Goal: Book appointment/travel/reservation

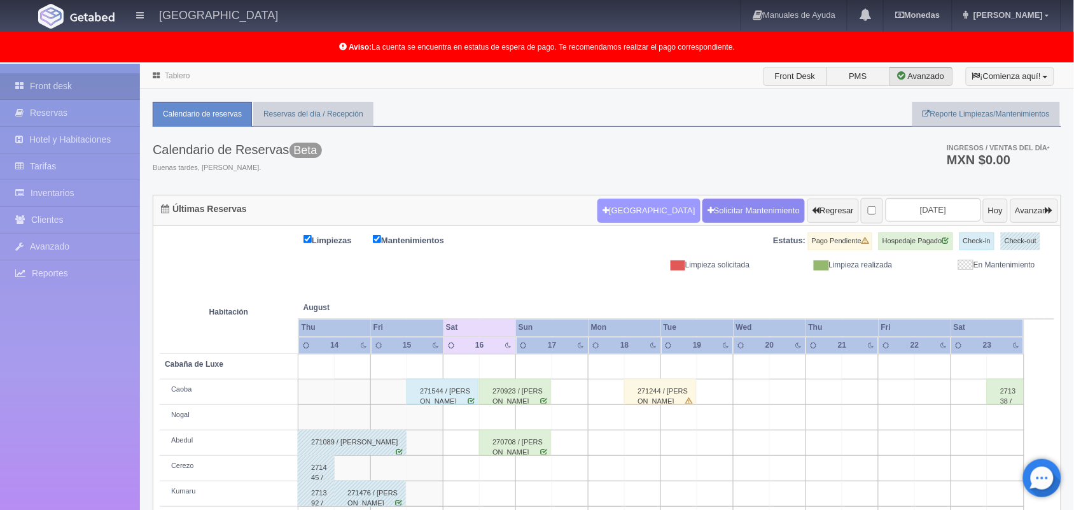
click at [599, 218] on button "[GEOGRAPHIC_DATA]" at bounding box center [649, 211] width 102 height 24
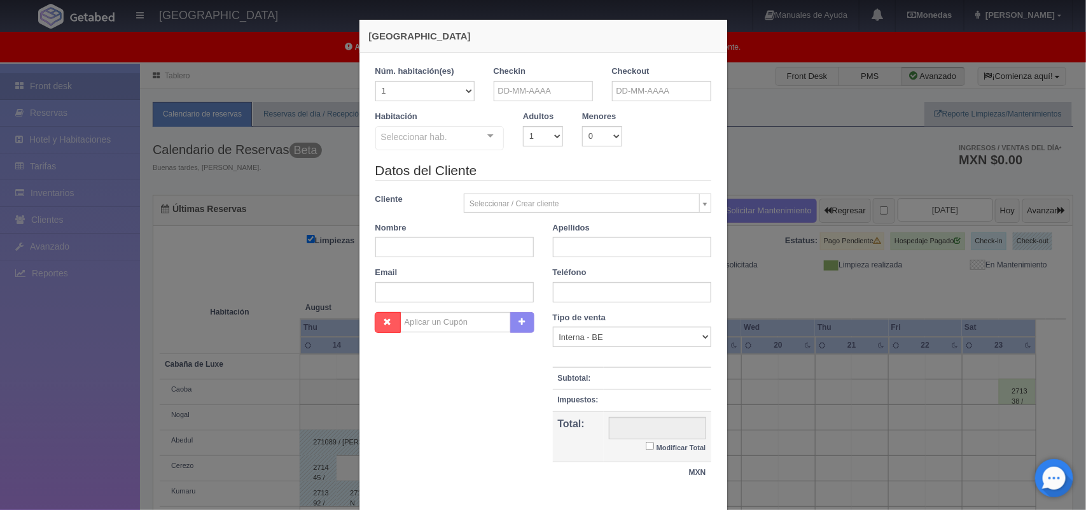
checkbox input "false"
click at [519, 90] on input "text" at bounding box center [543, 91] width 99 height 20
click at [605, 188] on link "16" at bounding box center [606, 190] width 17 height 18
type input "[DATE]"
checkbox input "false"
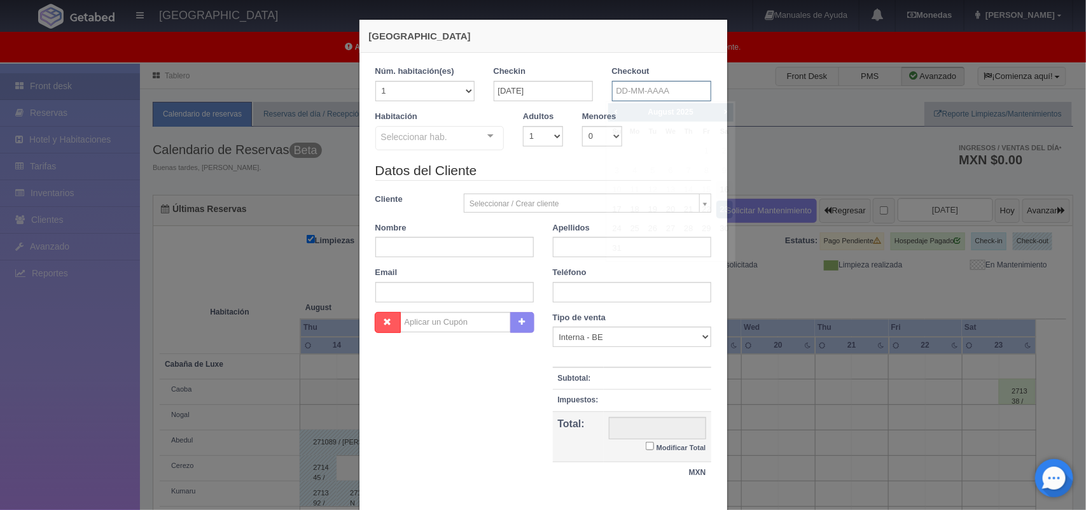
click at [665, 92] on input "text" at bounding box center [661, 91] width 99 height 20
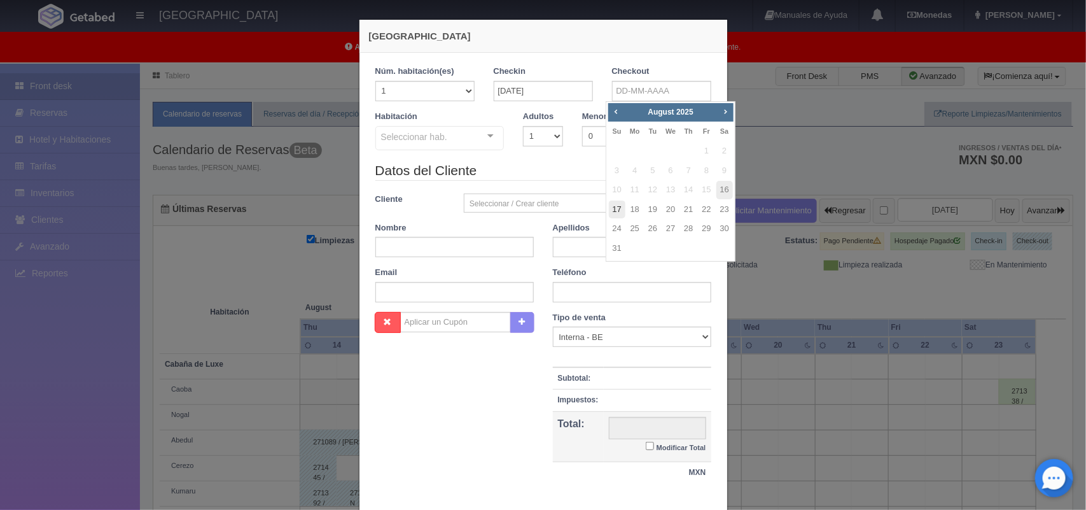
click at [617, 211] on link "17" at bounding box center [617, 209] width 17 height 18
type input "[DATE]"
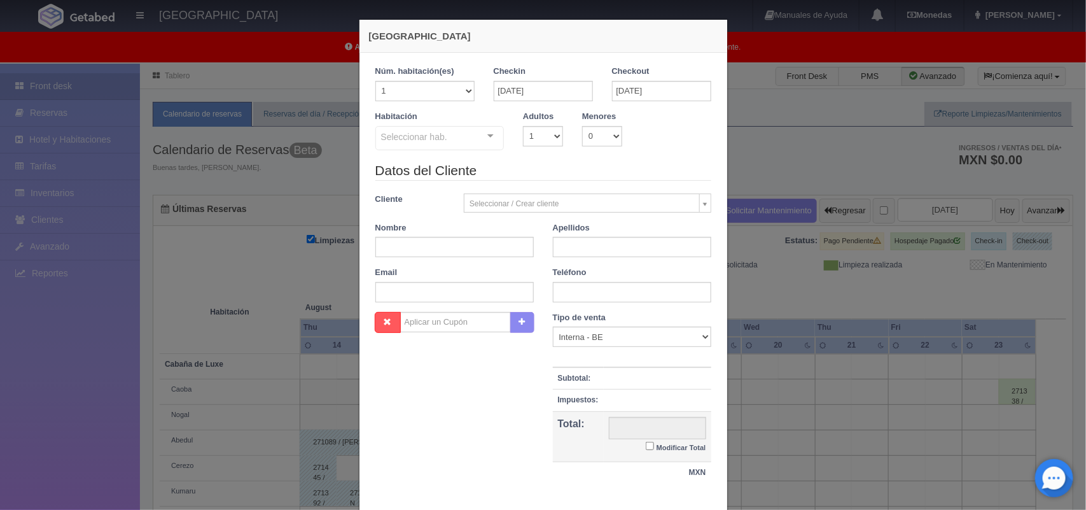
checkbox input "false"
drag, startPoint x: 531, startPoint y: 135, endPoint x: 531, endPoint y: 144, distance: 9.5
click at [531, 135] on select "1 2 3 4 5 6 7 8 9 10" at bounding box center [543, 136] width 40 height 20
select select "2"
click at [523, 126] on select "1 2 3 4 5 6 7 8 9 10" at bounding box center [543, 136] width 40 height 20
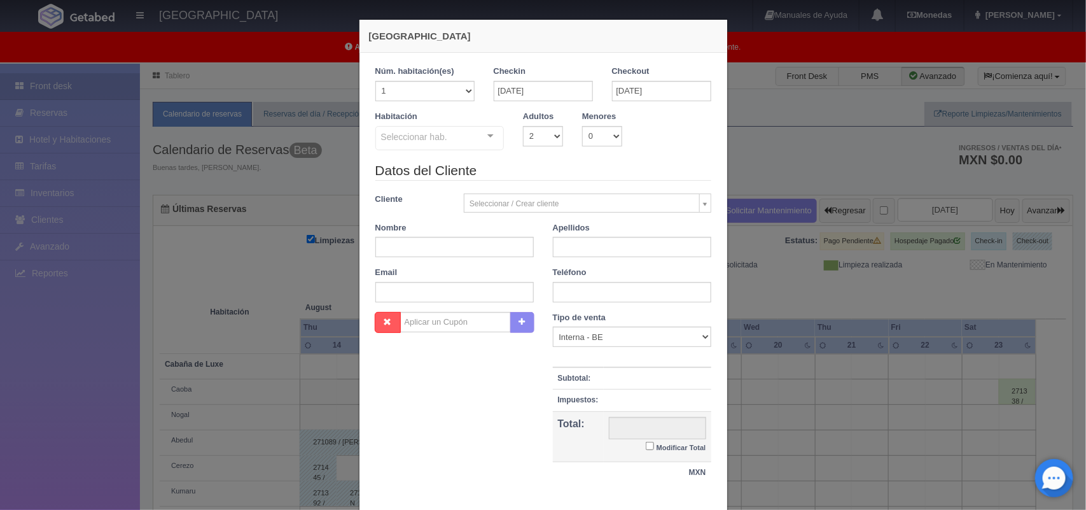
click at [480, 137] on div "Seleccionar hab. Cabaña de Luxe Cabaña de Luxe - Sin asignar Nogal Cerezo Kumar…" at bounding box center [439, 138] width 129 height 25
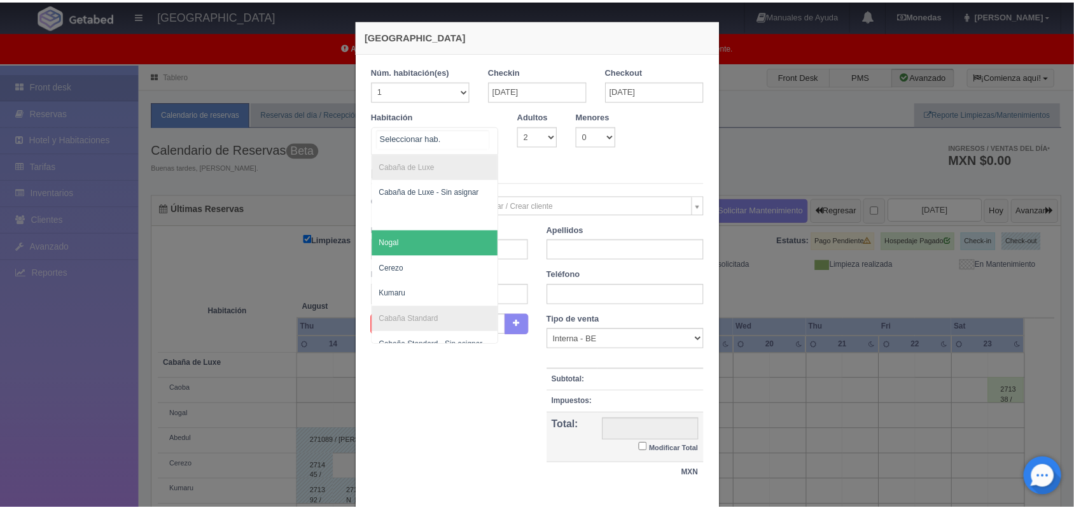
scroll to position [51, 0]
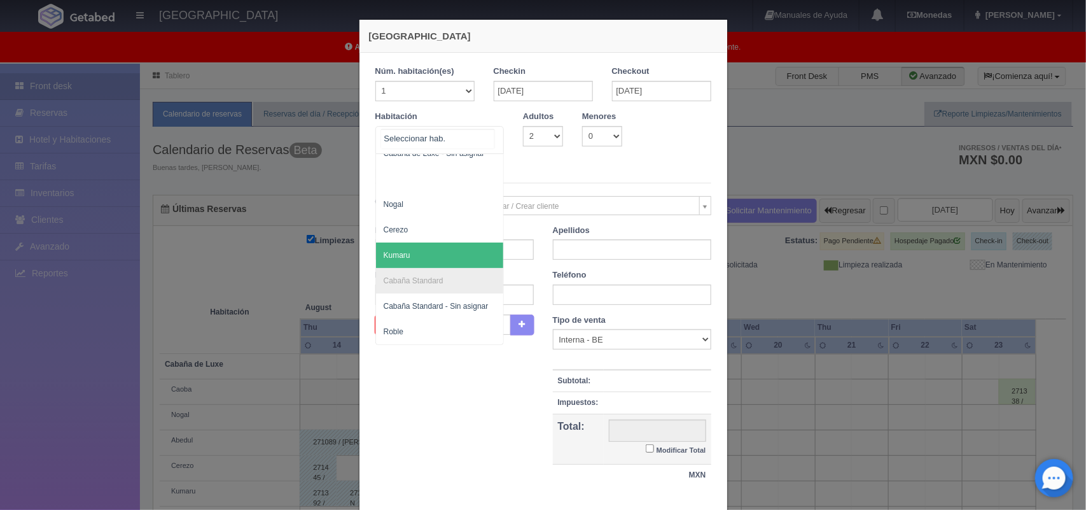
click at [456, 242] on span "Kumaru" at bounding box center [440, 254] width 128 height 25
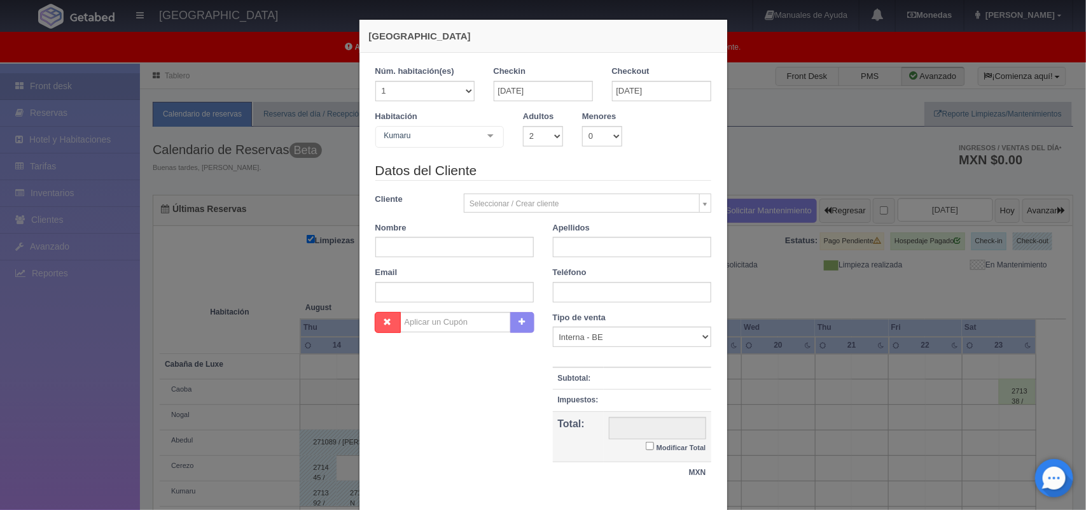
checkbox input "false"
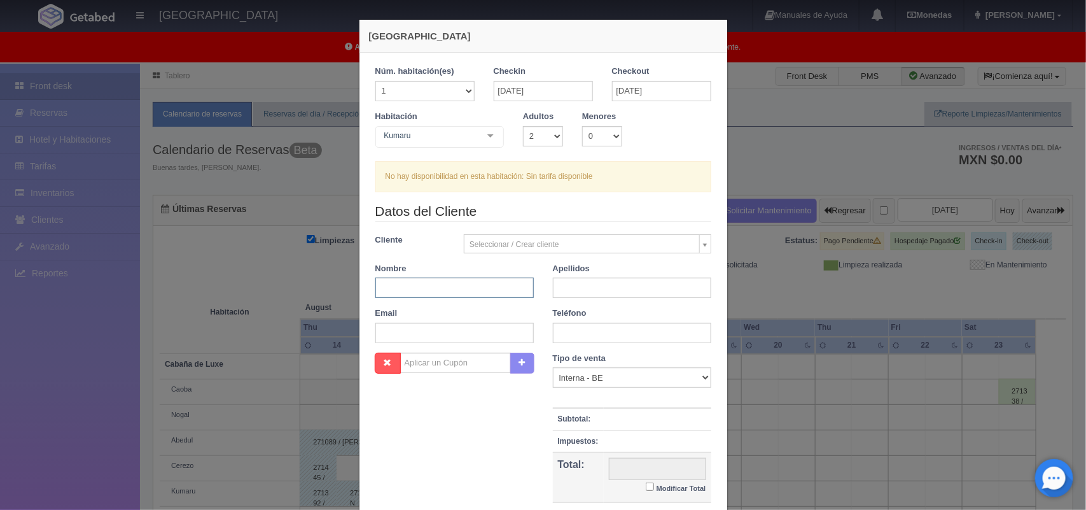
click at [434, 283] on input "text" at bounding box center [454, 287] width 158 height 20
type input "Fernanda"
click at [571, 295] on input "text" at bounding box center [632, 287] width 158 height 20
click at [80, 285] on div "Nueva Reserva 1 Núm. habitación(es) 1 2 3 4 5 6 7 8 9 10 11 12 13 14 15 16 17 1…" at bounding box center [543, 255] width 1086 height 510
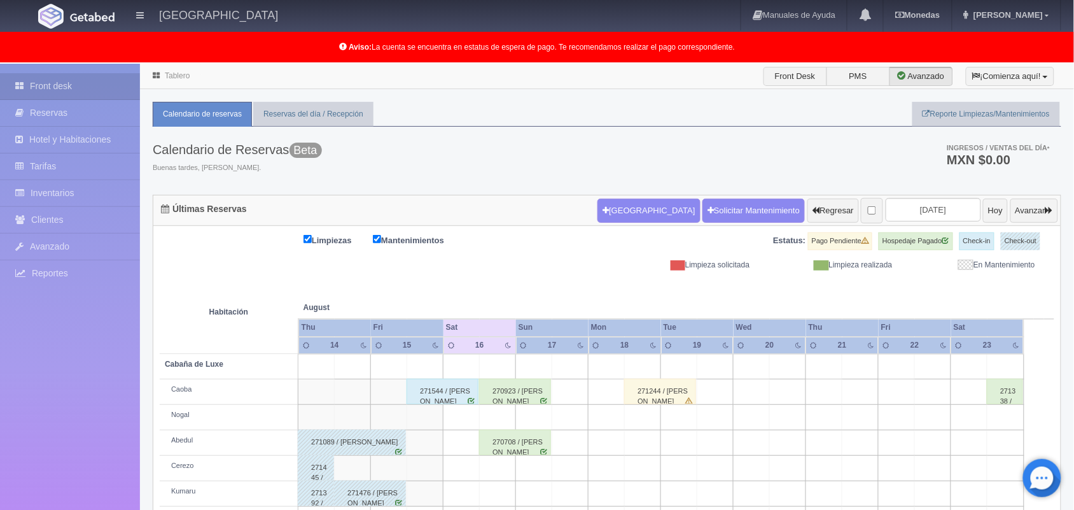
click at [177, 74] on link "Tablero" at bounding box center [177, 75] width 25 height 9
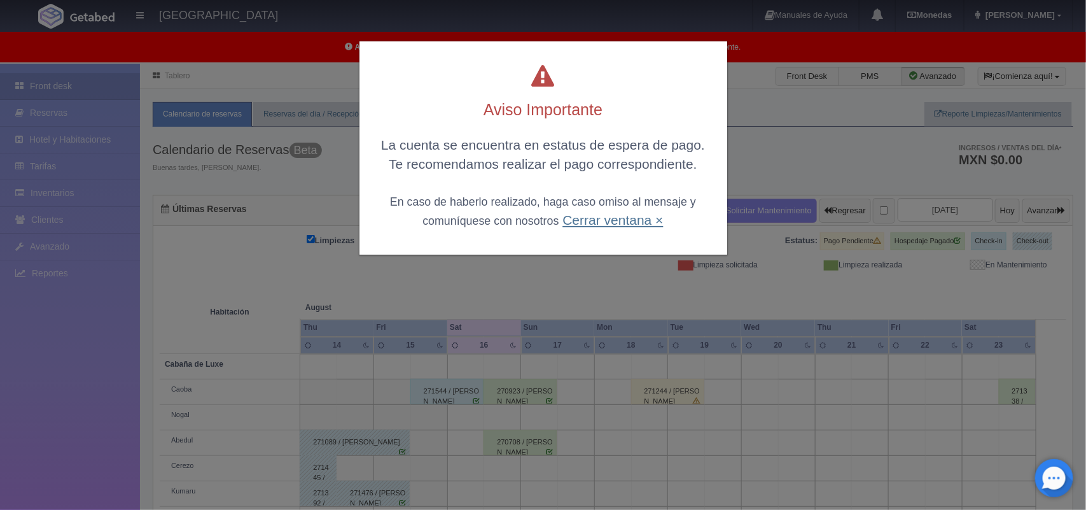
click at [602, 220] on link "Cerrar ventana ×" at bounding box center [613, 220] width 101 height 15
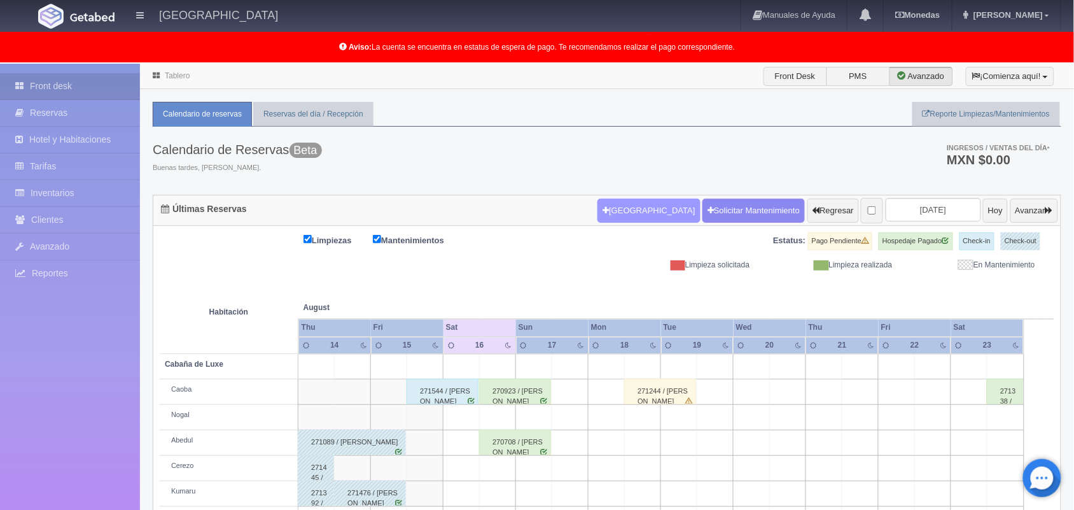
click at [612, 212] on button "[GEOGRAPHIC_DATA]" at bounding box center [649, 211] width 102 height 24
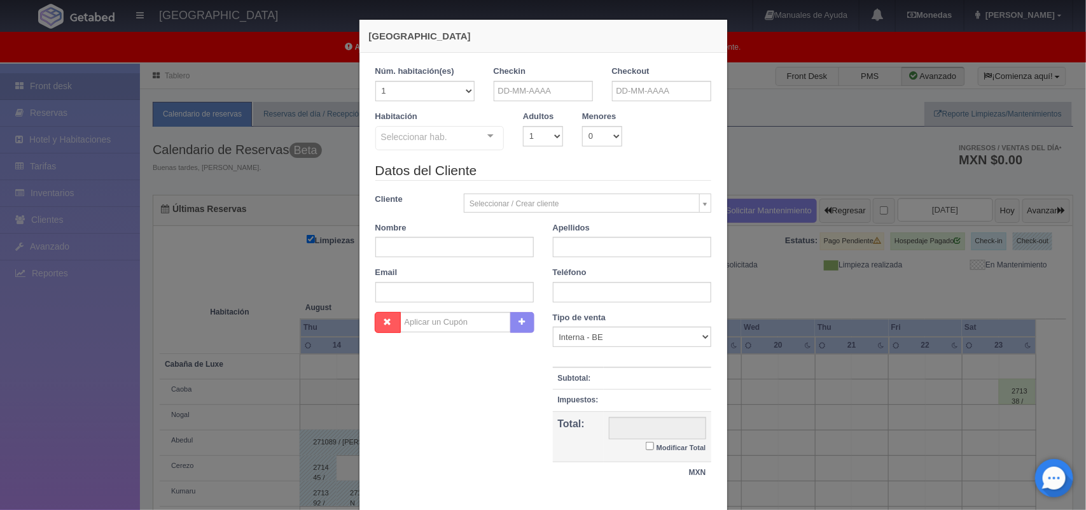
checkbox input "false"
click at [568, 87] on input "text" at bounding box center [543, 91] width 99 height 20
click at [606, 189] on link "16" at bounding box center [606, 190] width 17 height 18
type input "16-08-2025"
checkbox input "false"
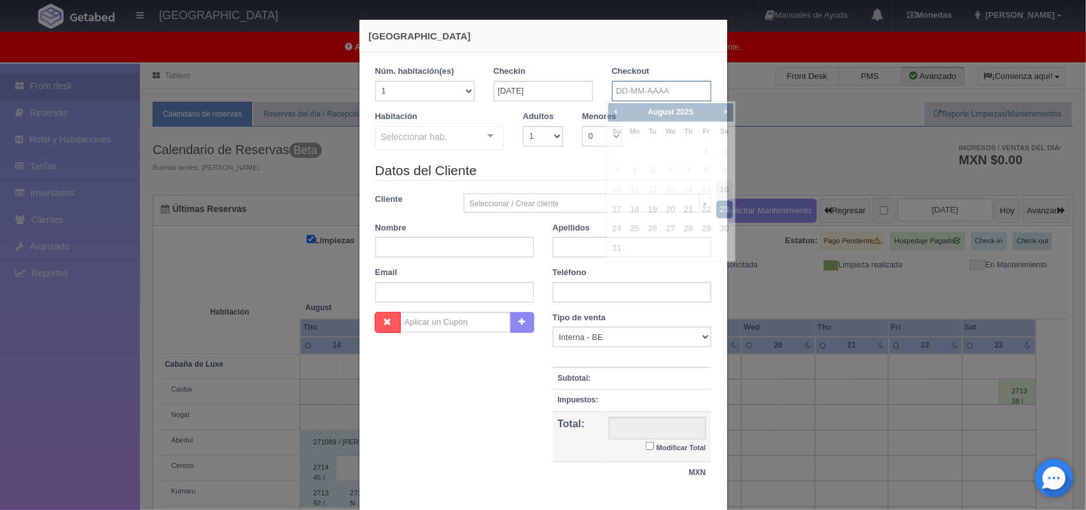
click at [660, 93] on input "text" at bounding box center [661, 91] width 99 height 20
click at [613, 207] on link "17" at bounding box center [617, 209] width 17 height 18
type input "17-08-2025"
checkbox input "false"
click at [533, 130] on select "1 2 3 4 5 6 7 8 9 10" at bounding box center [543, 136] width 40 height 20
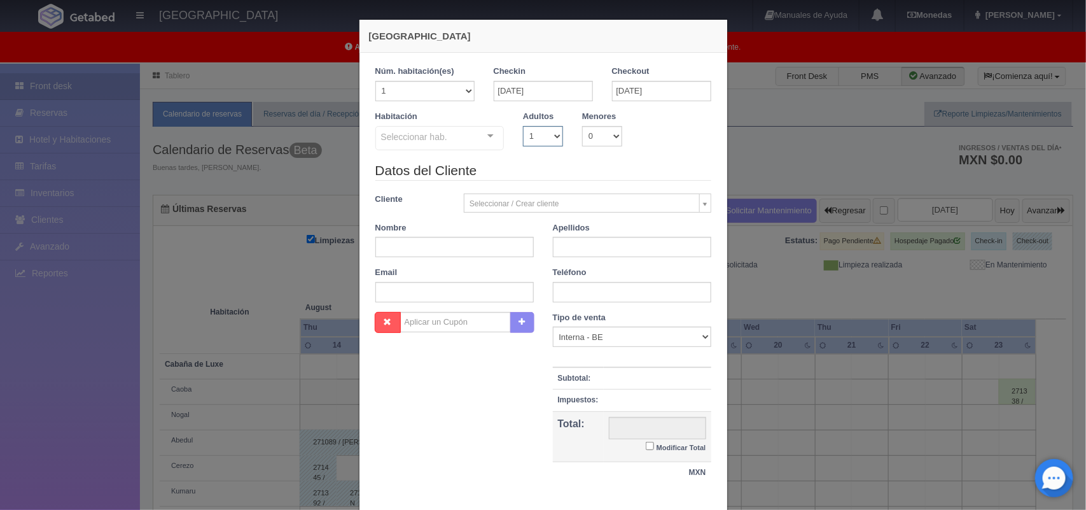
select select "2"
click at [523, 126] on select "1 2 3 4 5 6 7 8 9 10" at bounding box center [543, 136] width 40 height 20
click at [482, 145] on div at bounding box center [490, 136] width 25 height 19
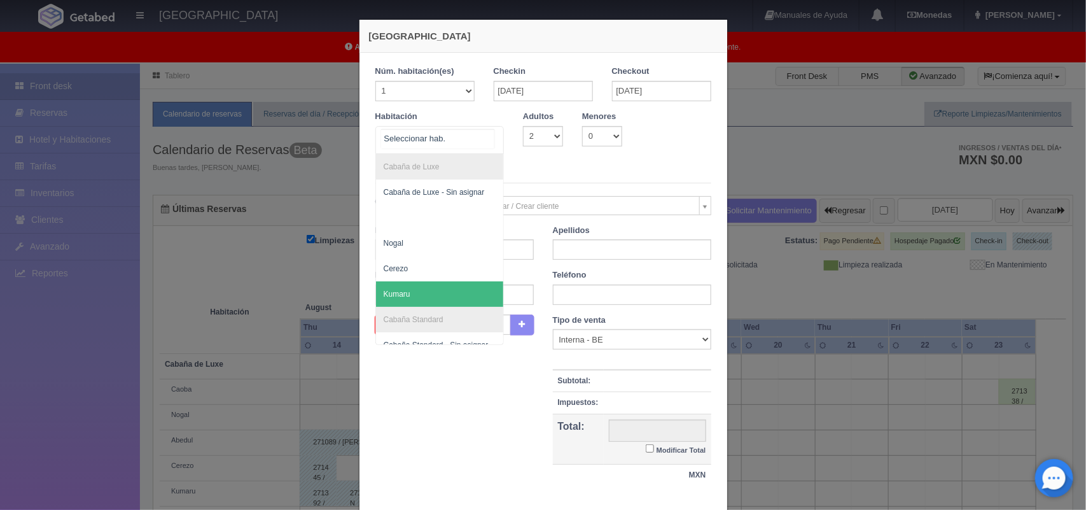
click at [466, 294] on span "Kumaru" at bounding box center [440, 293] width 128 height 25
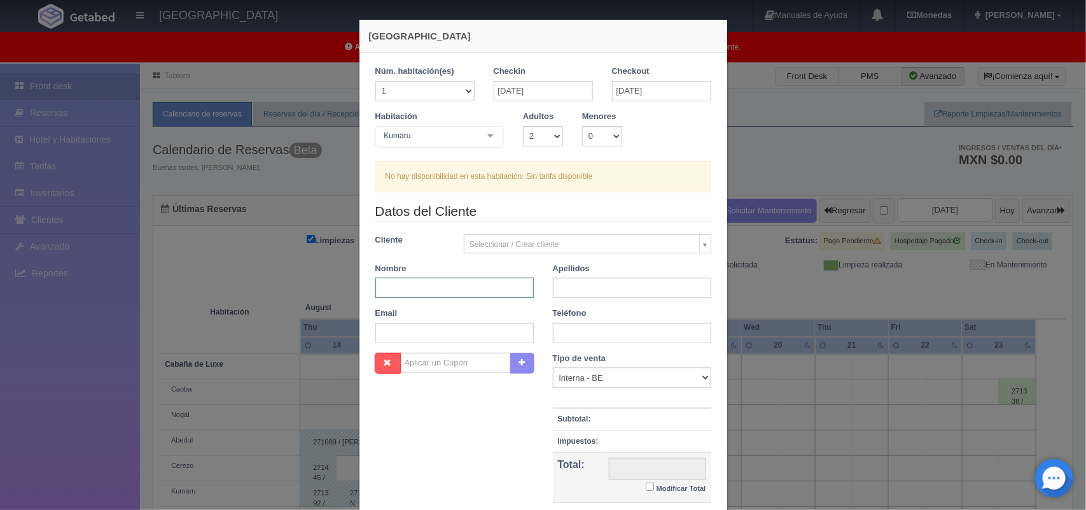
click at [447, 287] on input "text" at bounding box center [454, 287] width 158 height 20
click at [614, 36] on h4 "Nueva Reserva" at bounding box center [543, 35] width 349 height 13
click at [154, 36] on div "Nueva Reserva 1 Núm. habitación(es) 1 2 3 4 5 6 7 8 9 10 11 12 13 14 15 16 17 1…" at bounding box center [543, 255] width 1086 height 510
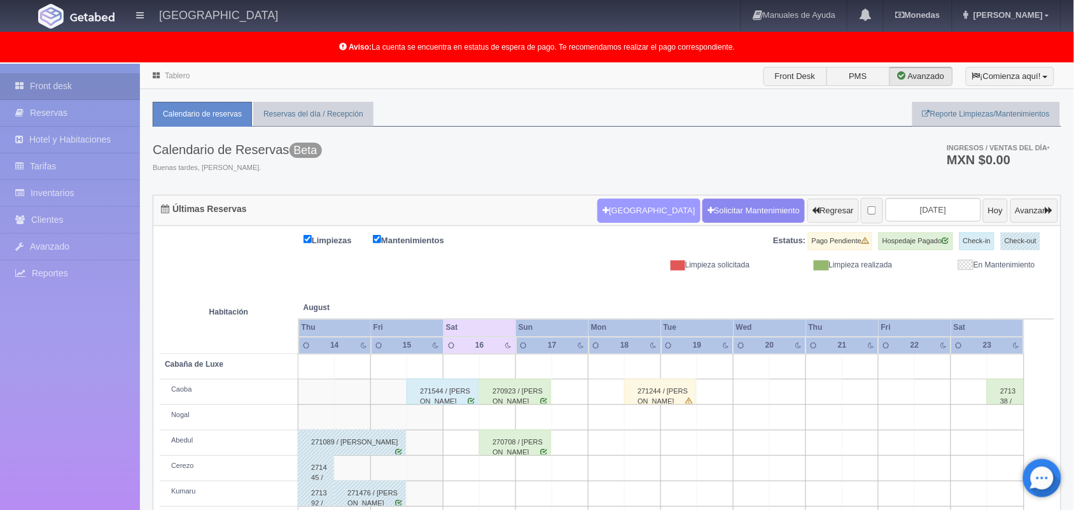
click at [615, 211] on button "Nueva Reserva" at bounding box center [649, 211] width 102 height 24
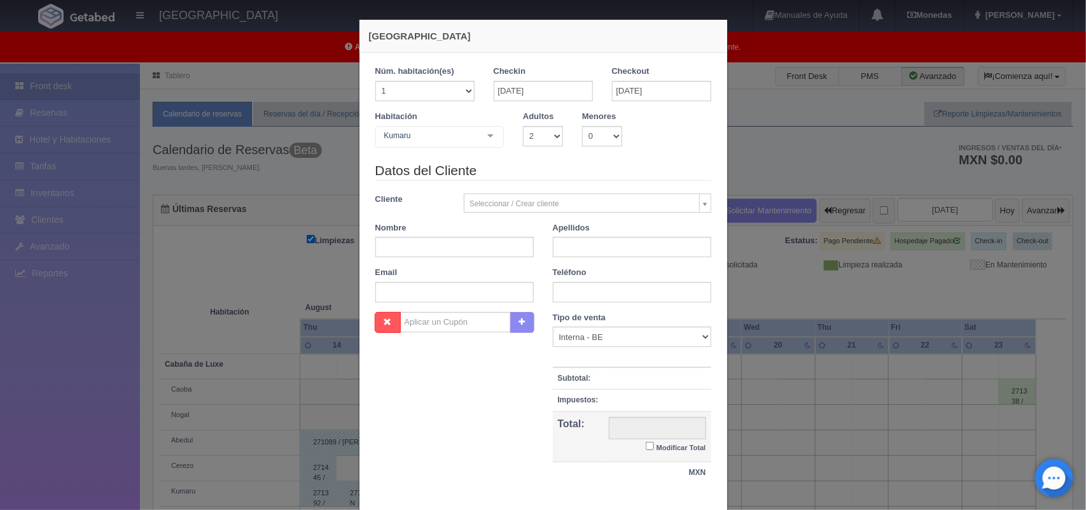
checkbox input "false"
click at [631, 26] on div "Nueva Reserva" at bounding box center [544, 36] width 368 height 33
click at [1021, 137] on div "Nueva Reserva 1 Núm. habitación(es) 1 2 3 4 5 6 7 8 9 10 11 12 13 14 15 16 17 1…" at bounding box center [543, 255] width 1086 height 510
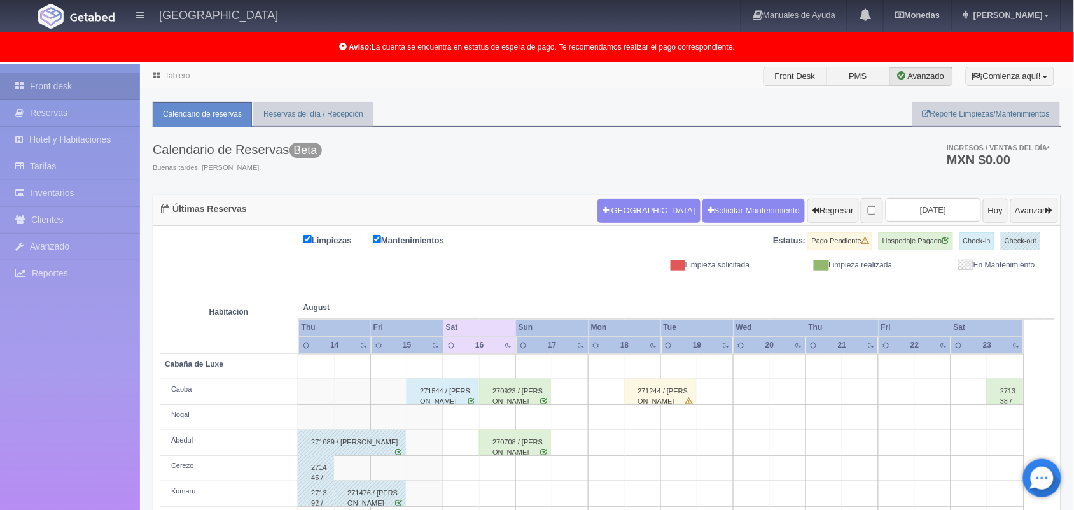
click at [177, 77] on link "Tablero" at bounding box center [177, 75] width 25 height 9
click at [605, 211] on button "[GEOGRAPHIC_DATA]" at bounding box center [649, 211] width 102 height 24
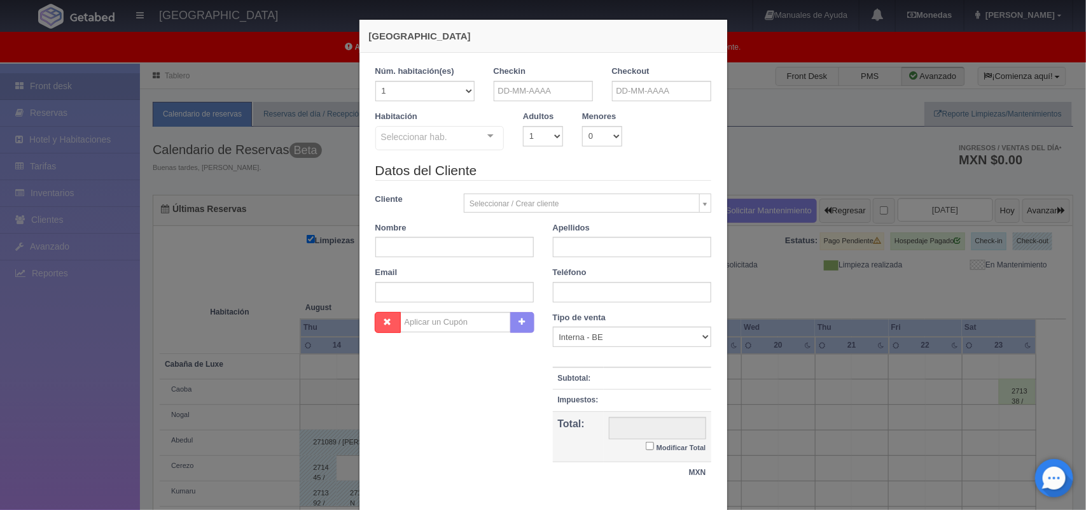
checkbox input "false"
click at [571, 89] on input "text" at bounding box center [543, 91] width 99 height 20
click at [603, 195] on link "16" at bounding box center [606, 190] width 17 height 18
type input "[DATE]"
checkbox input "false"
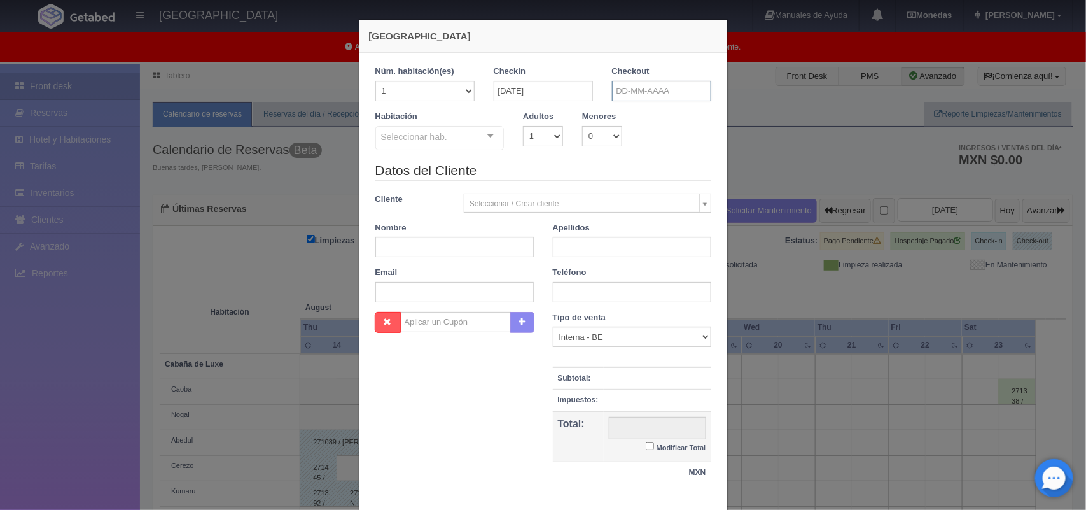
click at [656, 97] on input "text" at bounding box center [661, 91] width 99 height 20
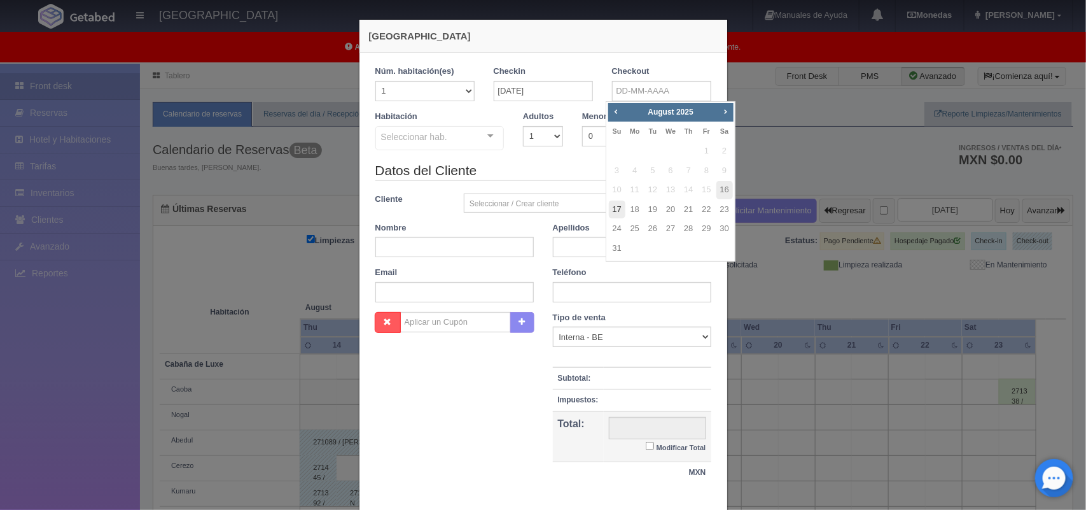
click at [620, 213] on link "17" at bounding box center [617, 209] width 17 height 18
type input "[DATE]"
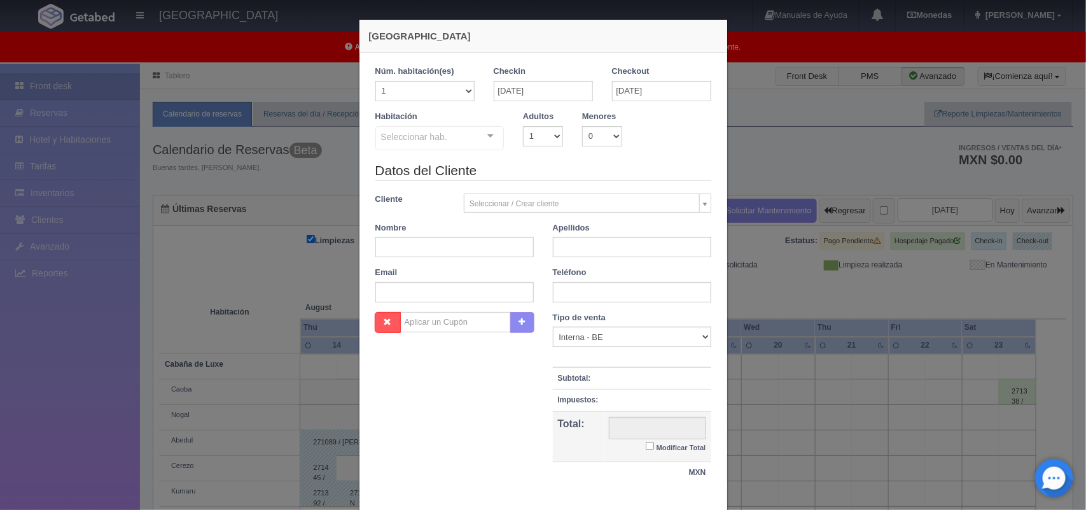
click at [490, 132] on div at bounding box center [490, 136] width 25 height 19
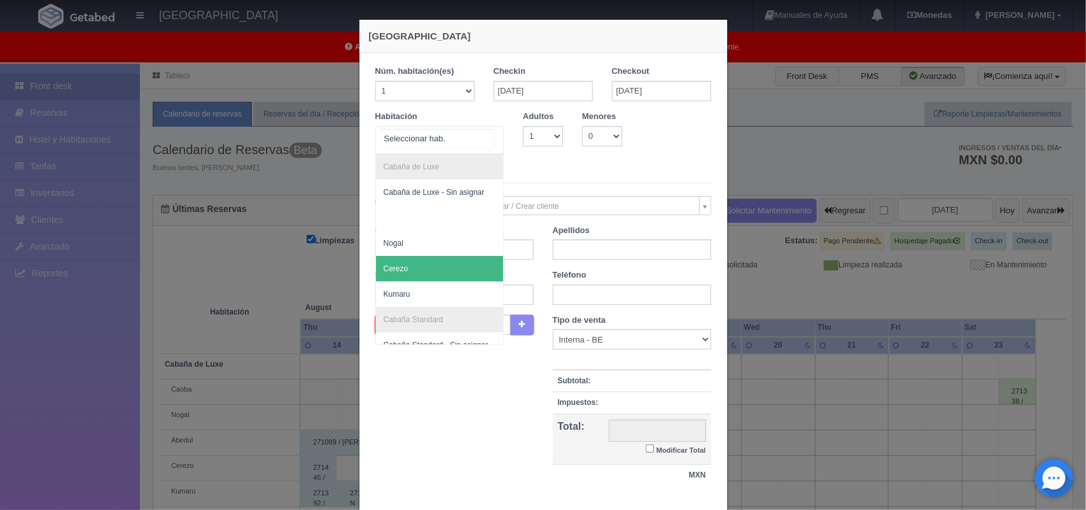
click at [452, 272] on span "Cerezo" at bounding box center [440, 268] width 128 height 25
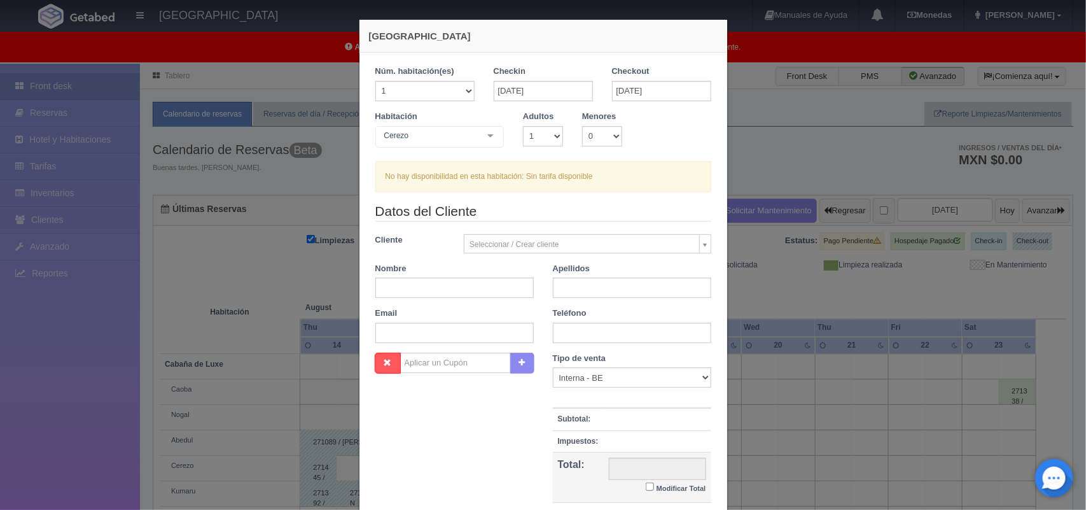
scroll to position [116, 0]
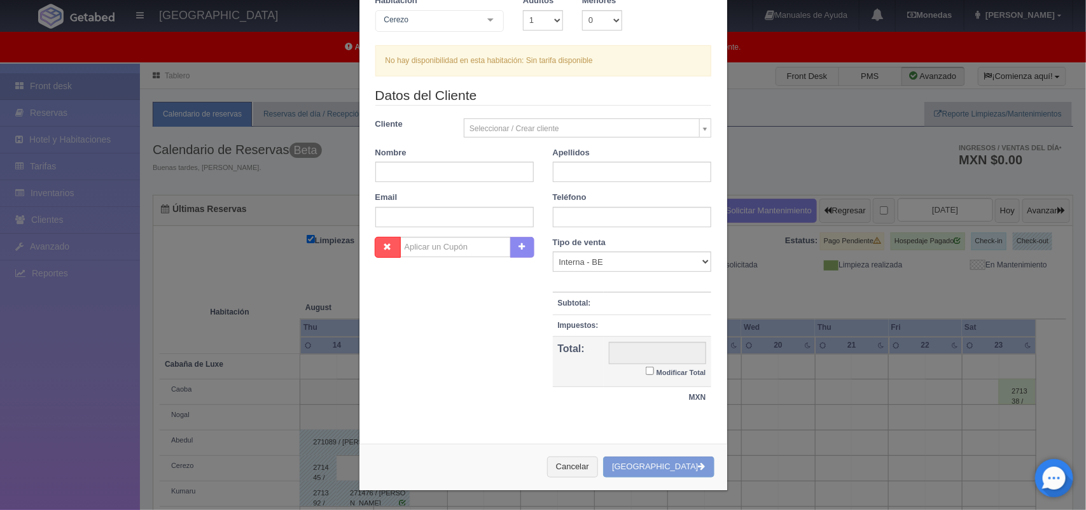
click at [646, 367] on input "Modificar Total" at bounding box center [650, 371] width 8 height 8
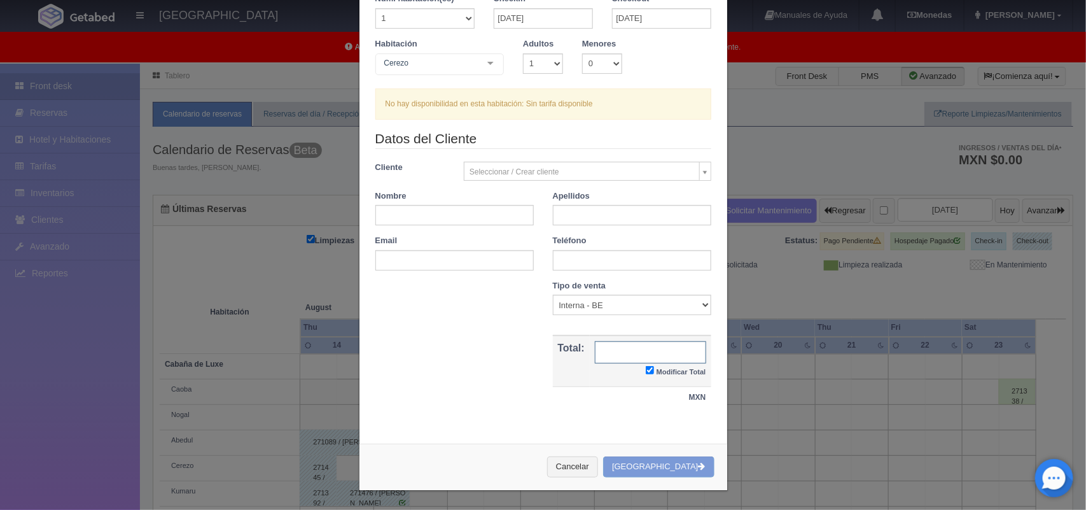
checkbox input "true"
type input "2120.00"
click at [511, 367] on div "Nombre Cupón : Descuentos : Tipo de venta Correo Electronico Interna - BE Llama…" at bounding box center [543, 350] width 355 height 141
click at [481, 348] on div "Nombre Cupón : Descuentos : Tipo de venta Correo Electronico Interna - BE Llama…" at bounding box center [543, 350] width 355 height 141
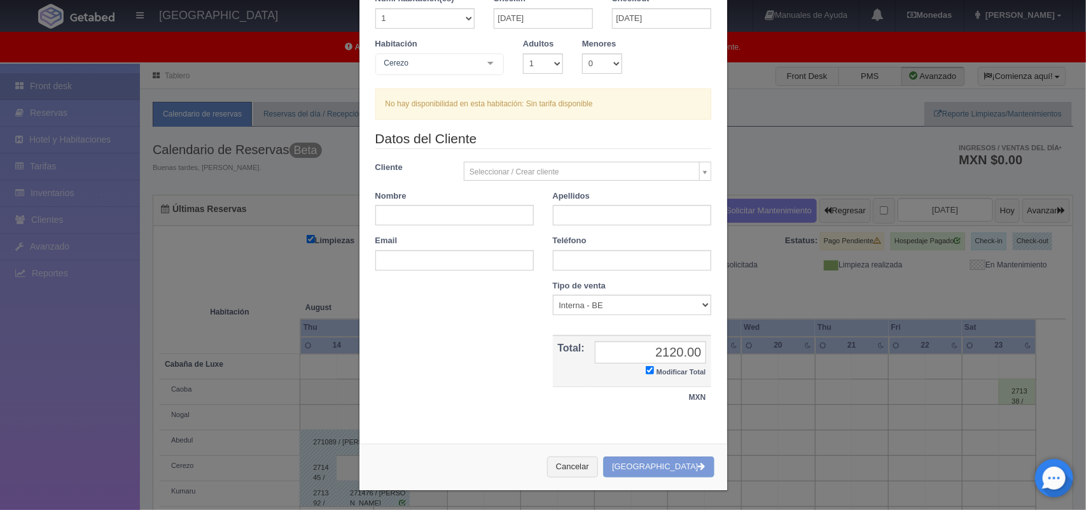
scroll to position [0, 0]
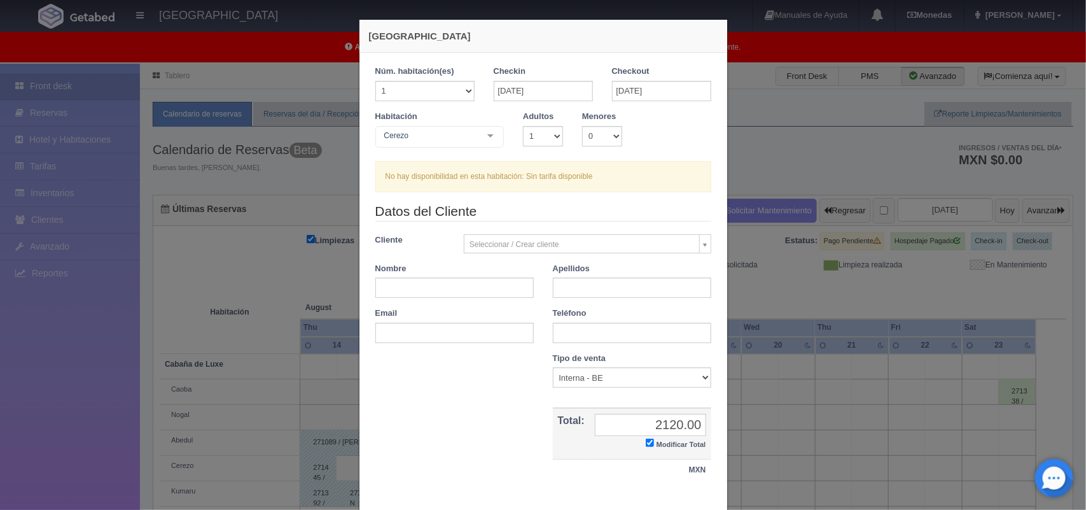
click at [474, 129] on div "Cerezo Cabaña de Luxe Cabaña de Luxe - Sin asignar Nogal Cerezo Kumaru Cabaña S…" at bounding box center [439, 138] width 129 height 25
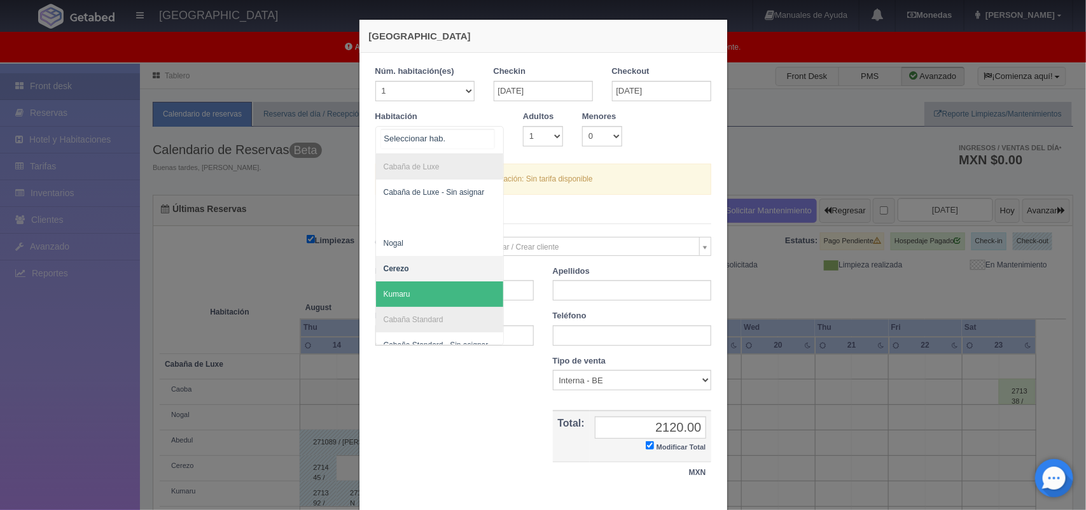
click at [416, 299] on span "Kumaru" at bounding box center [440, 293] width 128 height 25
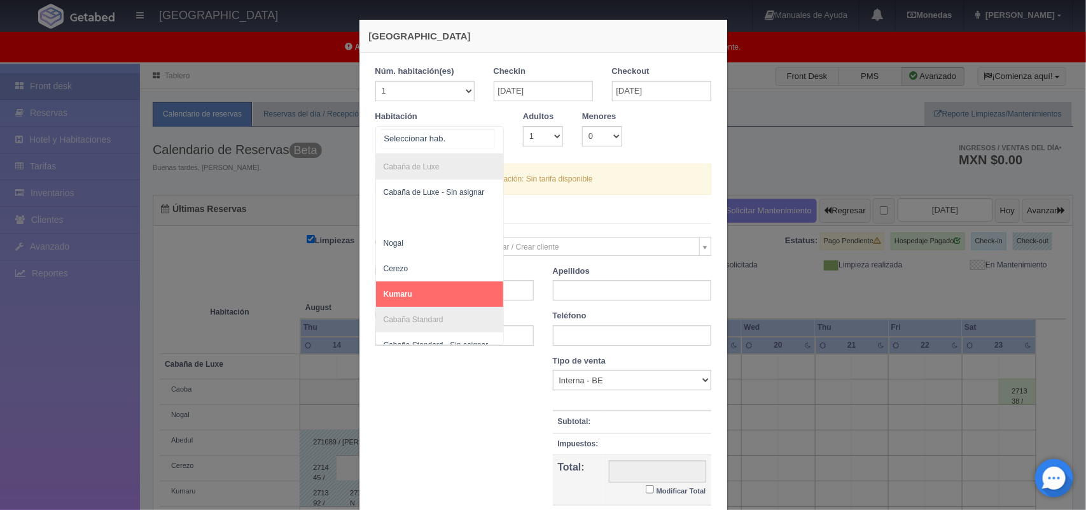
click at [484, 134] on div at bounding box center [490, 136] width 25 height 19
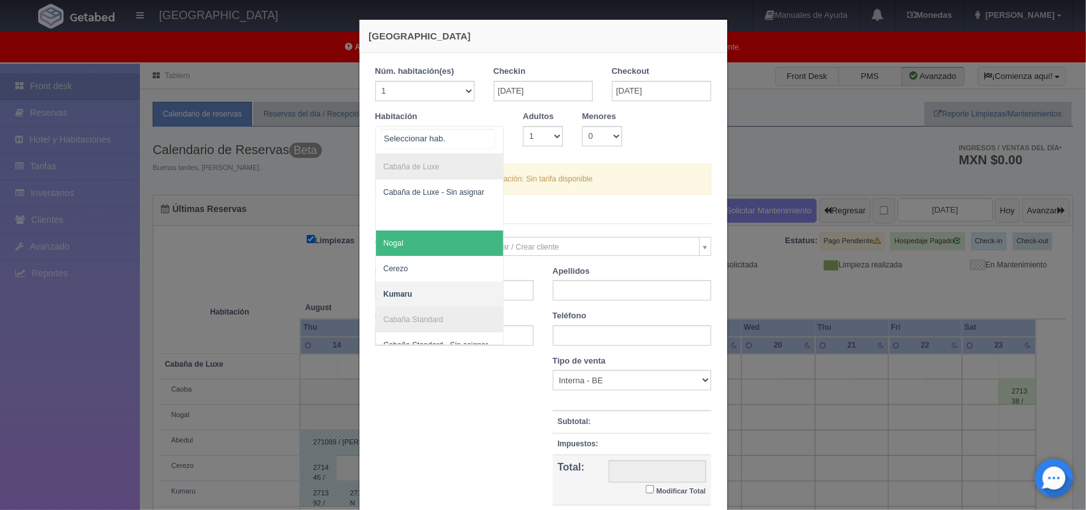
click at [447, 241] on span "Nogal" at bounding box center [440, 242] width 128 height 25
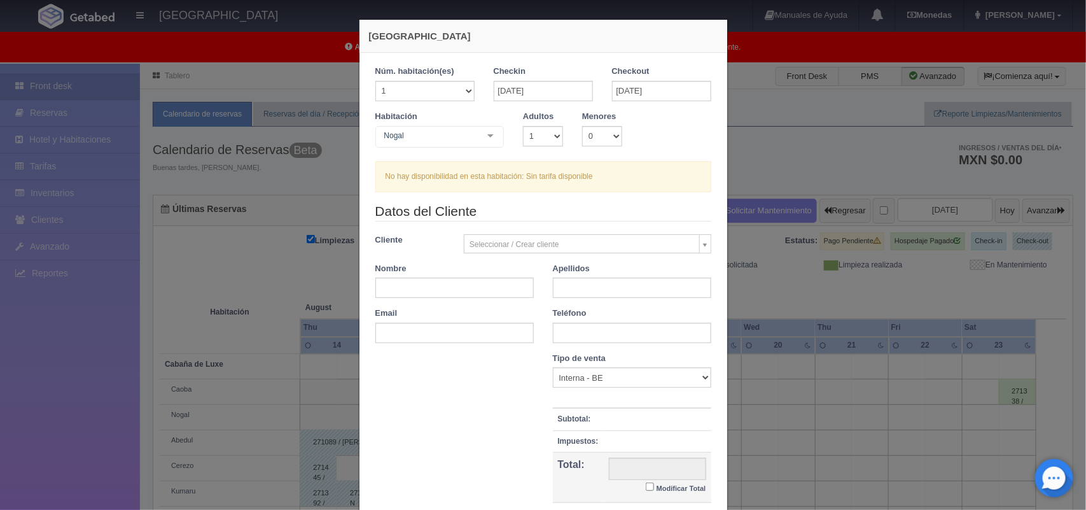
checkbox input "false"
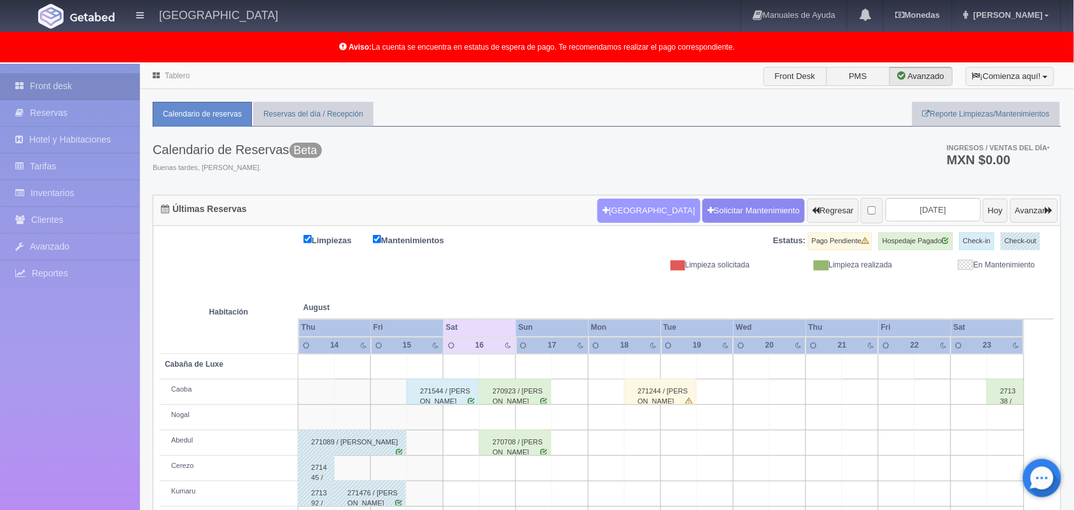
click at [634, 204] on button "[GEOGRAPHIC_DATA]" at bounding box center [649, 211] width 102 height 24
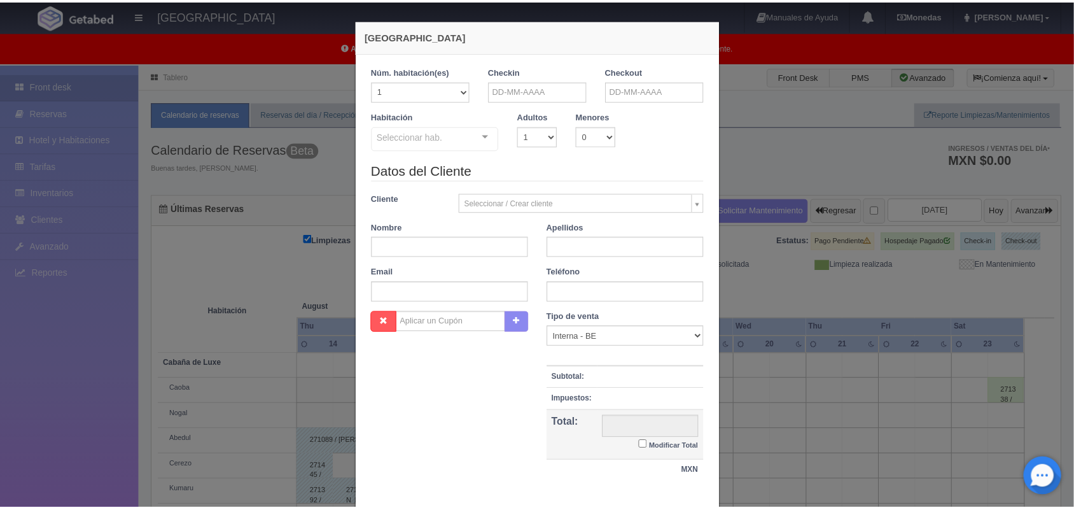
scroll to position [76, 0]
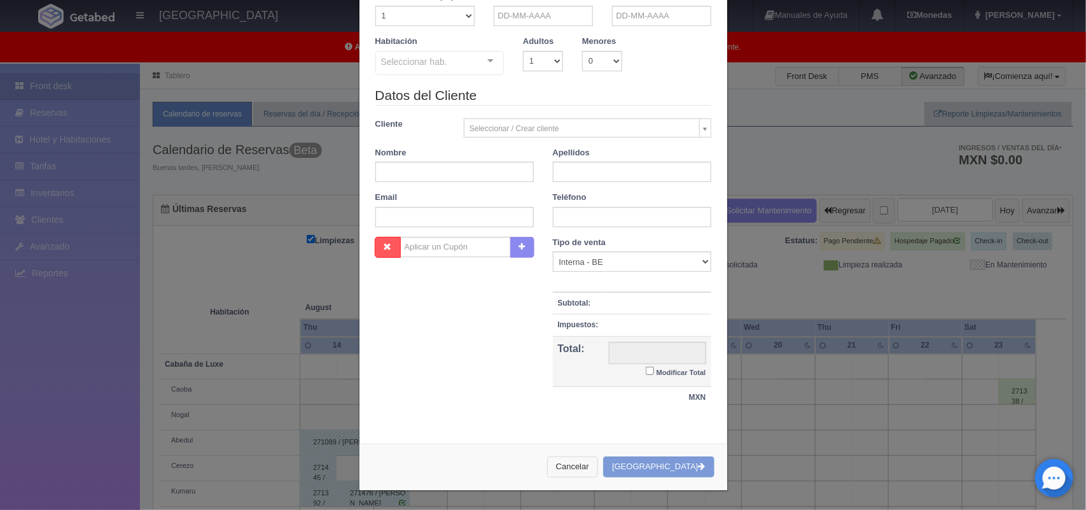
click at [598, 472] on button "Cancelar" at bounding box center [572, 466] width 51 height 21
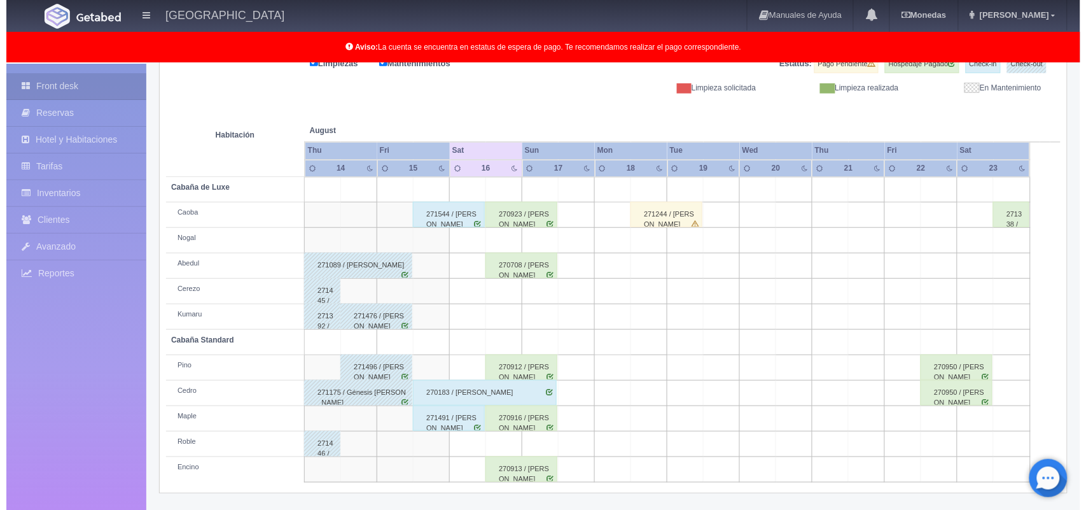
scroll to position [0, 0]
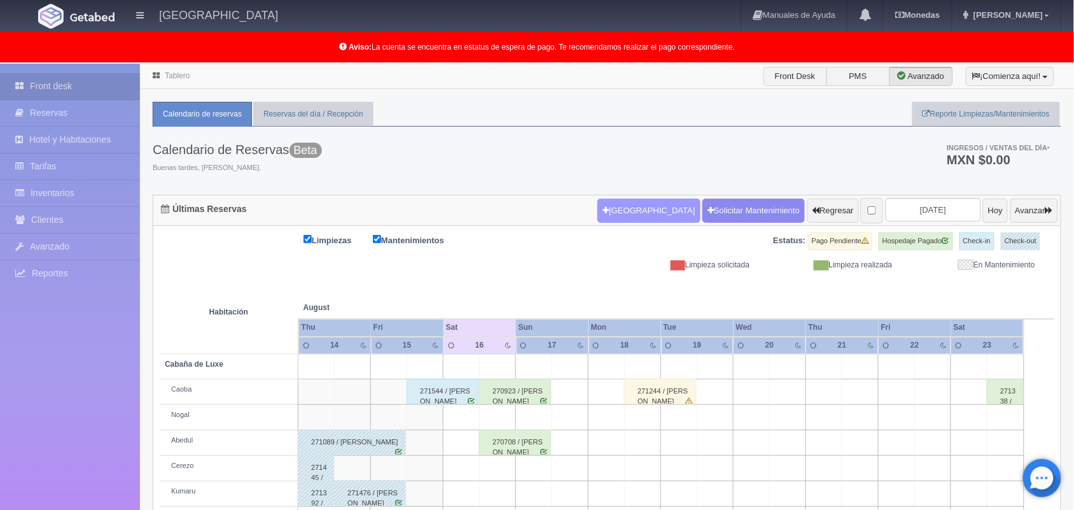
click at [603, 215] on button "[GEOGRAPHIC_DATA]" at bounding box center [649, 211] width 102 height 24
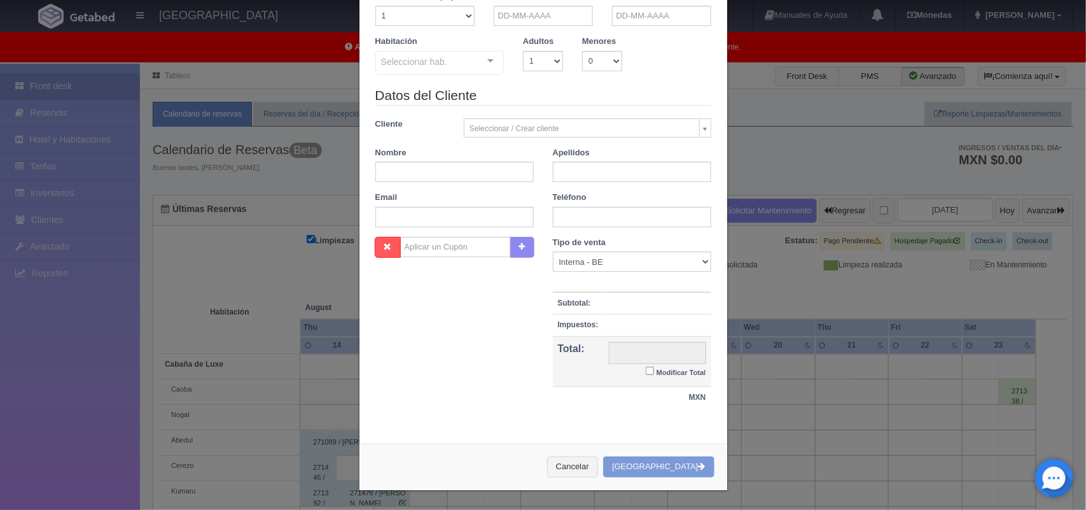
checkbox input "false"
click at [538, 14] on input "text" at bounding box center [543, 16] width 99 height 20
click at [600, 116] on link "16" at bounding box center [606, 113] width 17 height 18
type input "[DATE]"
checkbox input "false"
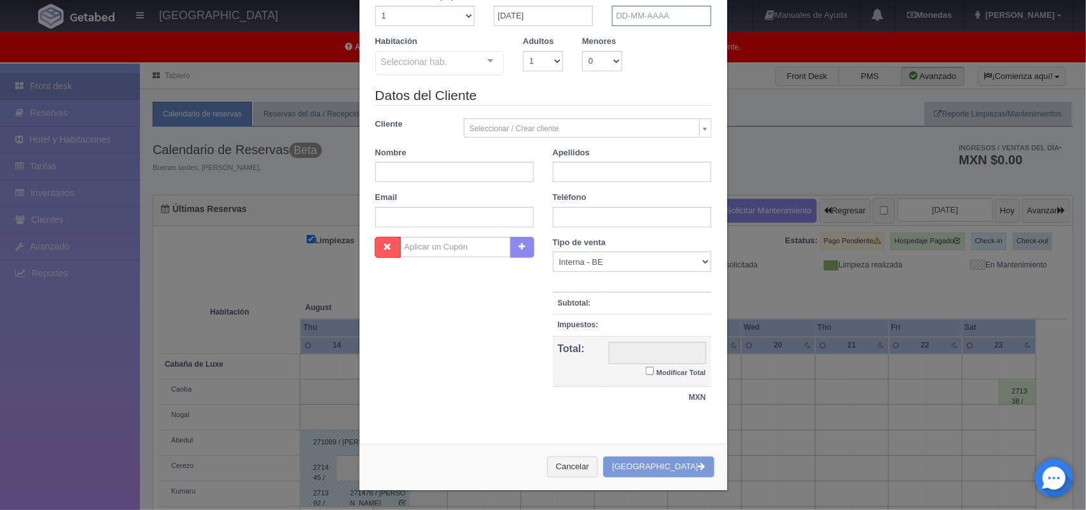
click at [654, 16] on input "text" at bounding box center [661, 16] width 99 height 20
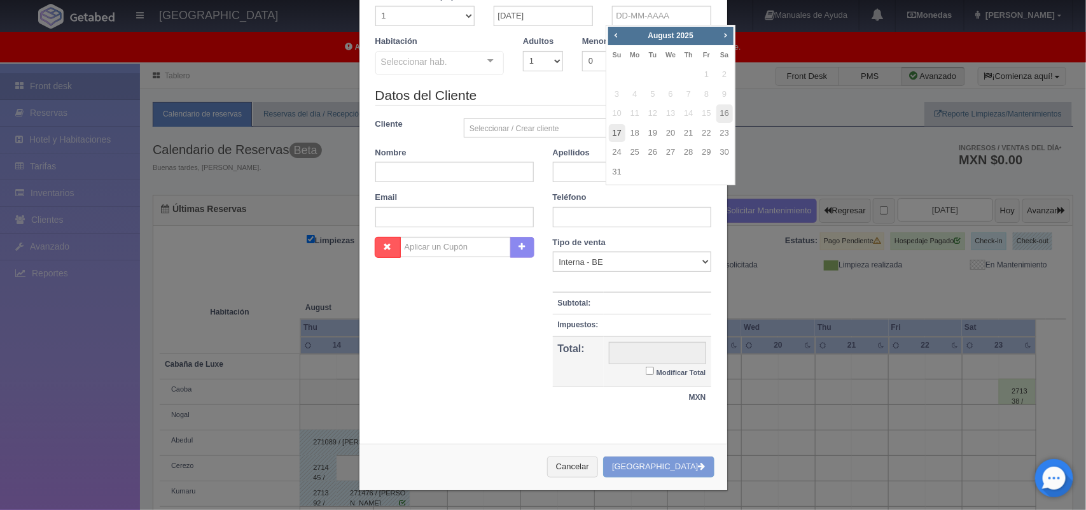
click at [619, 132] on link "17" at bounding box center [617, 133] width 17 height 18
type input "17-08-2025"
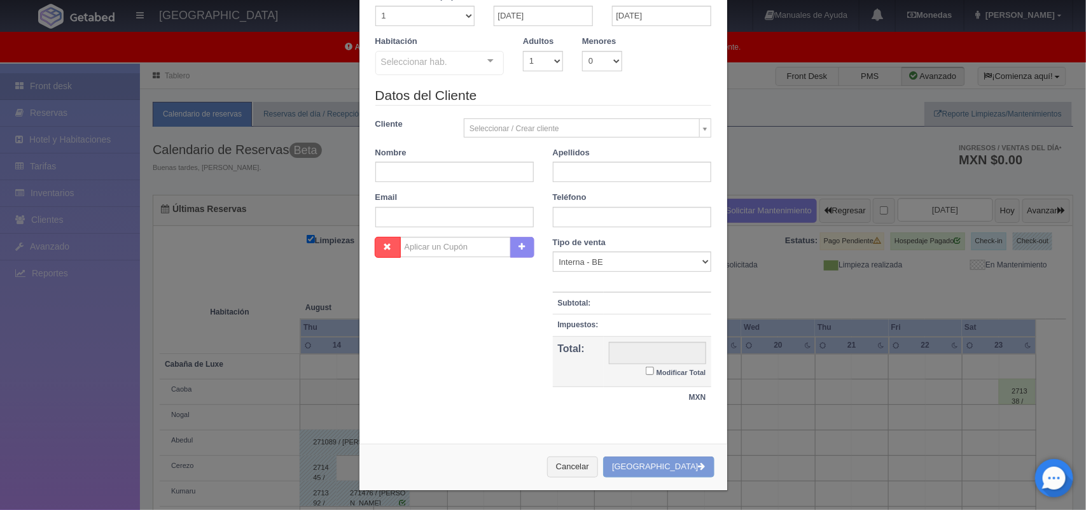
checkbox input "false"
click at [543, 60] on select "1 2 3 4 5 6 7 8 9 10" at bounding box center [543, 61] width 40 height 20
select select "2"
click at [523, 51] on select "1 2 3 4 5 6 7 8 9 10" at bounding box center [543, 61] width 40 height 20
checkbox input "false"
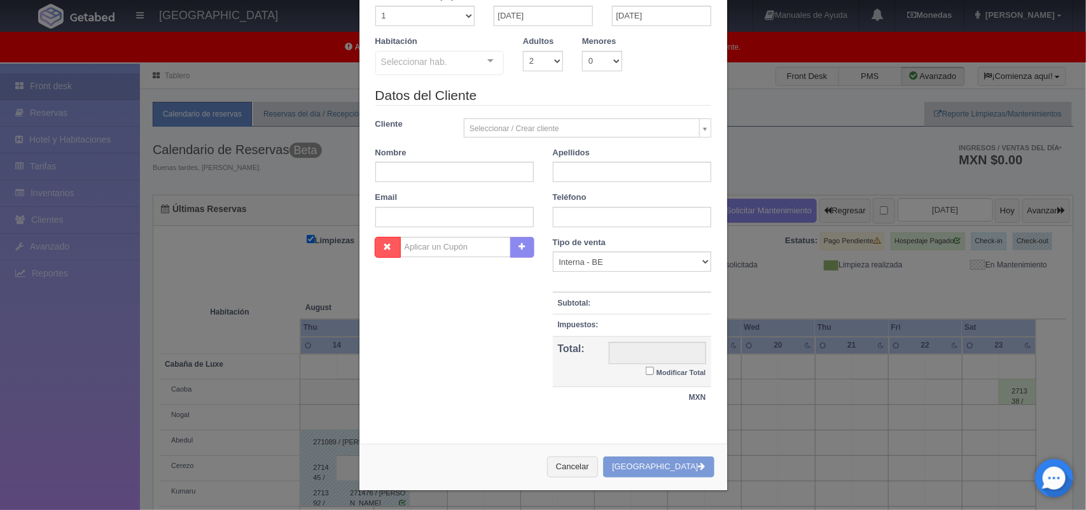
click at [476, 59] on div "Seleccionar hab. Cabaña de Luxe Cabaña de Luxe - Sin asignar Nogal [PERSON_NAME…" at bounding box center [439, 63] width 129 height 25
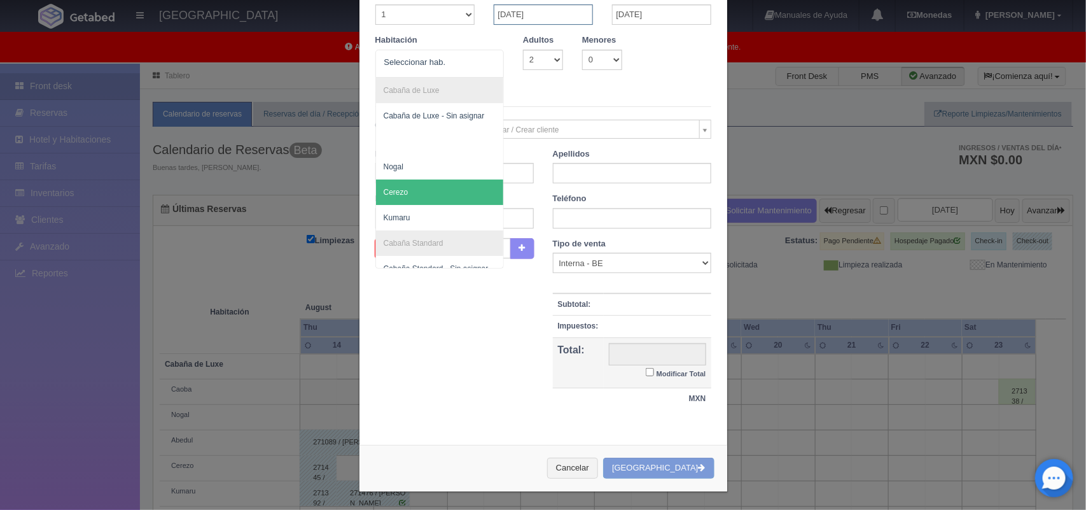
click at [525, 14] on input "[DATE]" at bounding box center [543, 14] width 99 height 20
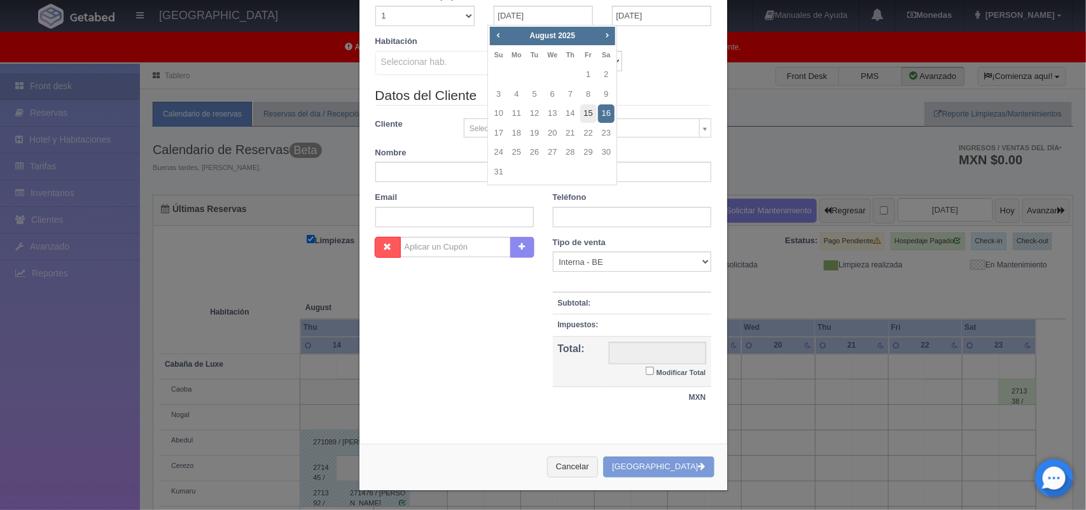
click at [589, 113] on link "15" at bounding box center [588, 113] width 17 height 18
type input "15-08-2025"
checkbox input "false"
click at [654, 8] on input "[DATE]" at bounding box center [661, 16] width 99 height 20
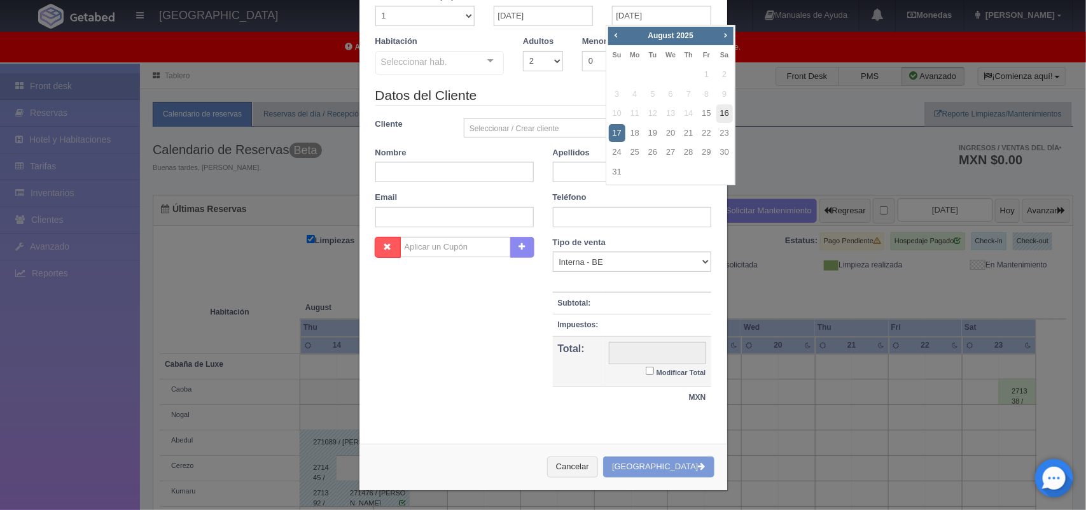
click at [722, 115] on link "16" at bounding box center [725, 113] width 17 height 18
type input "[DATE]"
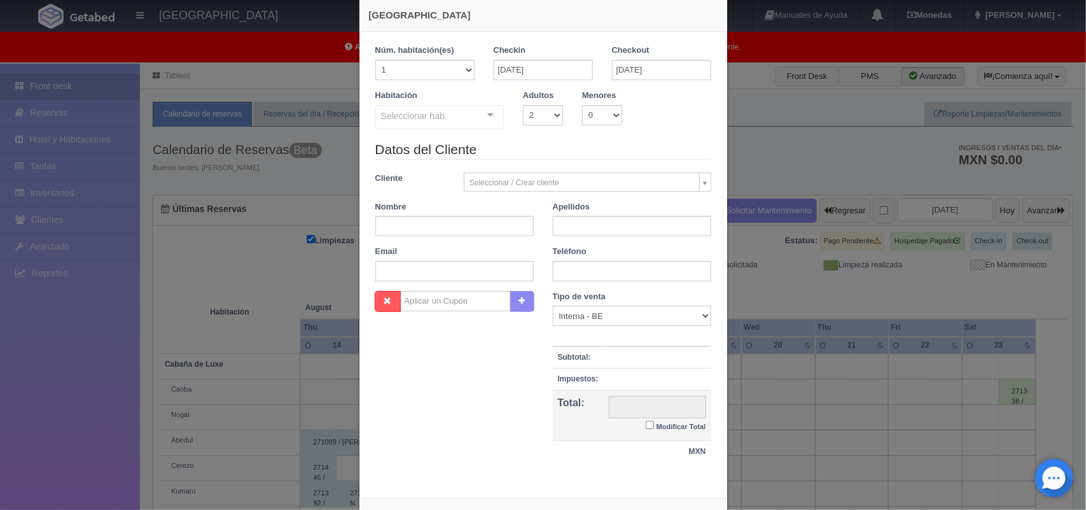
scroll to position [26, 0]
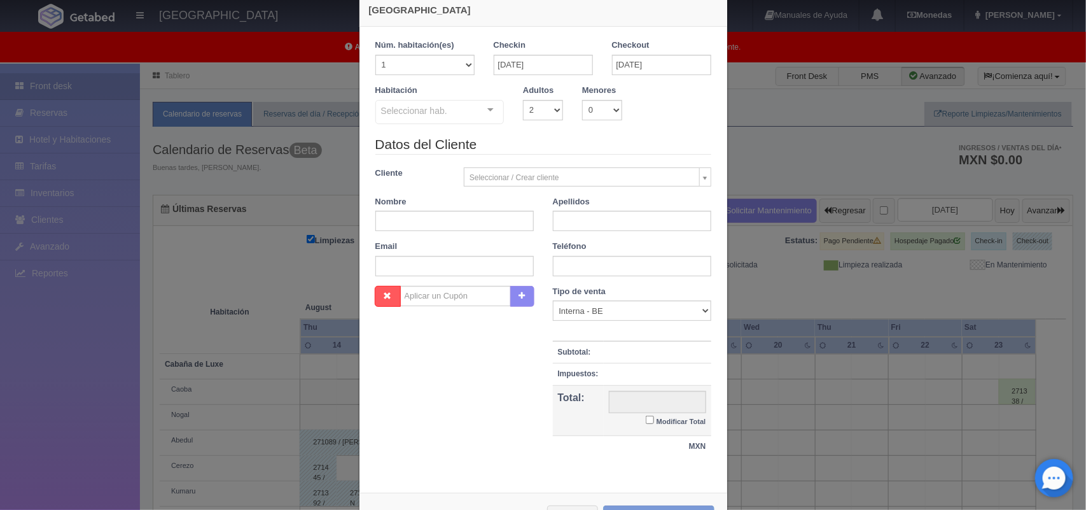
click at [487, 110] on div at bounding box center [490, 110] width 25 height 19
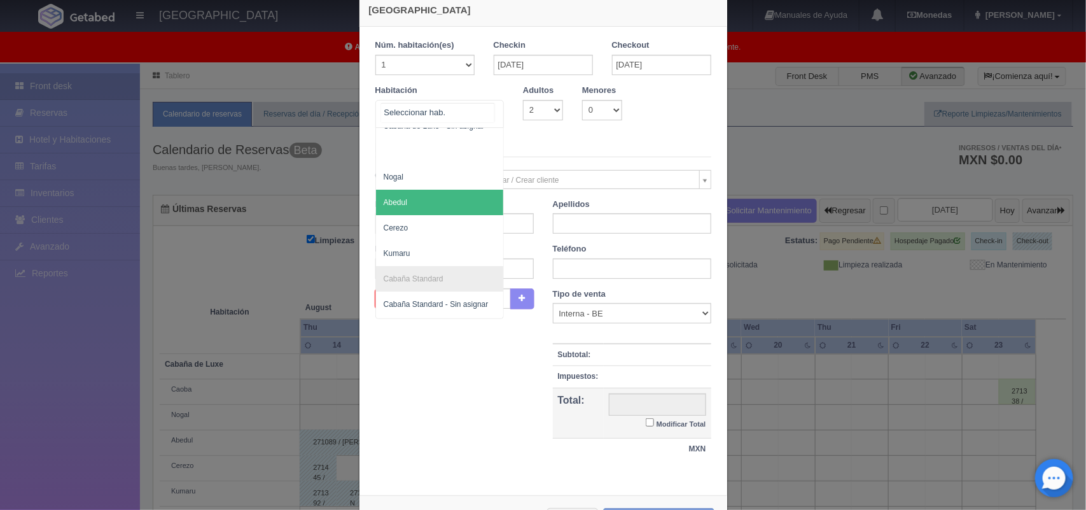
scroll to position [67, 0]
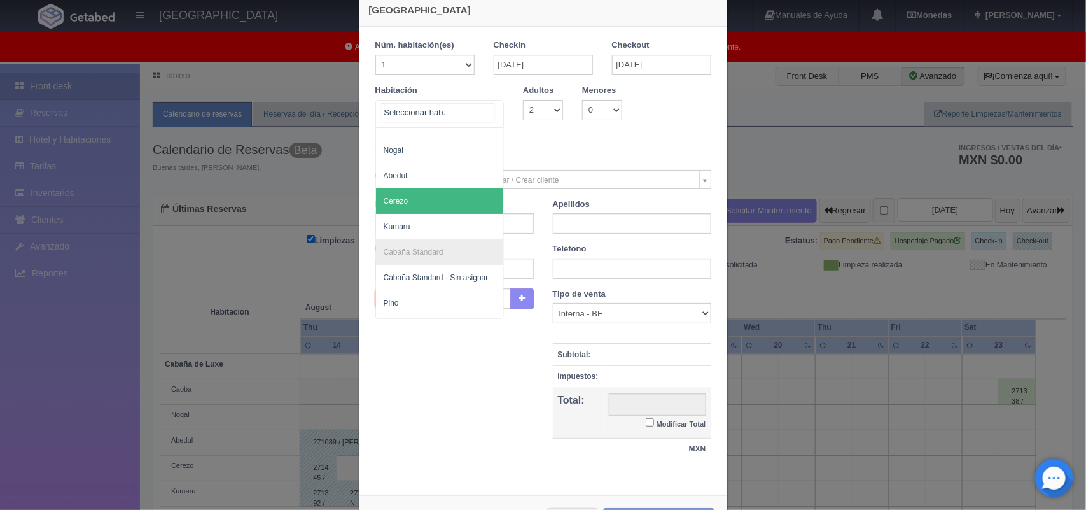
click at [437, 198] on span "Cerezo" at bounding box center [440, 200] width 128 height 25
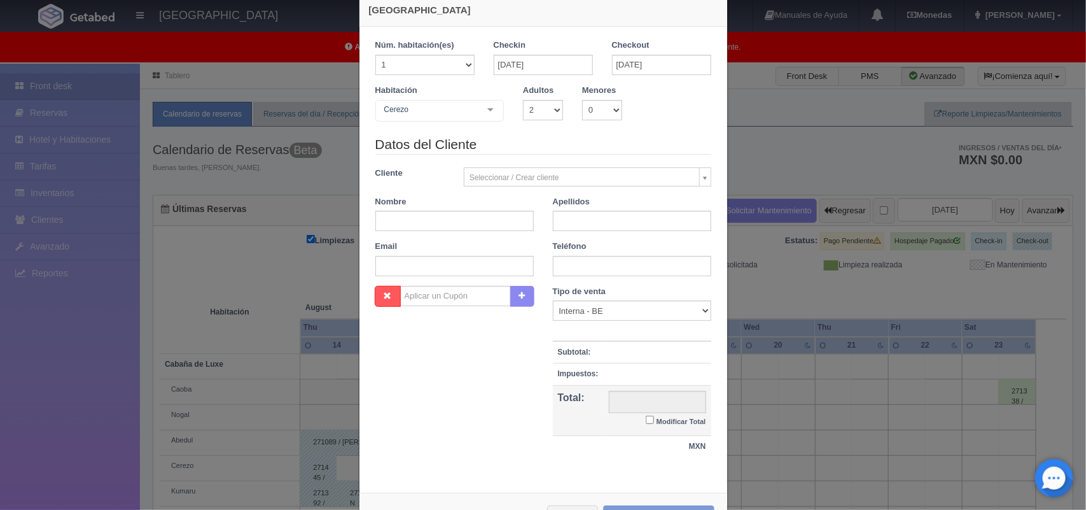
checkbox input "false"
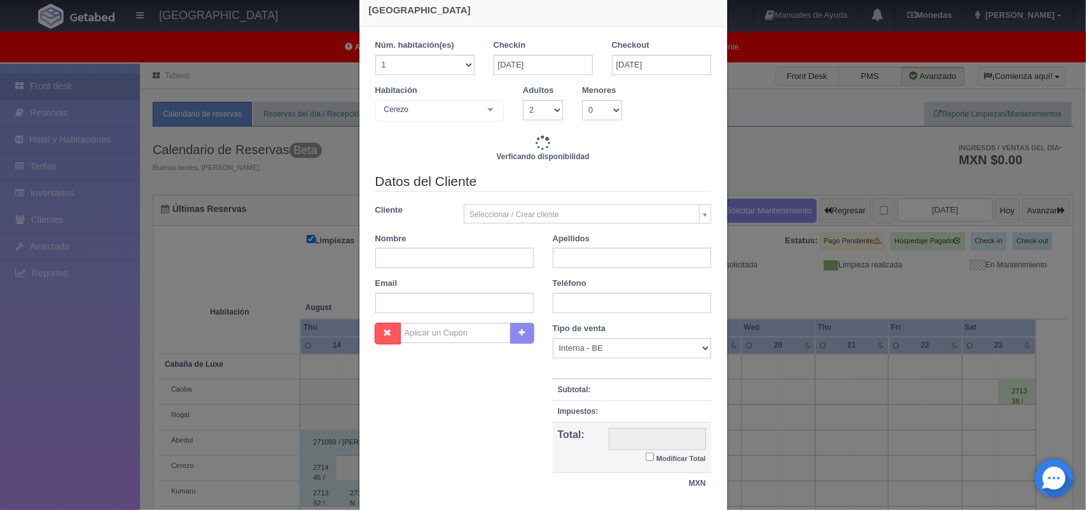
type input "1800.00"
checkbox input "false"
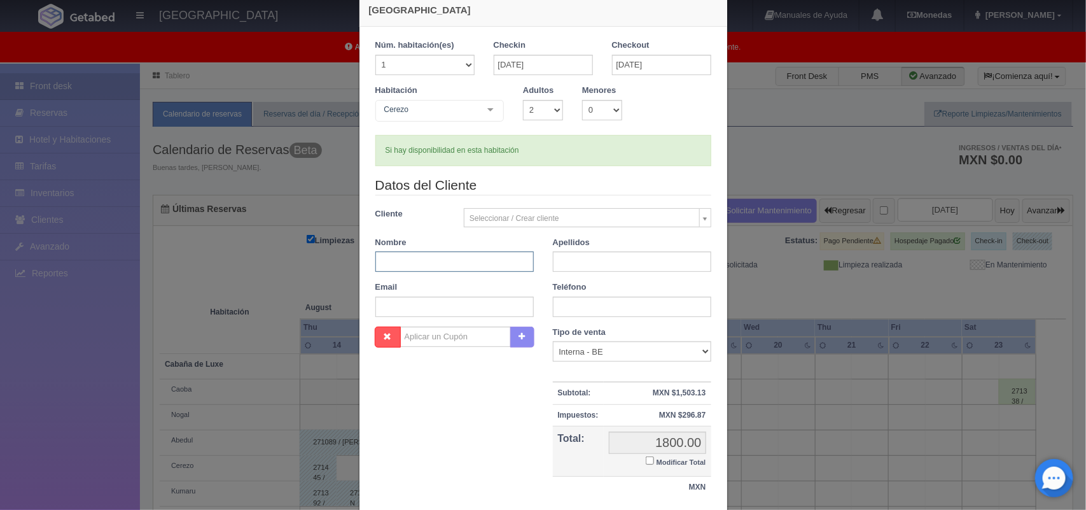
click at [415, 261] on input "text" at bounding box center [454, 261] width 158 height 20
type input "Emanuel"
click at [627, 255] on input "text" at bounding box center [632, 261] width 158 height 20
type input "Maurina"
click at [594, 304] on input "text" at bounding box center [632, 307] width 158 height 20
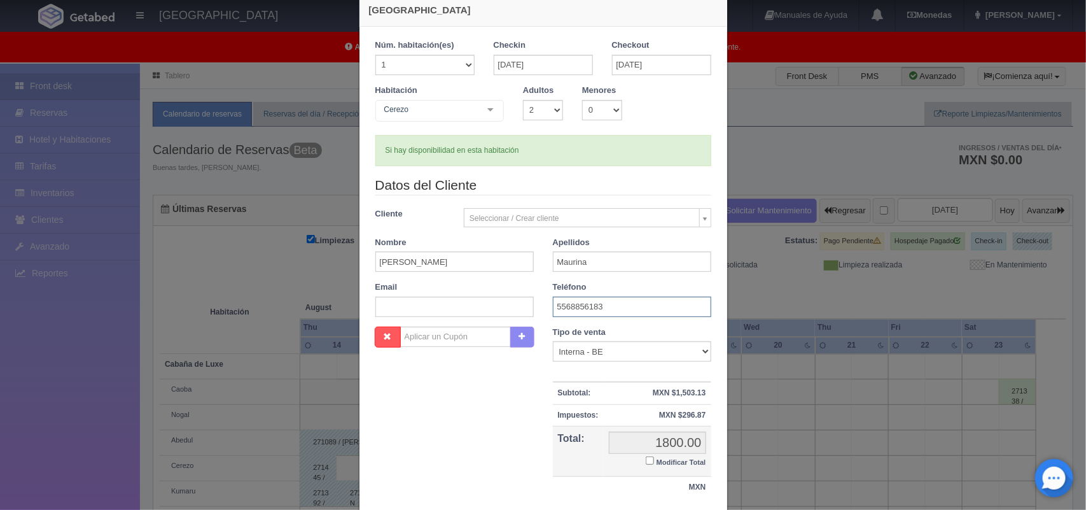
type input "5568856183"
click at [647, 459] on input "Modificar Total" at bounding box center [650, 460] width 8 height 8
checkbox input "true"
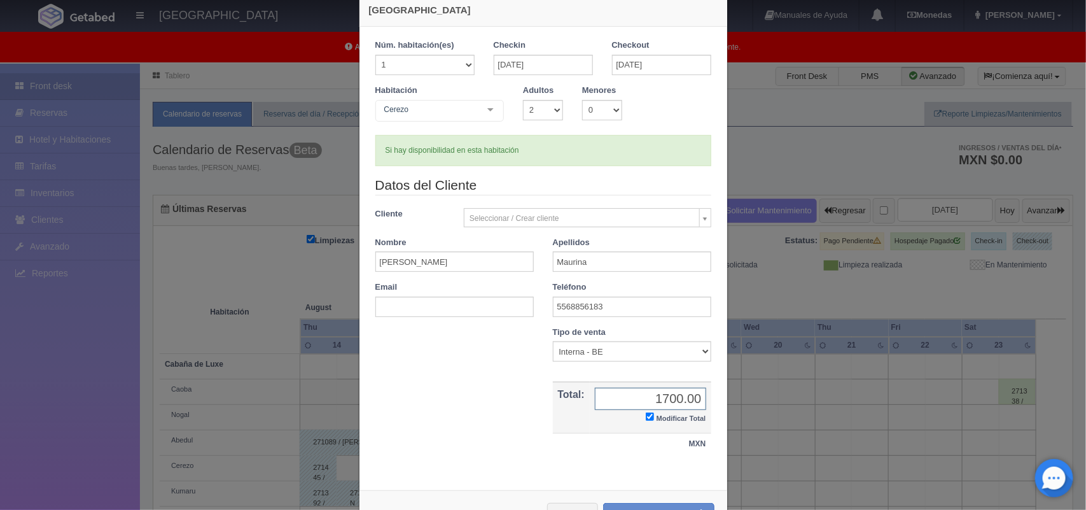
scroll to position [73, 0]
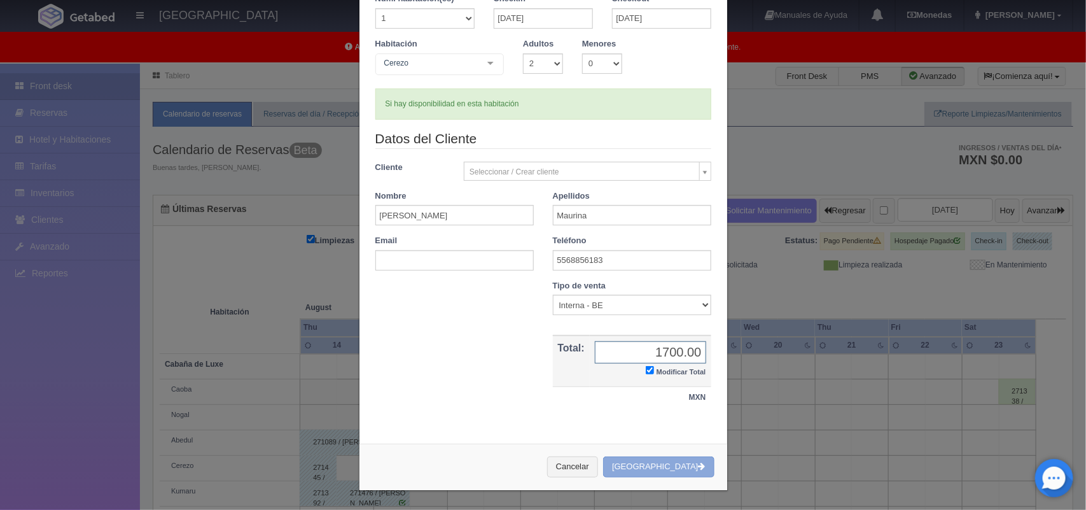
type input "1700.00"
click at [651, 471] on button "Crear Reserva" at bounding box center [658, 466] width 111 height 21
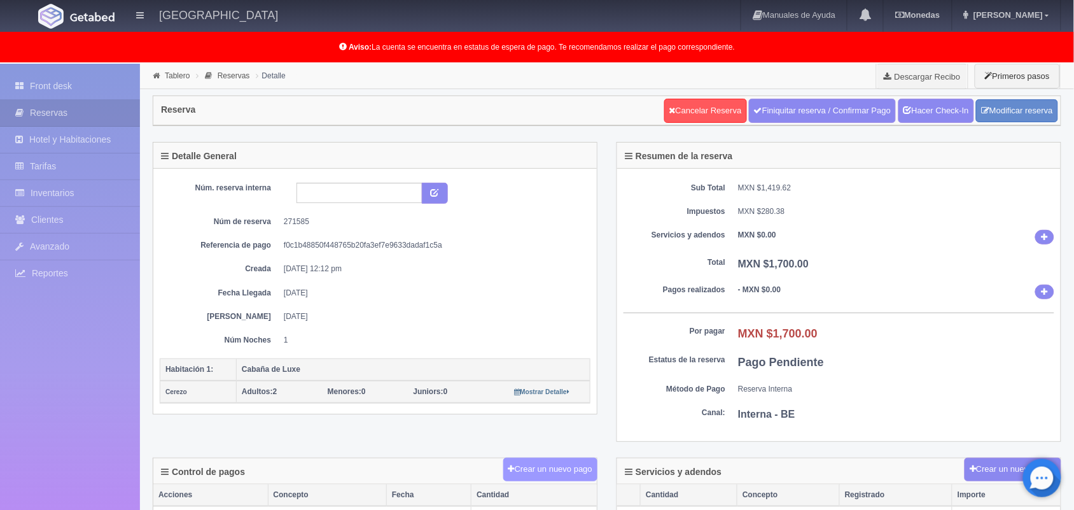
click at [540, 478] on button "Crear un nuevo pago" at bounding box center [550, 470] width 94 height 24
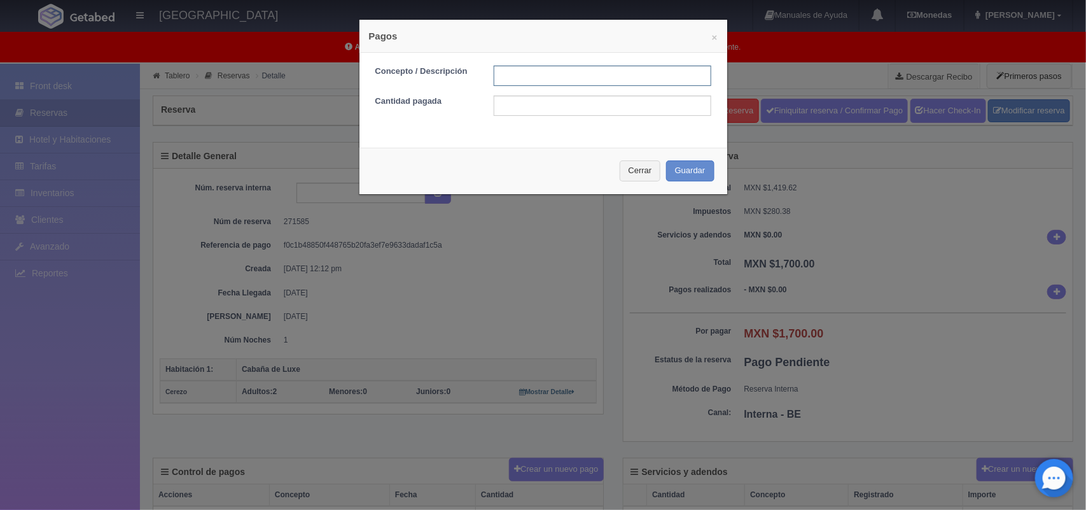
click at [571, 69] on input "text" at bounding box center [603, 76] width 218 height 20
type input "Pago efectivo [DATE]"
click at [592, 106] on input "text" at bounding box center [603, 105] width 218 height 20
type input "6"
type input "1700.00"
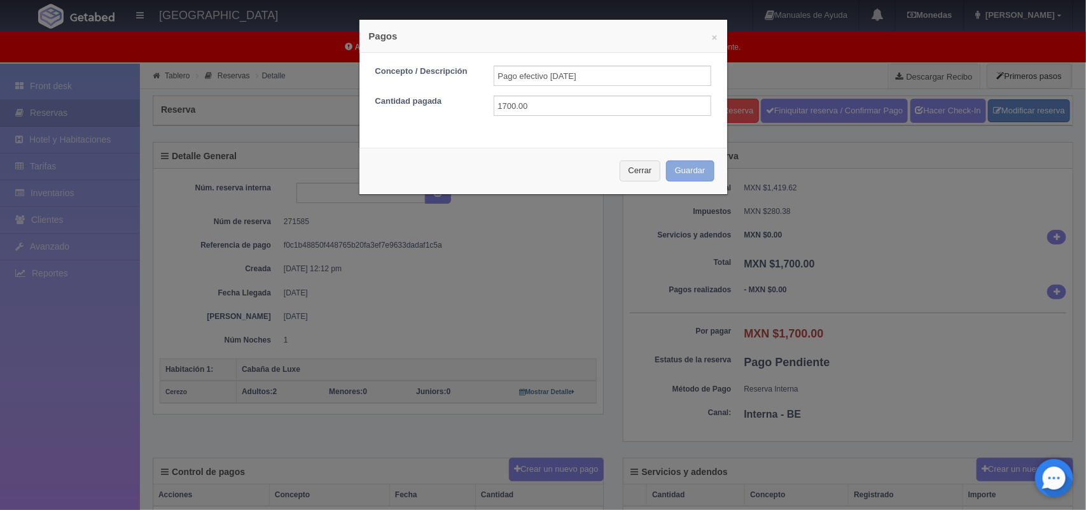
click at [672, 174] on button "Guardar" at bounding box center [690, 170] width 48 height 21
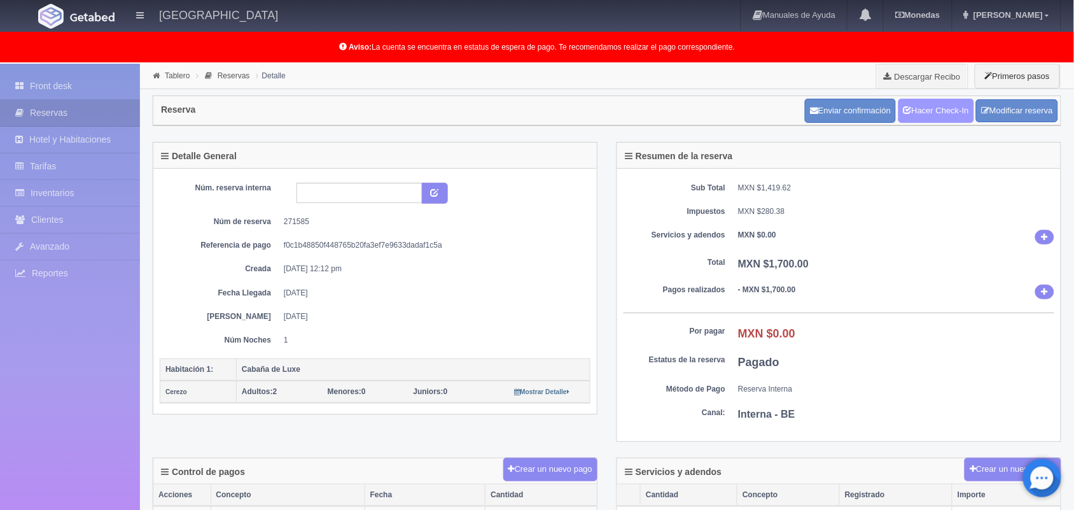
click at [949, 104] on link "Hacer Check-In" at bounding box center [937, 111] width 76 height 24
click at [172, 74] on link "Tablero" at bounding box center [177, 75] width 25 height 9
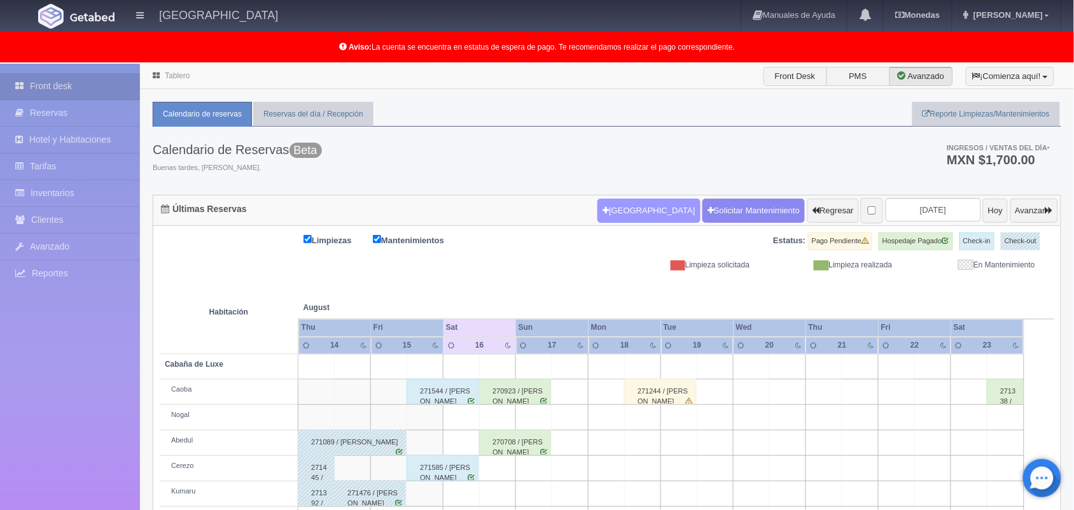
click at [610, 211] on button "[GEOGRAPHIC_DATA]" at bounding box center [649, 211] width 102 height 24
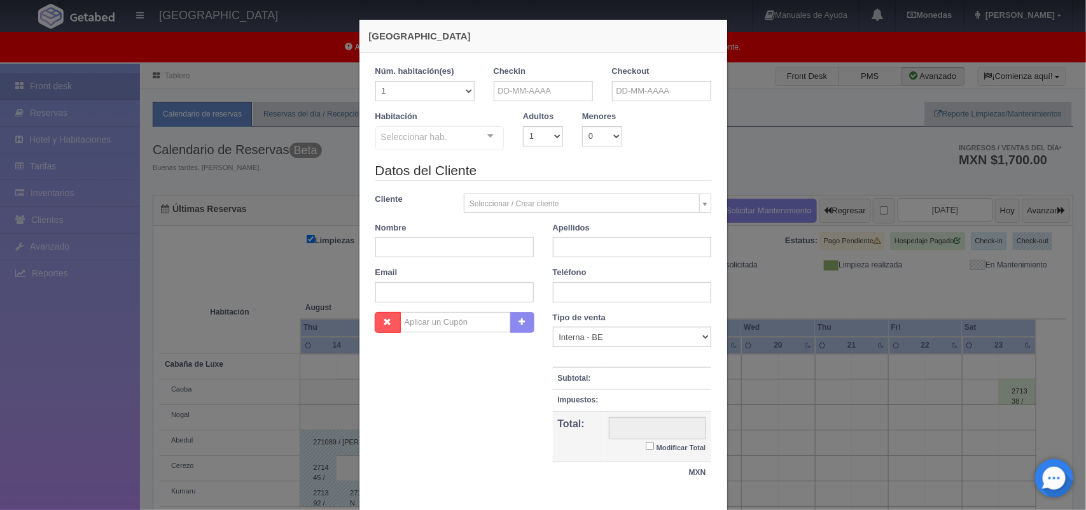
checkbox input "false"
click at [521, 91] on input "text" at bounding box center [543, 91] width 99 height 20
click at [605, 192] on link "16" at bounding box center [606, 190] width 17 height 18
type input "16-08-2025"
checkbox input "false"
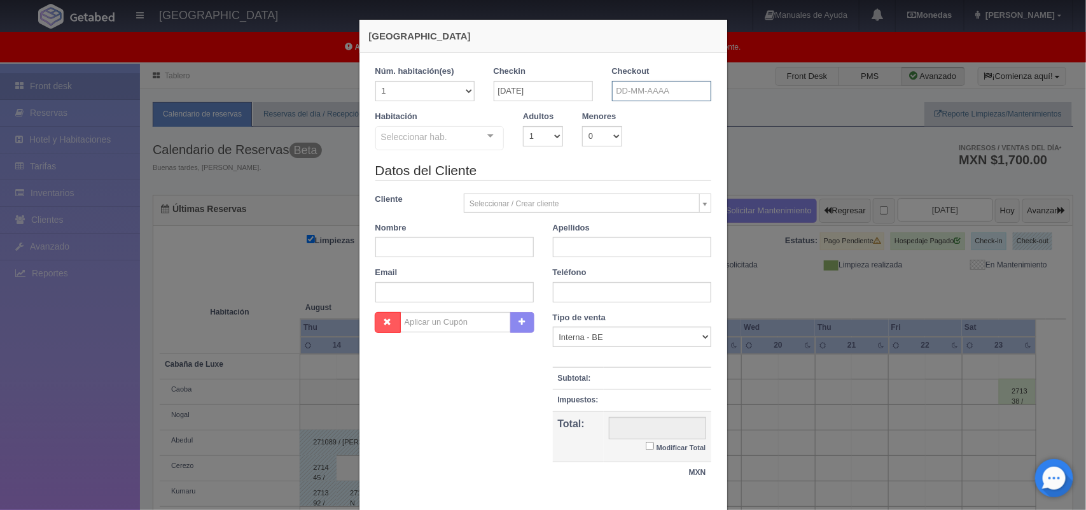
click at [650, 90] on input "text" at bounding box center [661, 91] width 99 height 20
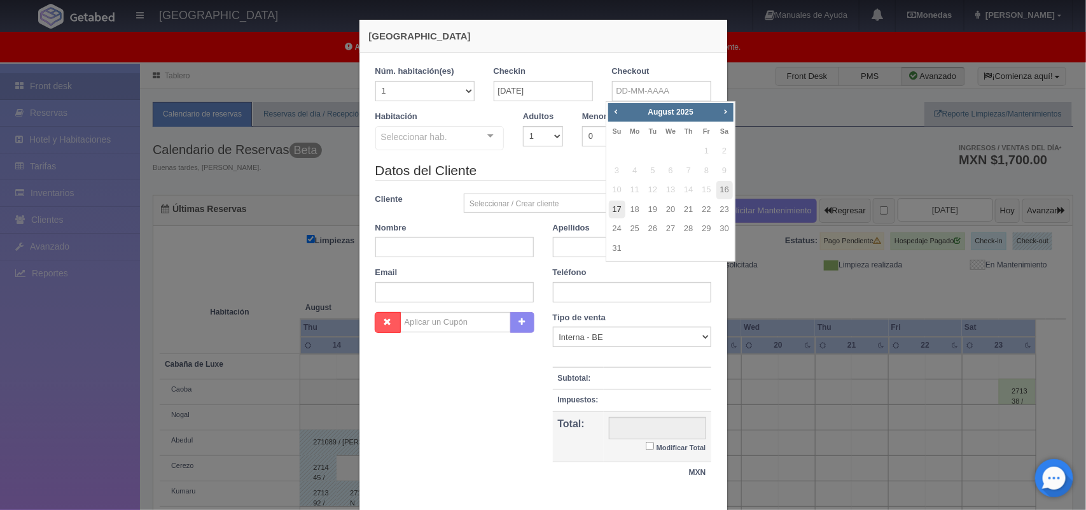
click at [617, 210] on link "17" at bounding box center [617, 209] width 17 height 18
type input "17-08-2025"
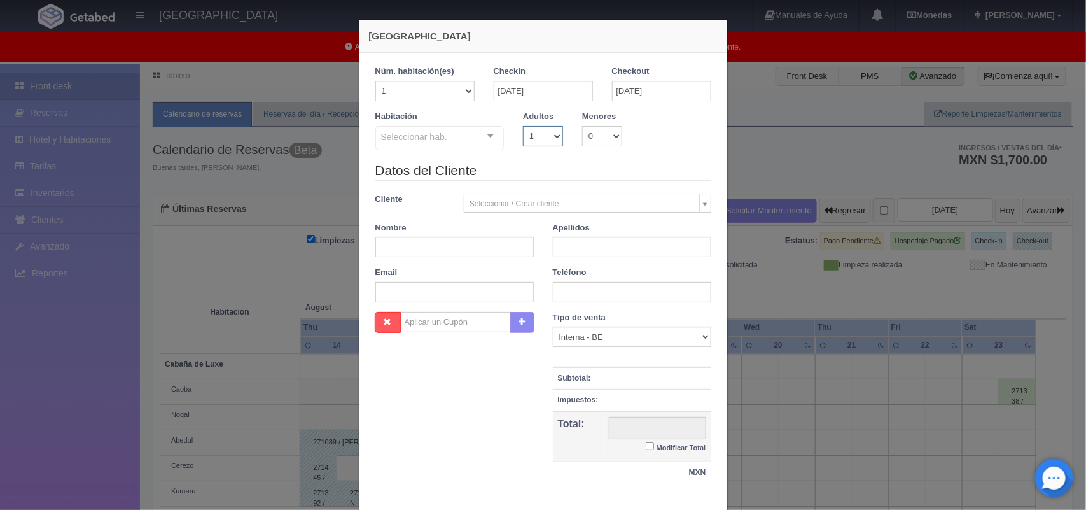
checkbox input "false"
click at [538, 141] on select "1 2 3 4 5 6 7 8 9 10" at bounding box center [543, 136] width 40 height 20
select select "2"
click at [523, 126] on select "1 2 3 4 5 6 7 8 9 10" at bounding box center [543, 136] width 40 height 20
click at [472, 142] on div "Seleccionar hab. Cabaña de Luxe Cabaña de Luxe - Sin asignar Nogal Cerezo Kumar…" at bounding box center [439, 138] width 129 height 25
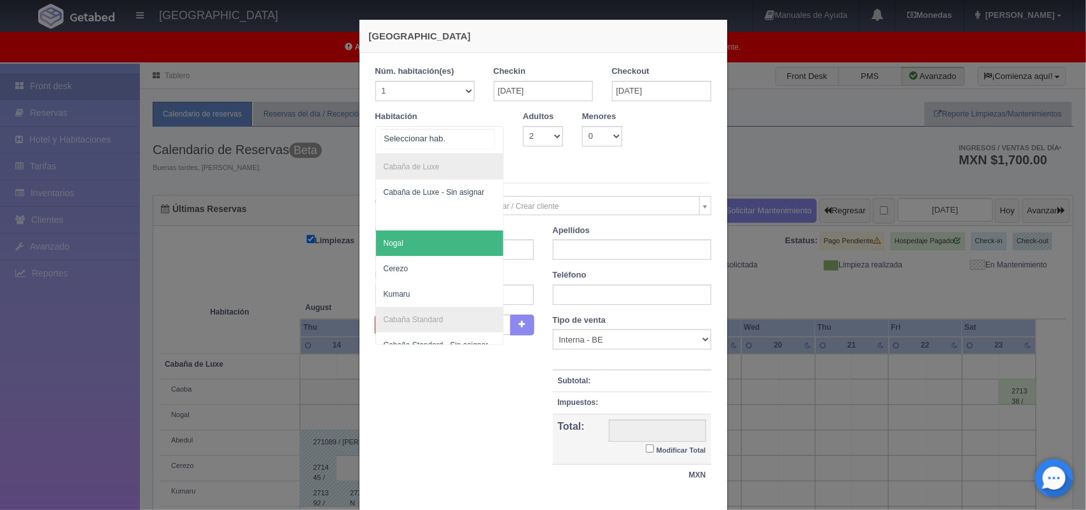
click at [442, 243] on span "Nogal" at bounding box center [440, 242] width 128 height 25
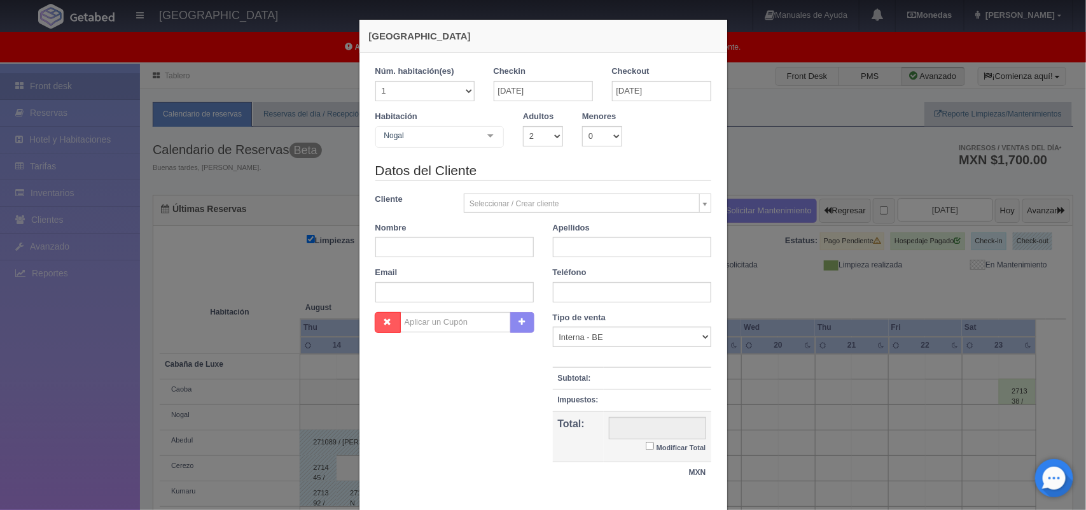
checkbox input "false"
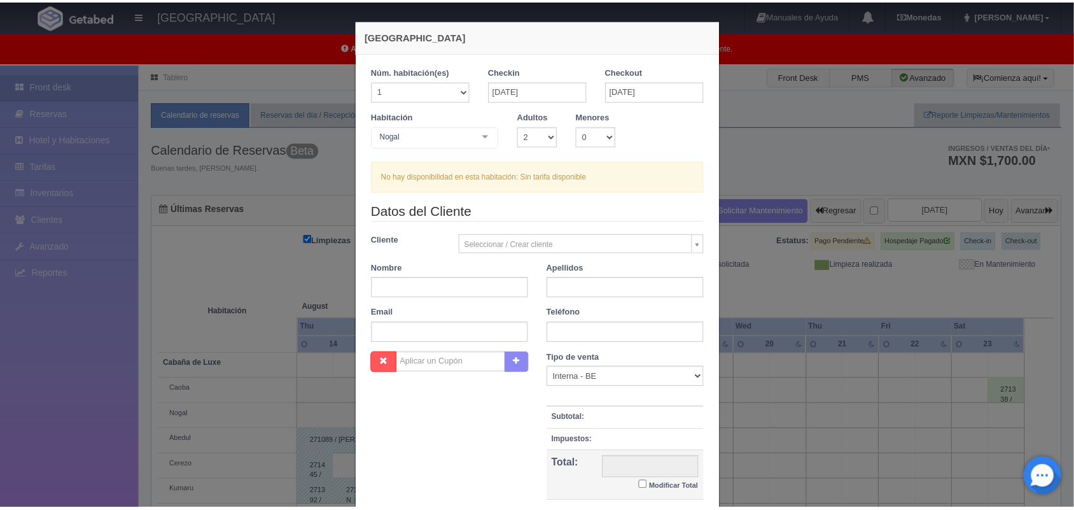
scroll to position [116, 0]
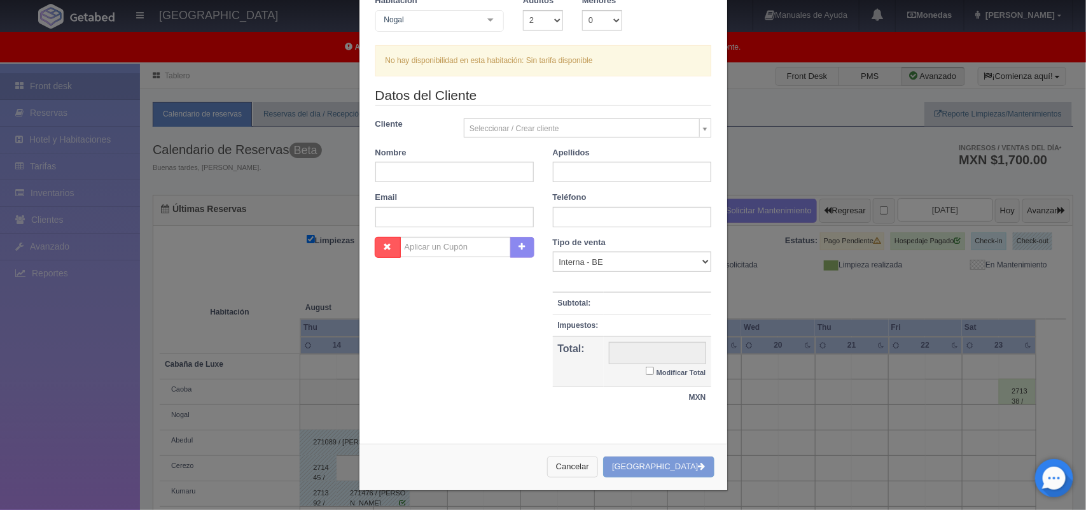
click at [598, 470] on button "Cancelar" at bounding box center [572, 466] width 51 height 21
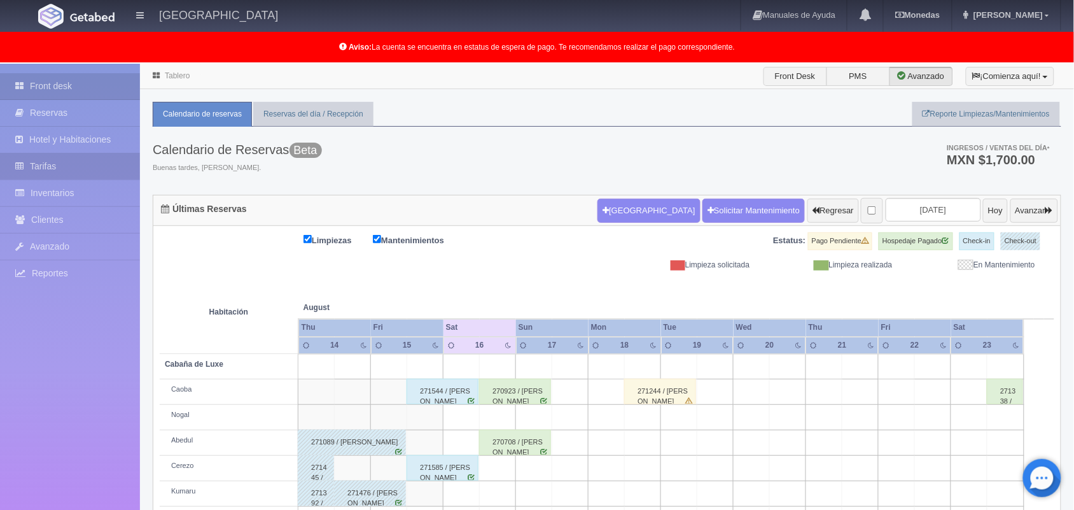
click at [62, 169] on link "Tarifas" at bounding box center [70, 166] width 140 height 26
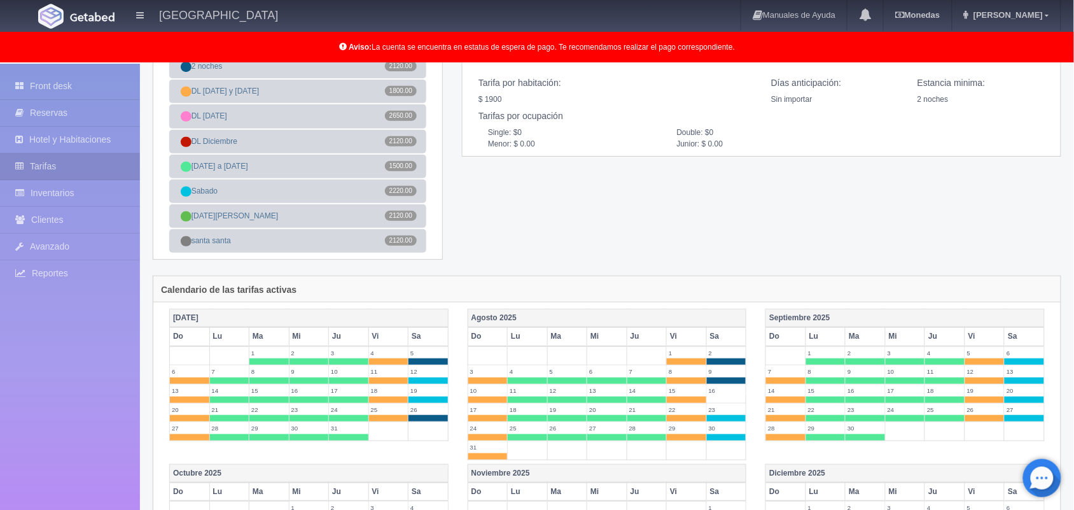
scroll to position [127, 0]
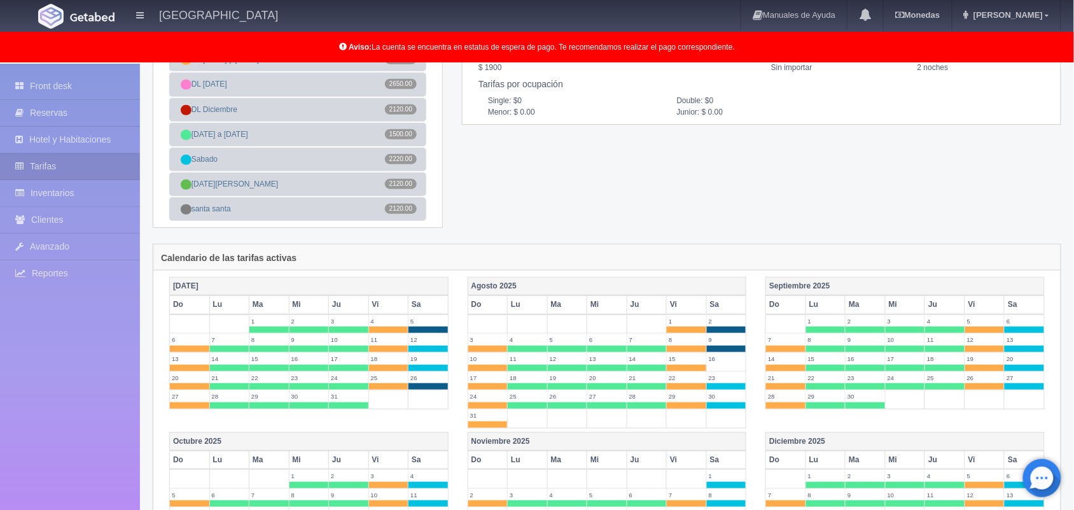
click at [727, 363] on label "16" at bounding box center [726, 359] width 39 height 12
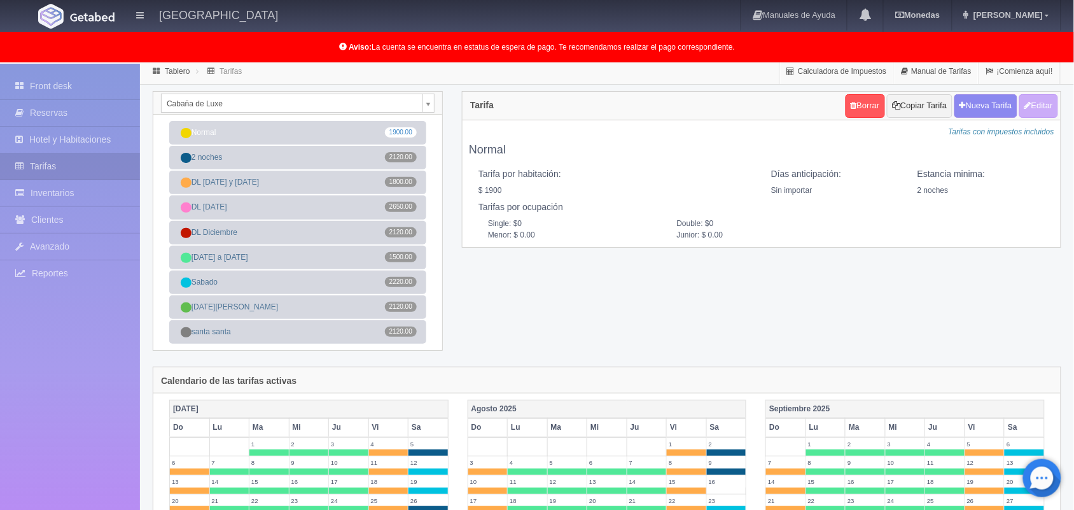
scroll to position [0, 0]
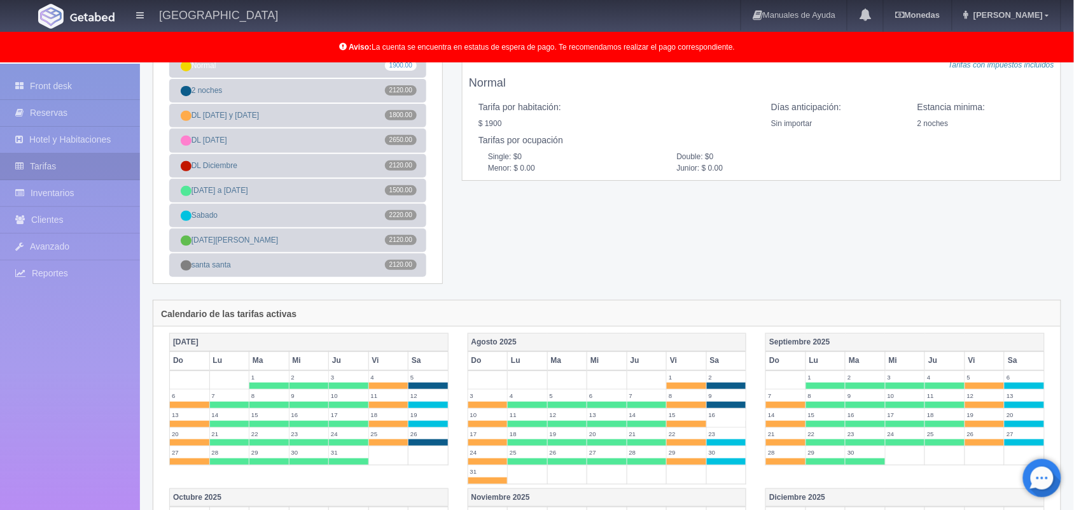
scroll to position [73, 0]
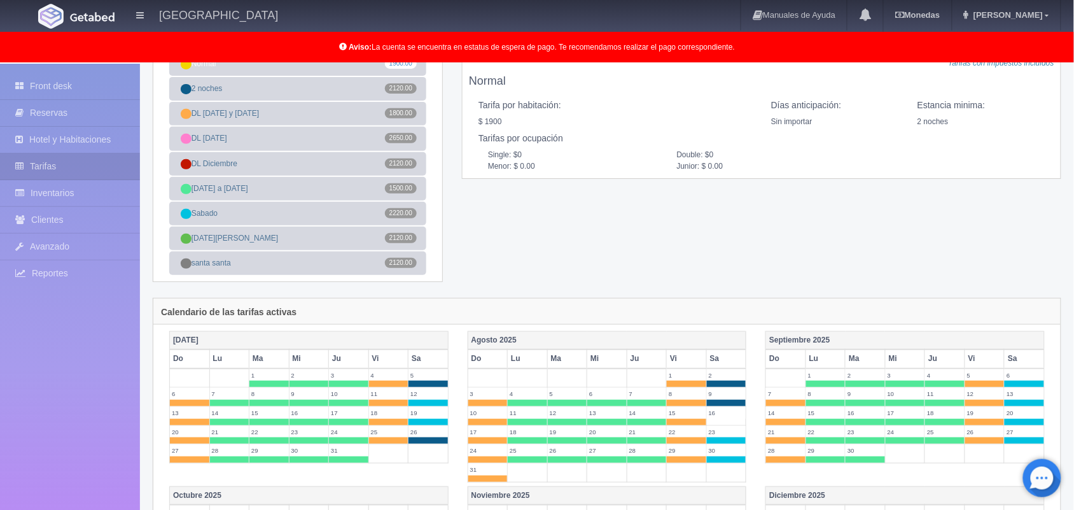
click at [729, 419] on label "16" at bounding box center [726, 413] width 39 height 12
click at [732, 430] on label "23" at bounding box center [726, 432] width 39 height 12
click at [732, 425] on td "16" at bounding box center [726, 415] width 40 height 19
click at [724, 415] on label "16" at bounding box center [726, 413] width 39 height 12
drag, startPoint x: 724, startPoint y: 415, endPoint x: 631, endPoint y: 269, distance: 173.2
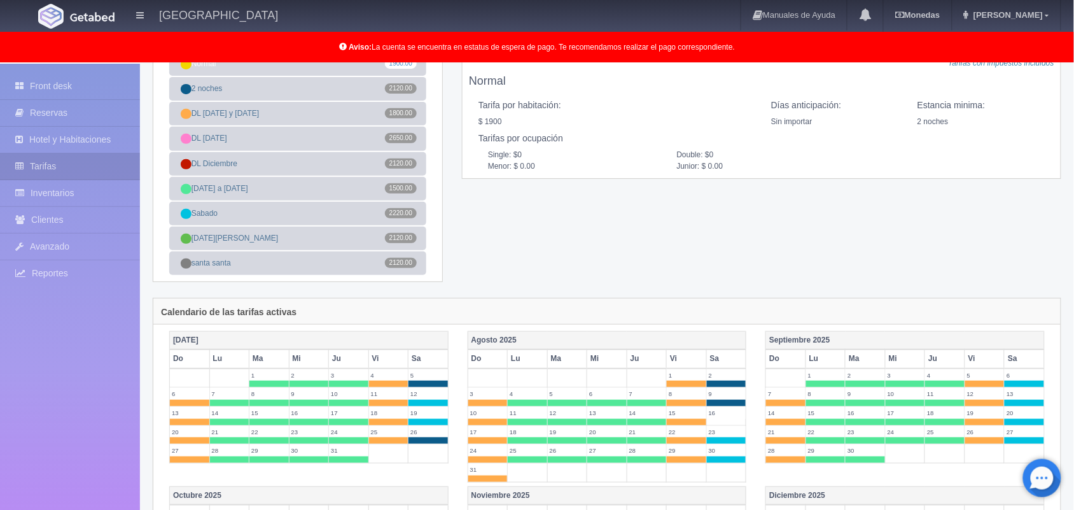
click at [631, 269] on div "Cabaña de Luxe Cabaña de Luxe Cabaña Standard Normal 1900.00 2 noches 2120.00 D…" at bounding box center [607, 160] width 928 height 276
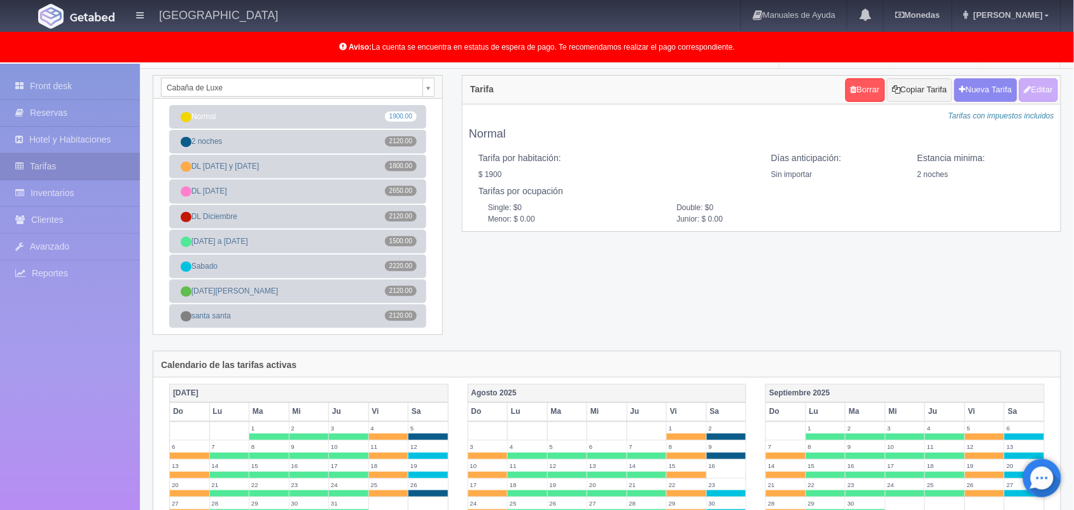
scroll to position [0, 0]
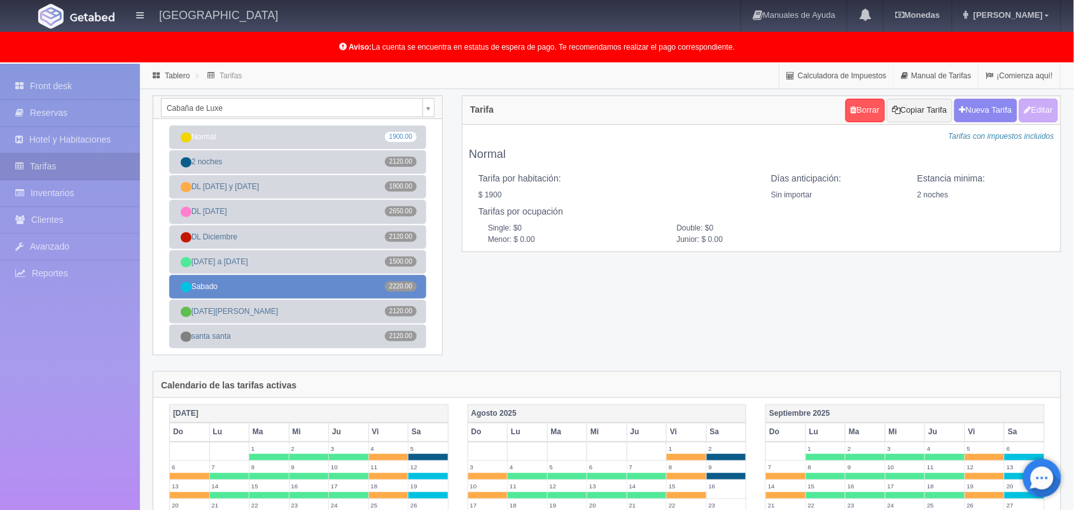
click at [306, 288] on link "[DATE] 2220.00" at bounding box center [297, 287] width 257 height 24
click at [344, 288] on link "[DATE] 2220.00" at bounding box center [297, 287] width 257 height 24
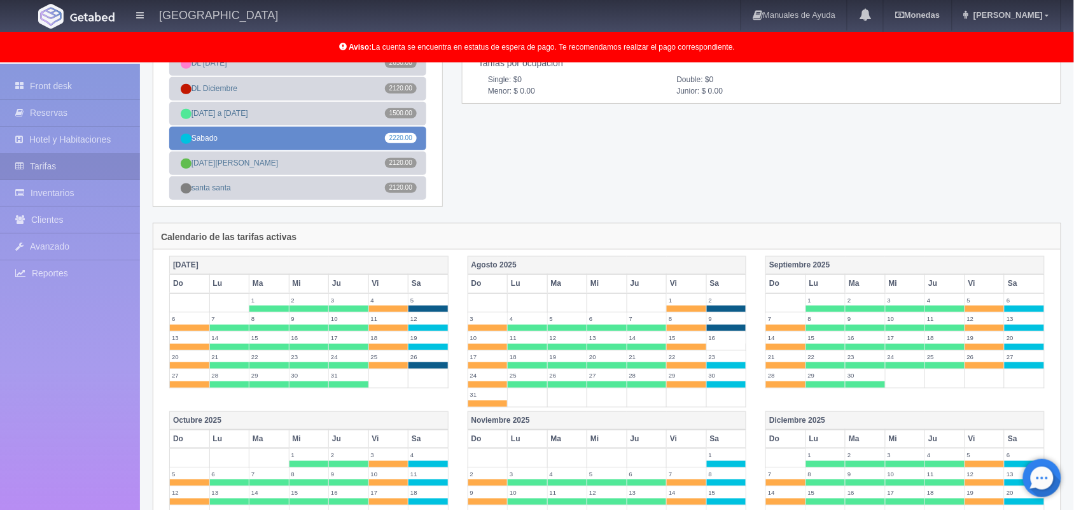
scroll to position [137, 0]
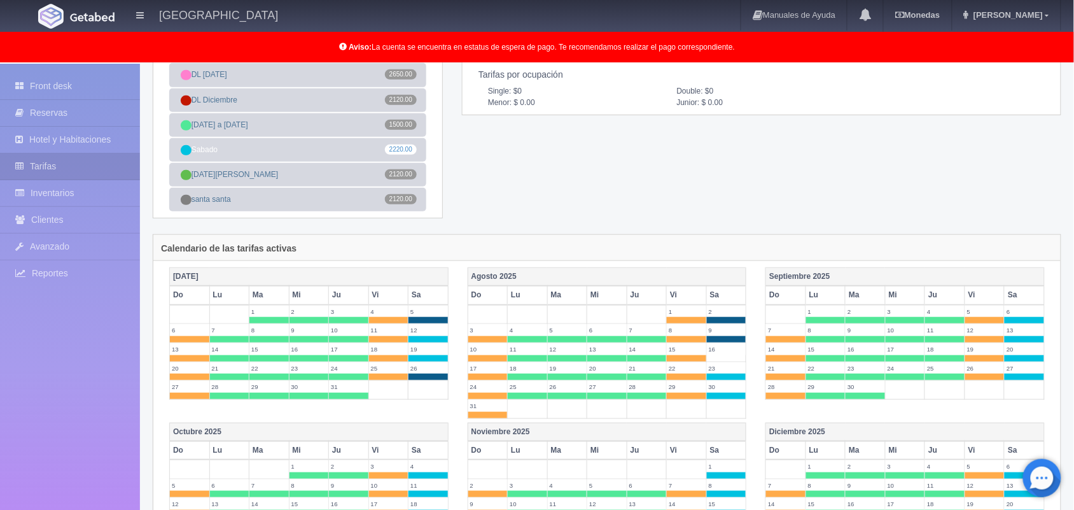
click at [727, 360] on td "16" at bounding box center [726, 351] width 40 height 19
click at [727, 355] on label "16" at bounding box center [726, 349] width 39 height 12
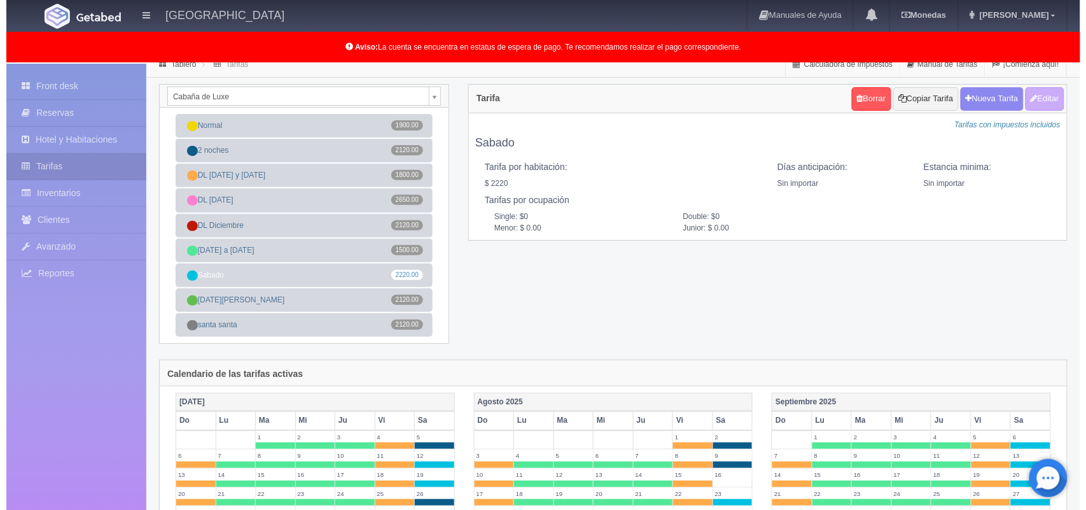
scroll to position [14, 0]
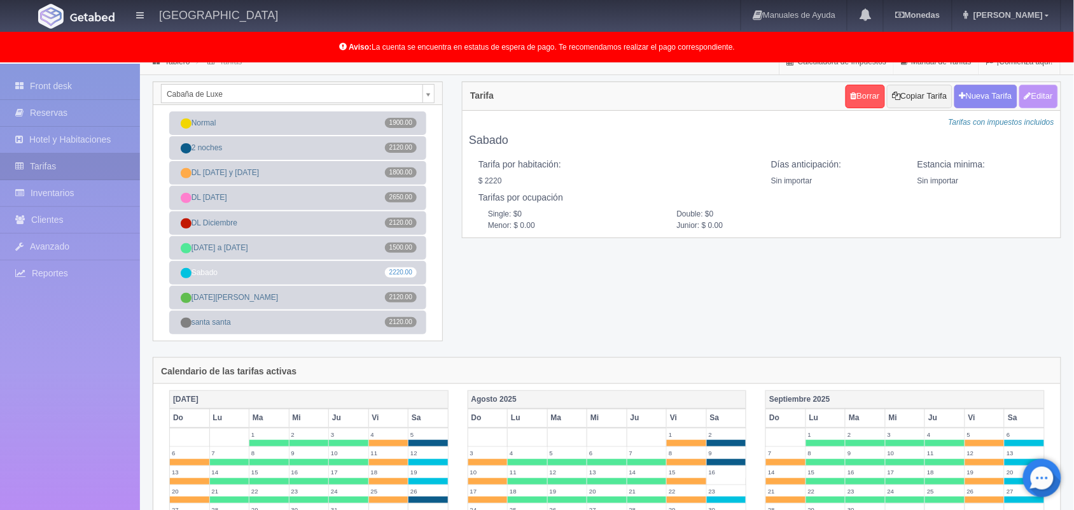
click at [1037, 93] on button "Editar" at bounding box center [1038, 97] width 39 height 24
type input "Sabado"
select select "0"
type input "0"
checkbox input "true"
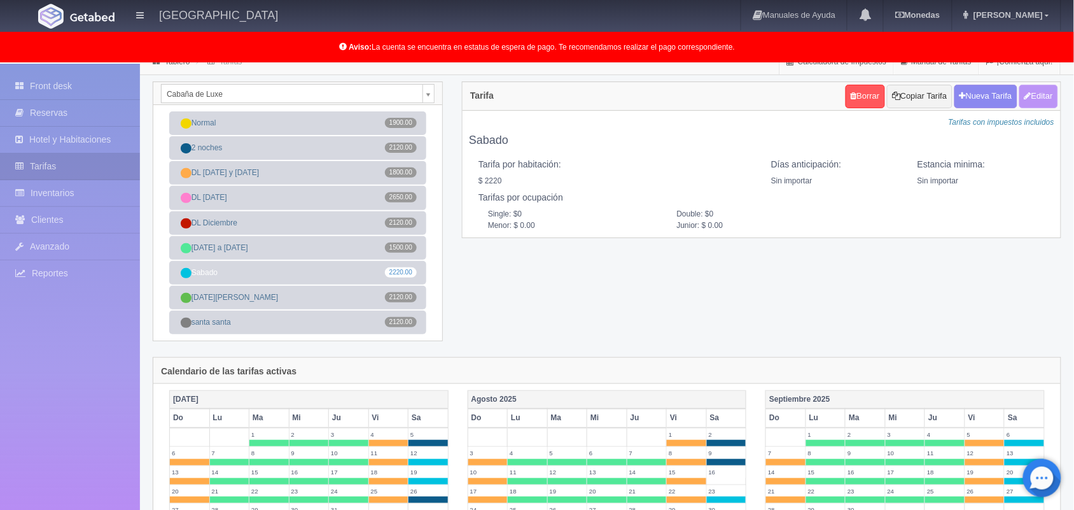
type input "2220.00"
checkbox input "true"
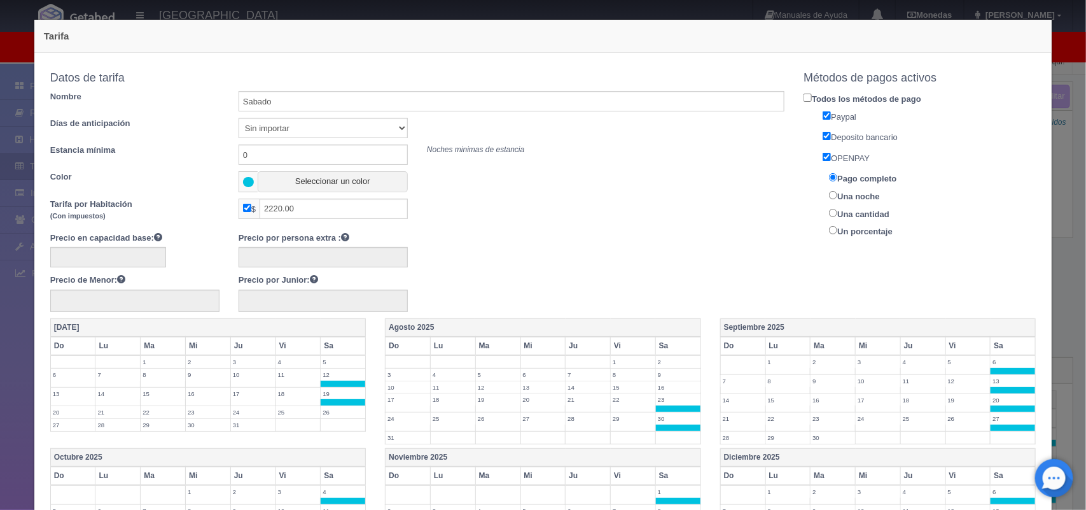
click at [667, 389] on label "16" at bounding box center [678, 387] width 45 height 12
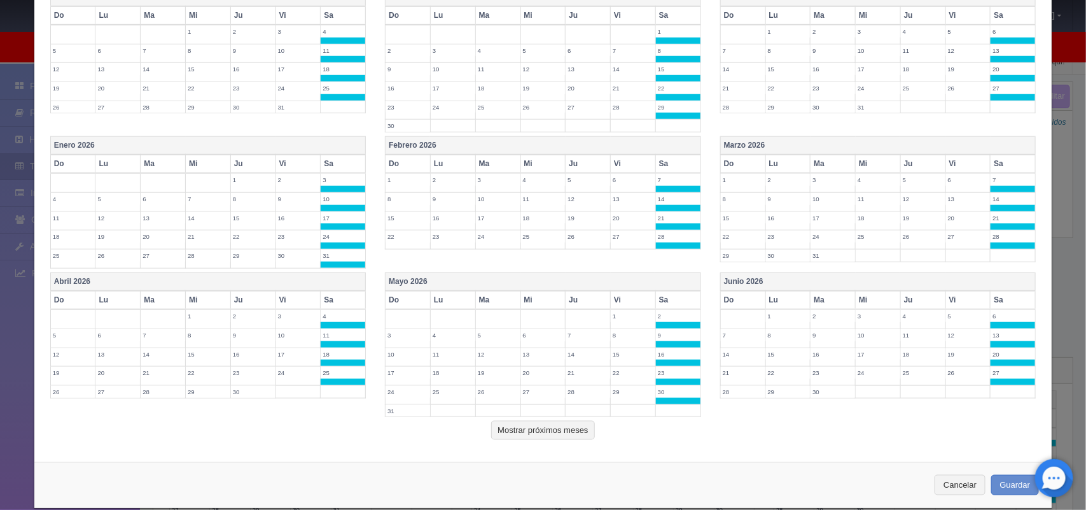
scroll to position [487, 0]
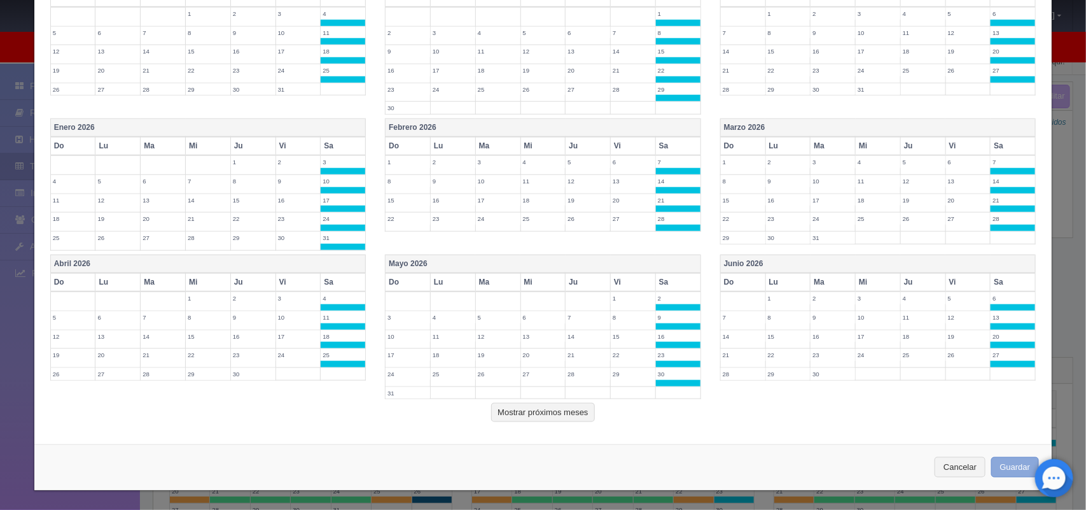
click at [994, 466] on button "Guardar" at bounding box center [1015, 467] width 48 height 21
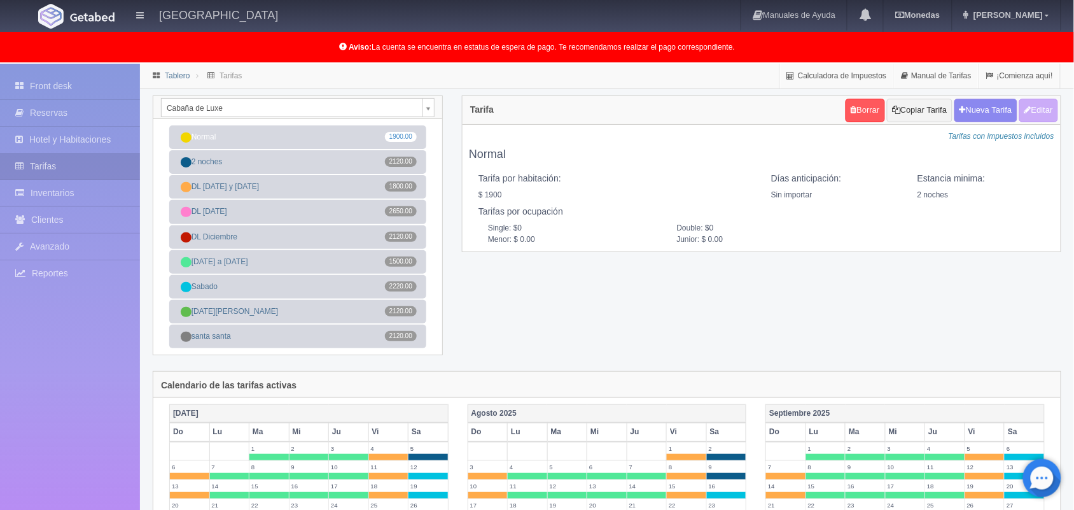
click at [174, 74] on link "Tablero" at bounding box center [177, 75] width 25 height 9
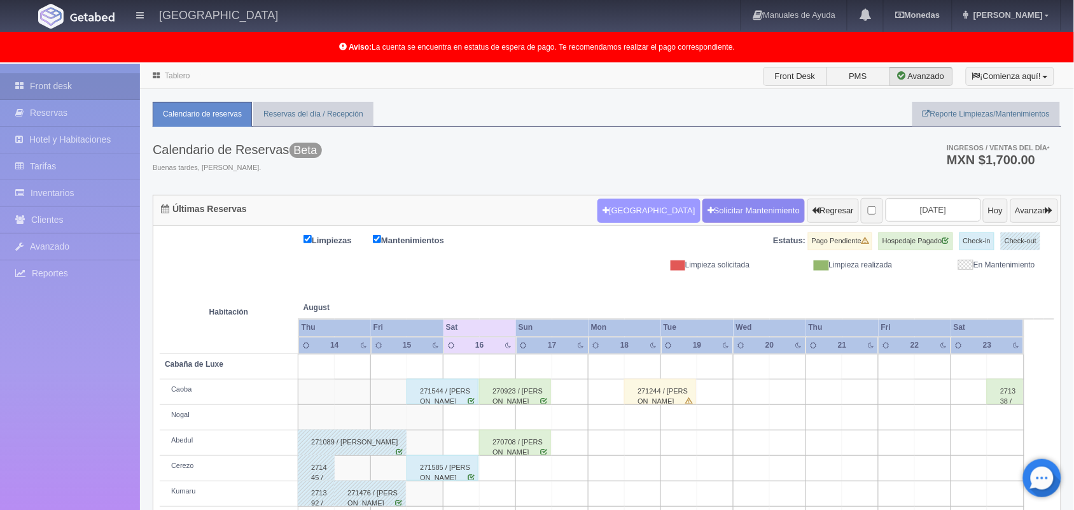
click at [612, 213] on button "[GEOGRAPHIC_DATA]" at bounding box center [649, 211] width 102 height 24
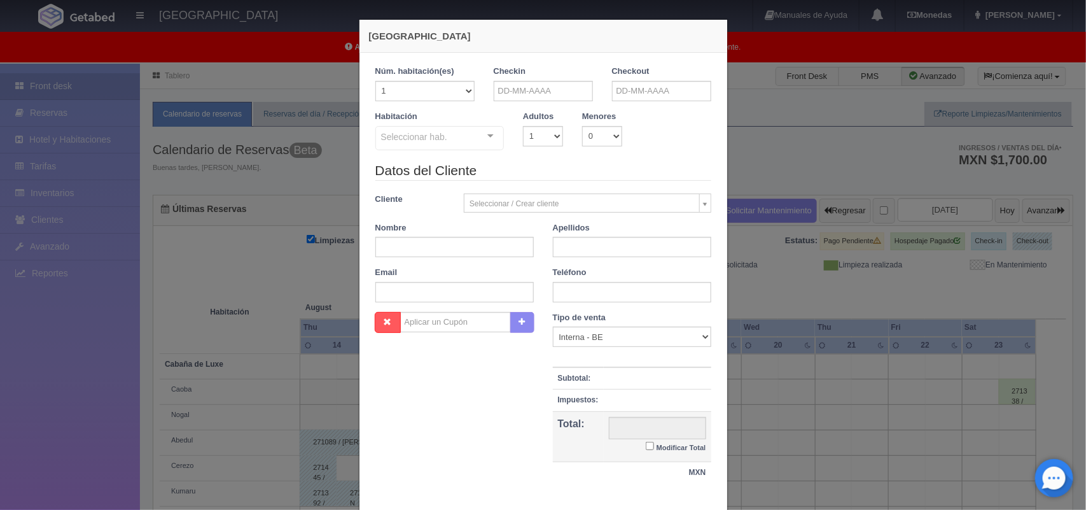
checkbox input "false"
click at [538, 88] on input "text" at bounding box center [543, 91] width 99 height 20
click at [608, 196] on link "16" at bounding box center [606, 190] width 17 height 18
type input "16-08-2025"
checkbox input "false"
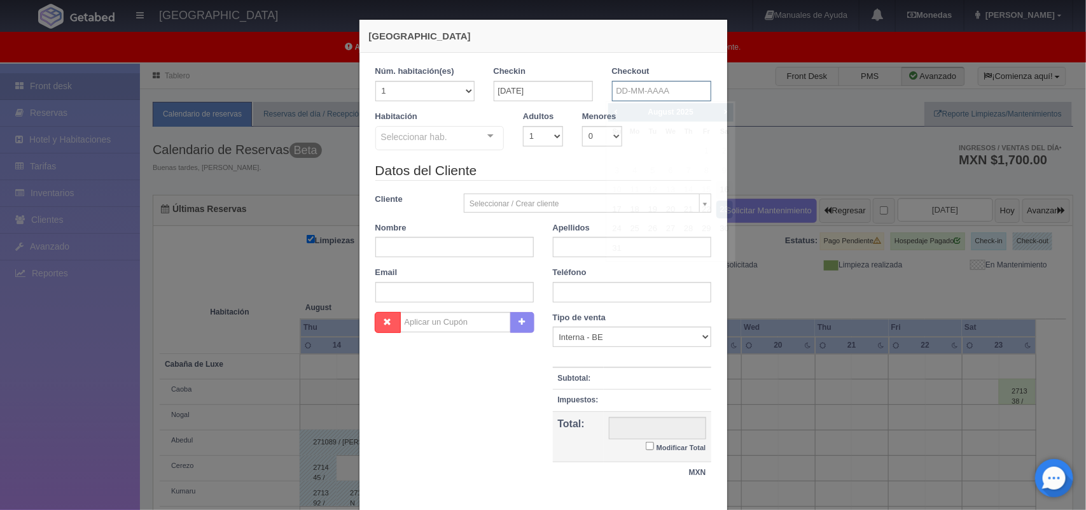
click at [671, 92] on input "text" at bounding box center [661, 91] width 99 height 20
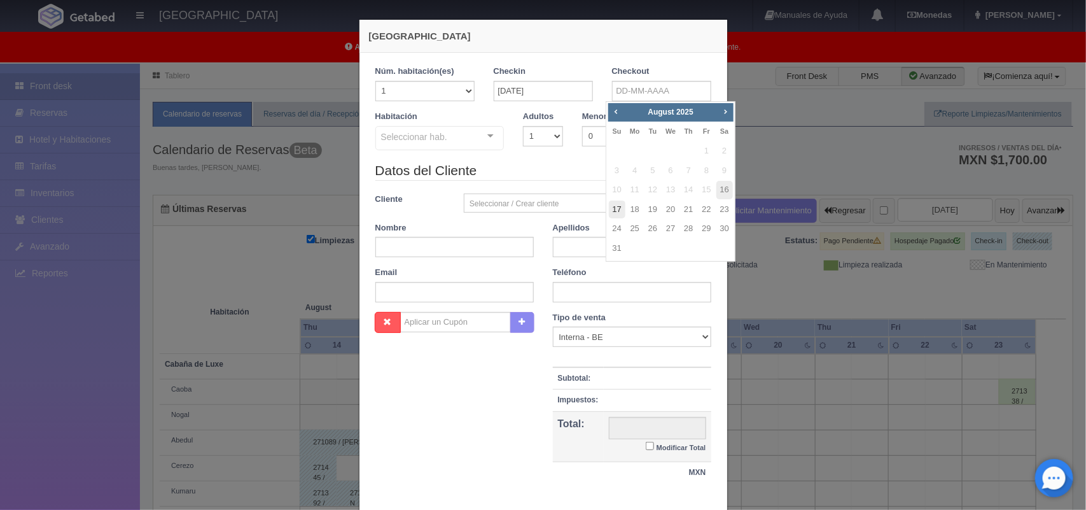
click at [615, 207] on link "17" at bounding box center [617, 209] width 17 height 18
type input "[DATE]"
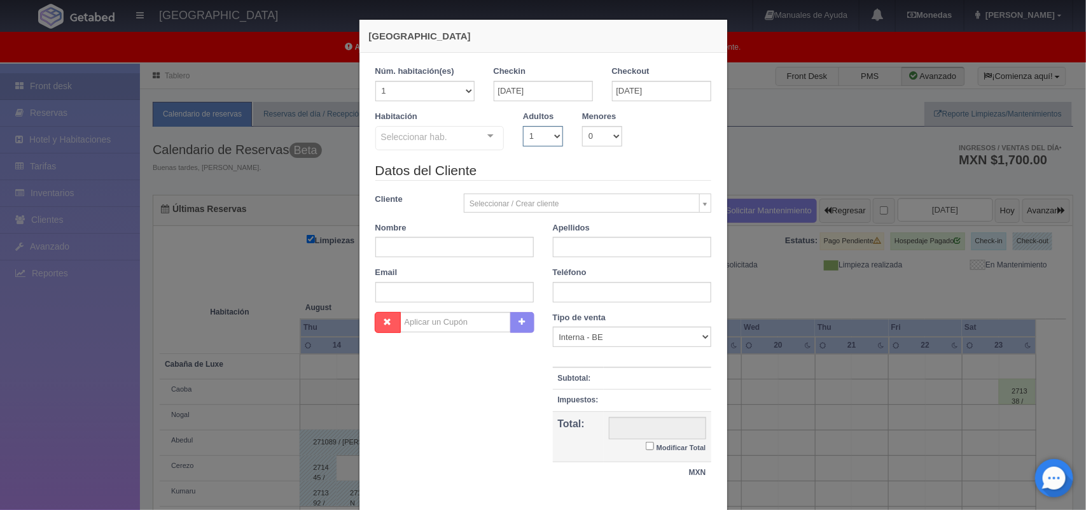
checkbox input "false"
click at [543, 137] on select "1 2 3 4 5 6 7 8 9 10" at bounding box center [543, 136] width 40 height 20
select select "2"
click at [523, 126] on select "1 2 3 4 5 6 7 8 9 10" at bounding box center [543, 136] width 40 height 20
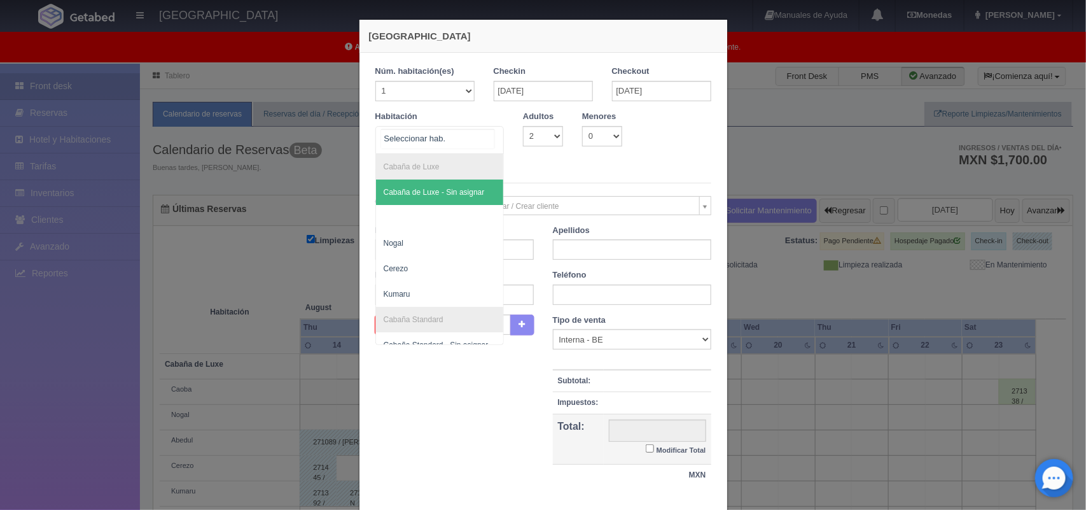
click at [477, 135] on div "Cabaña de Luxe Cabaña de Luxe - Sin asignar Nogal Cerezo Kumaru Cabaña Standard…" at bounding box center [439, 140] width 129 height 28
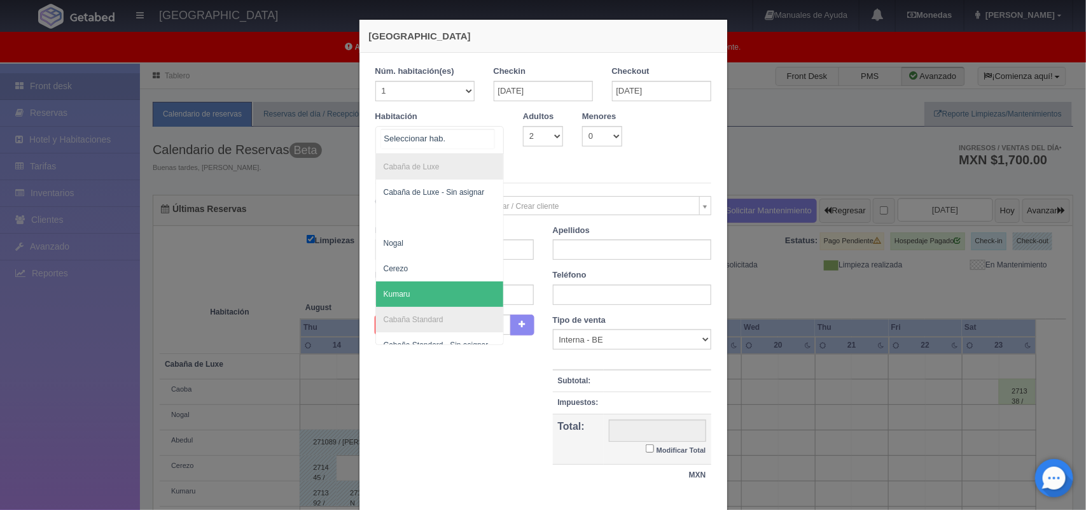
click at [453, 285] on span "Kumaru" at bounding box center [440, 293] width 128 height 25
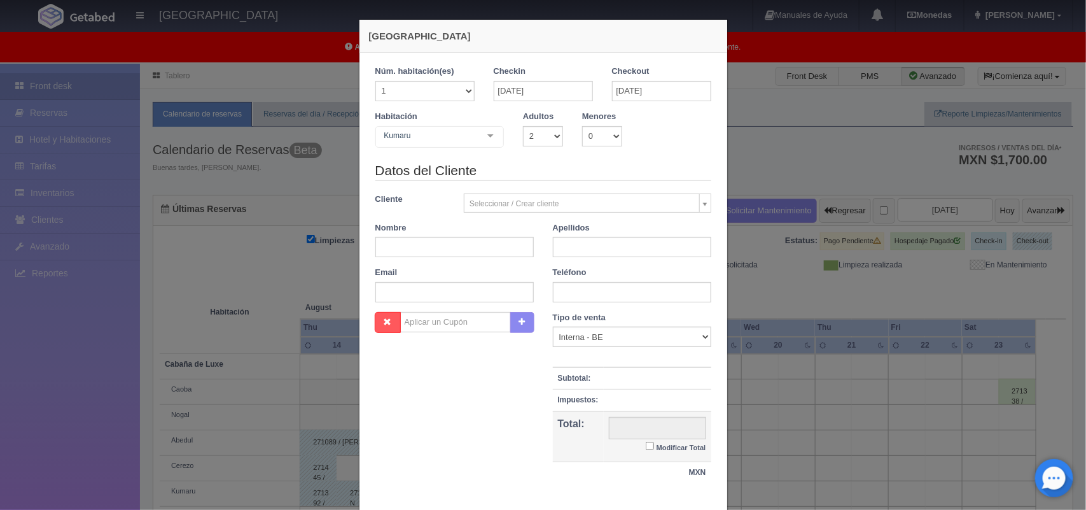
checkbox input "false"
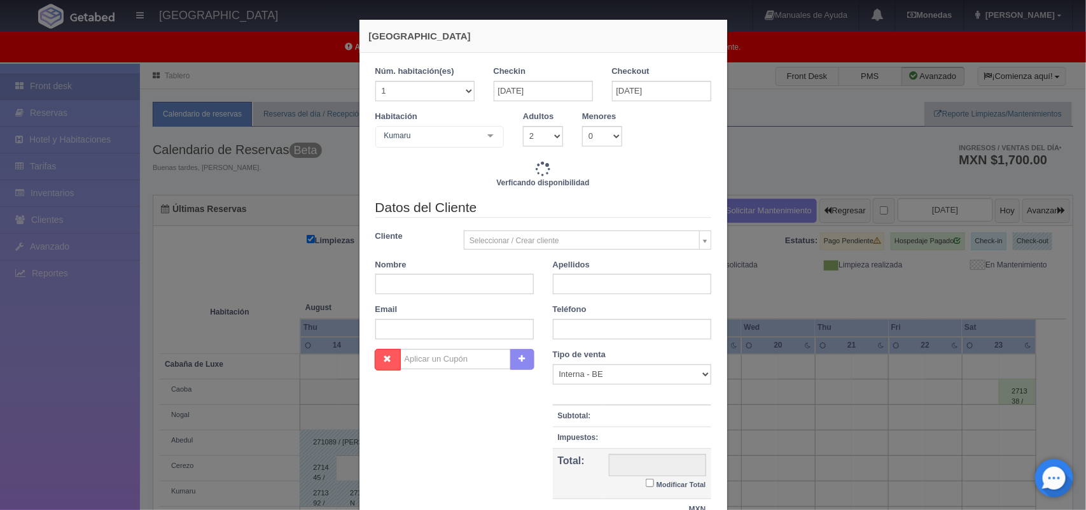
type input "2220.00"
checkbox input "false"
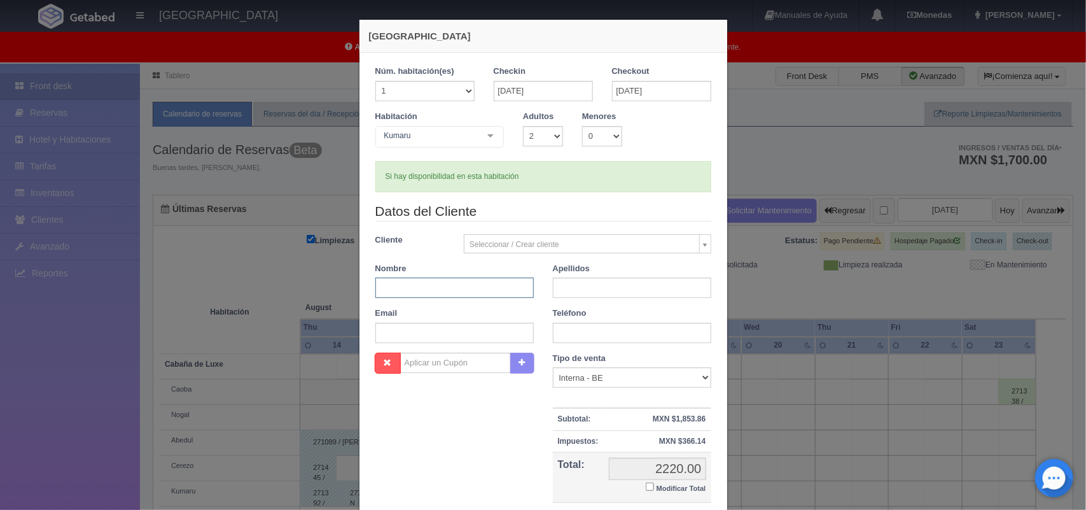
click at [475, 288] on input "text" at bounding box center [454, 287] width 158 height 20
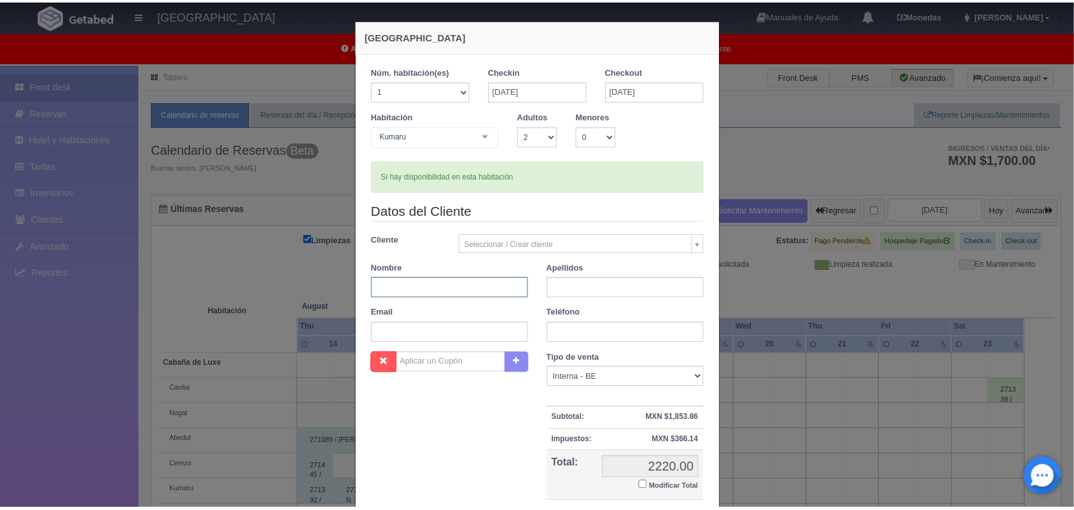
scroll to position [116, 0]
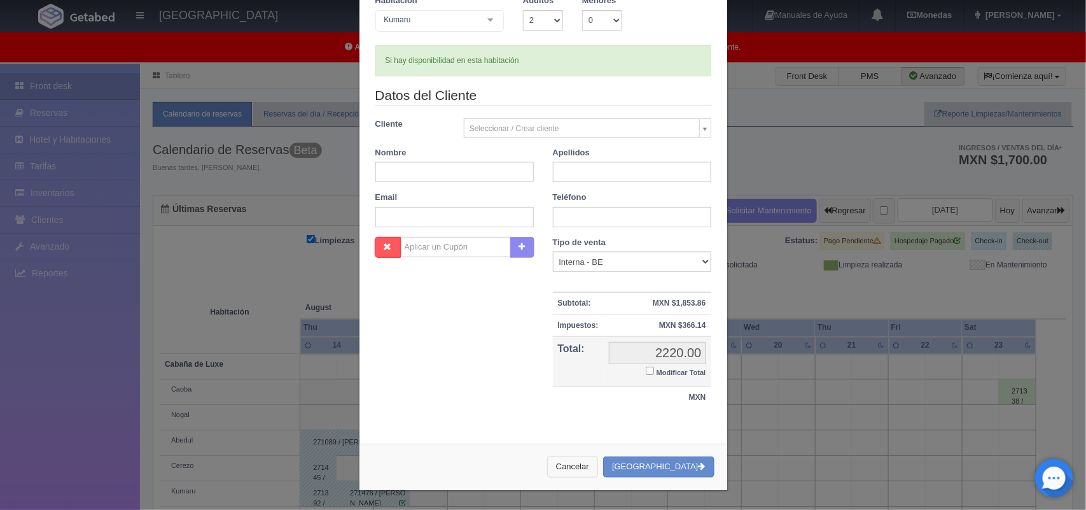
click at [596, 465] on button "Cancelar" at bounding box center [572, 466] width 51 height 21
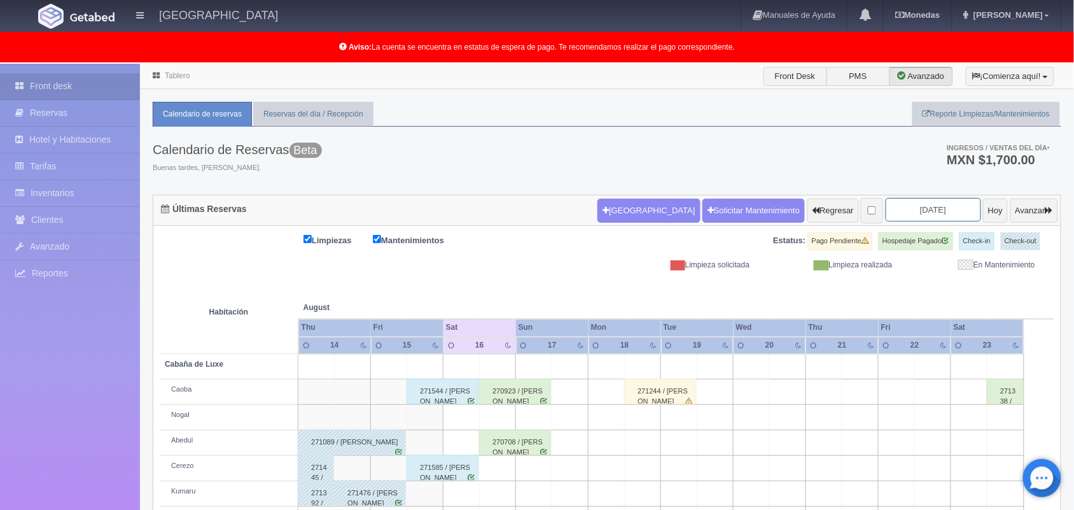
click at [895, 215] on input "[DATE]" at bounding box center [933, 210] width 95 height 24
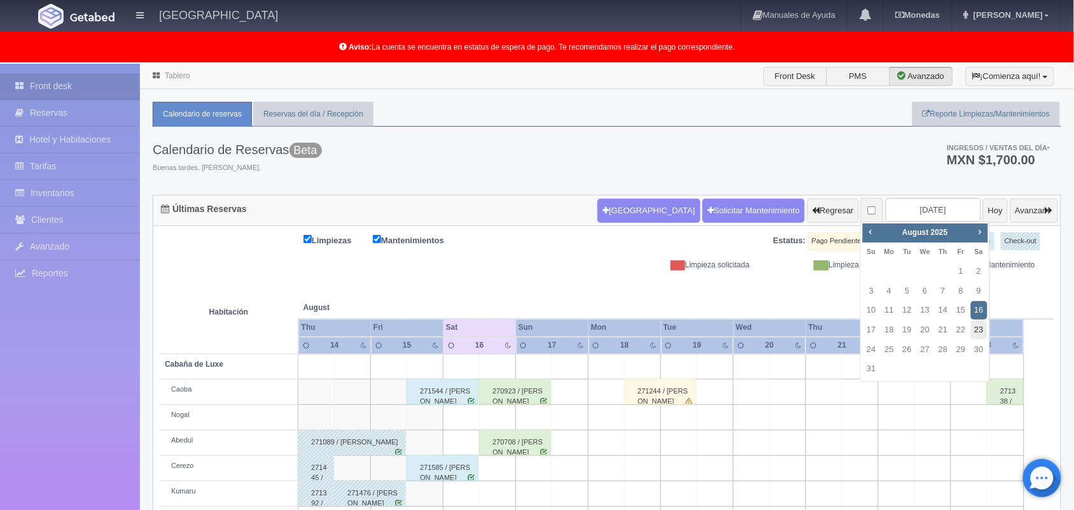
click at [977, 332] on link "23" at bounding box center [979, 330] width 17 height 18
type input "2025-08-23"
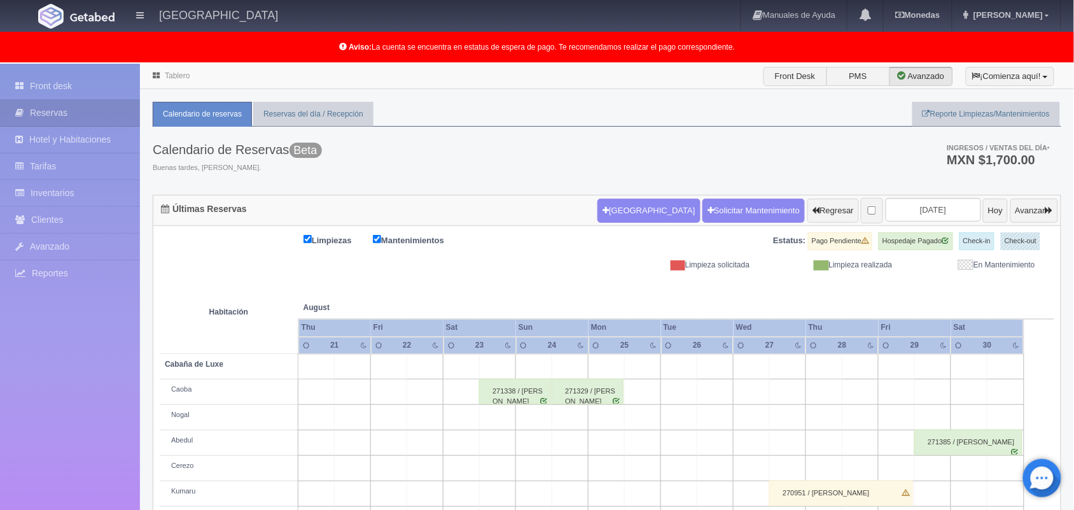
click at [1054, 0] on html "Hotel Xacallan Manuales de Ayuda Actualizaciones recientes Monedas Tipo de camb…" at bounding box center [537, 255] width 1074 height 510
click at [921, 208] on input "2025-08-23" at bounding box center [933, 210] width 95 height 24
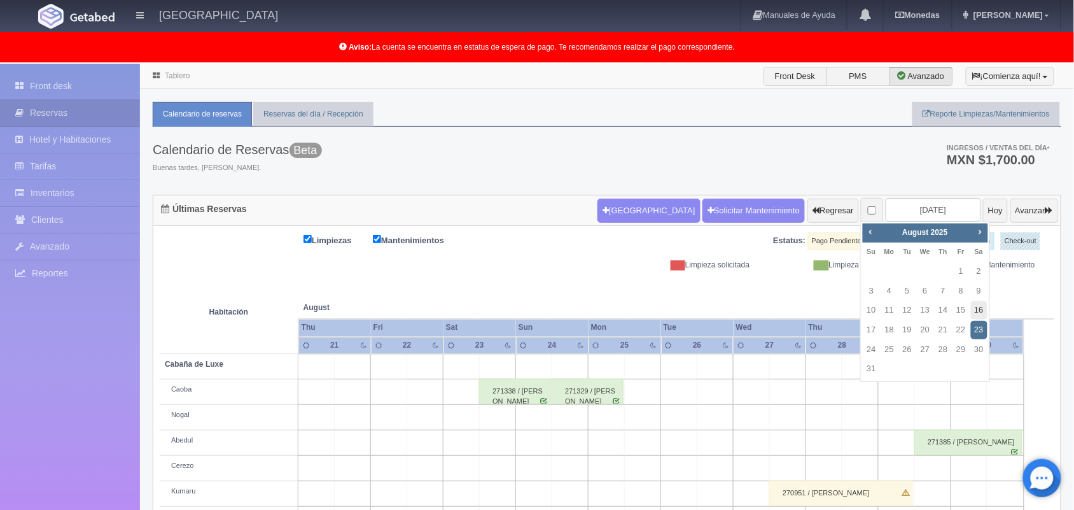
click at [984, 311] on link "16" at bounding box center [979, 310] width 17 height 18
type input "[DATE]"
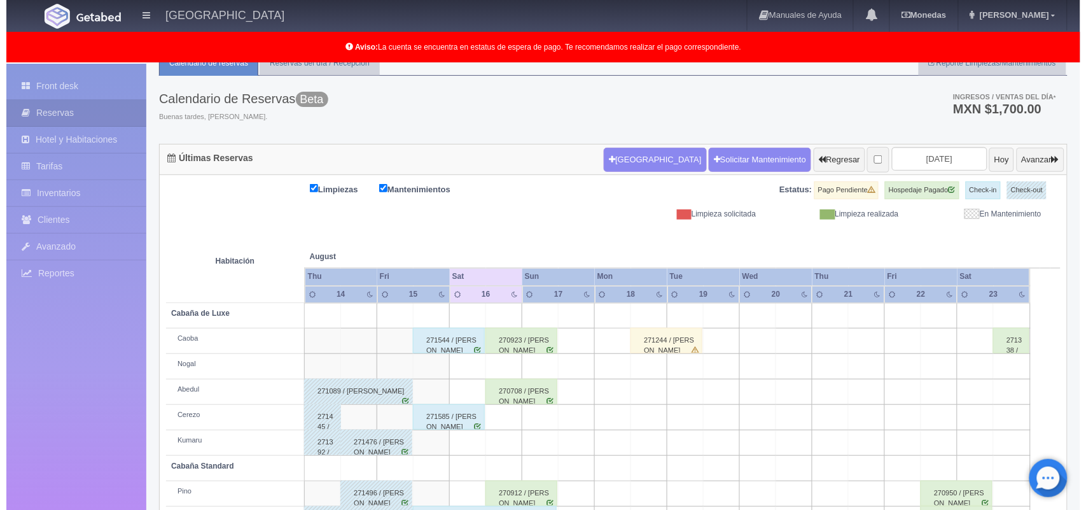
scroll to position [48, 0]
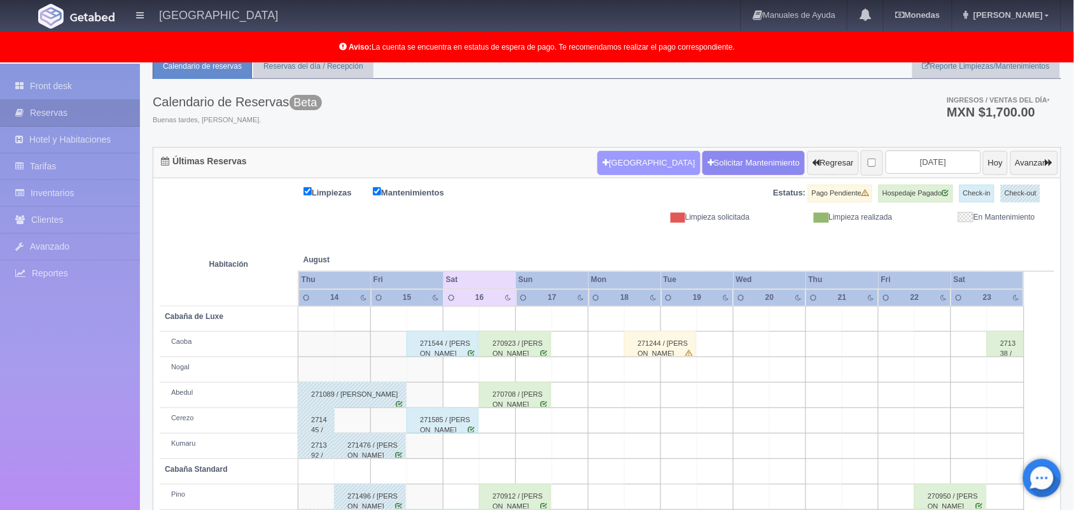
click at [608, 157] on button "[GEOGRAPHIC_DATA]" at bounding box center [649, 163] width 102 height 24
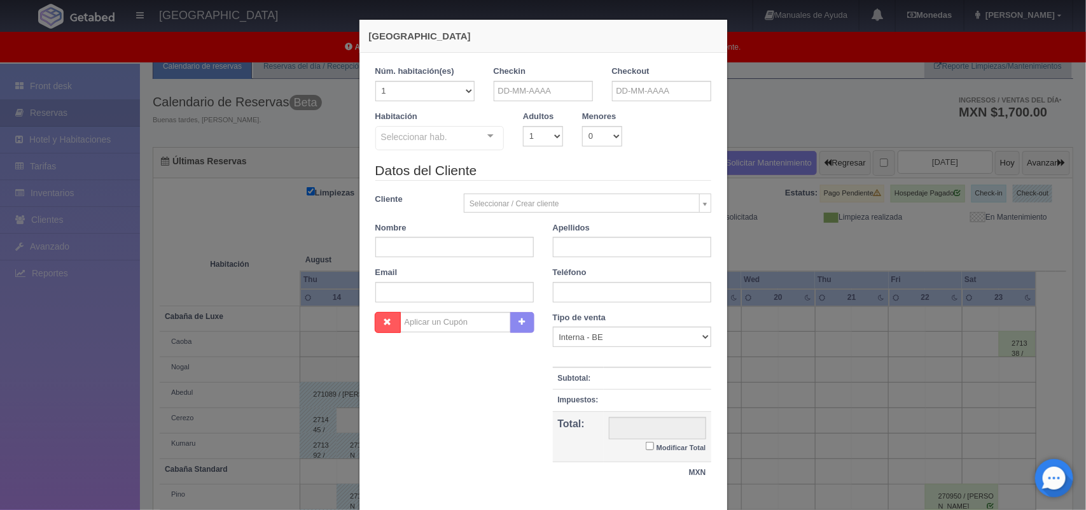
checkbox input "false"
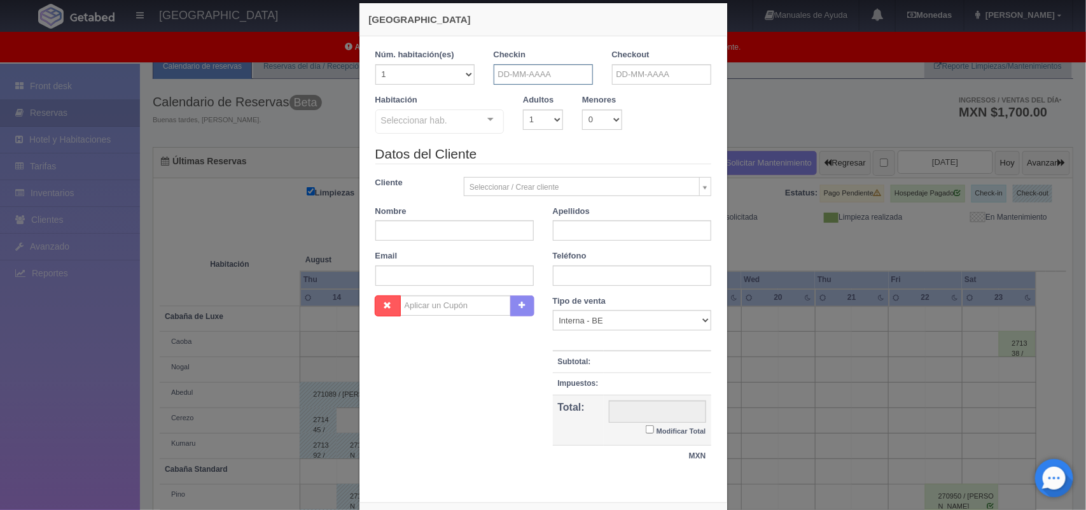
click at [519, 75] on input "text" at bounding box center [543, 74] width 99 height 20
click at [610, 173] on link "16" at bounding box center [606, 173] width 17 height 18
type input "[DATE]"
checkbox input "false"
click at [669, 74] on input "text" at bounding box center [661, 74] width 99 height 20
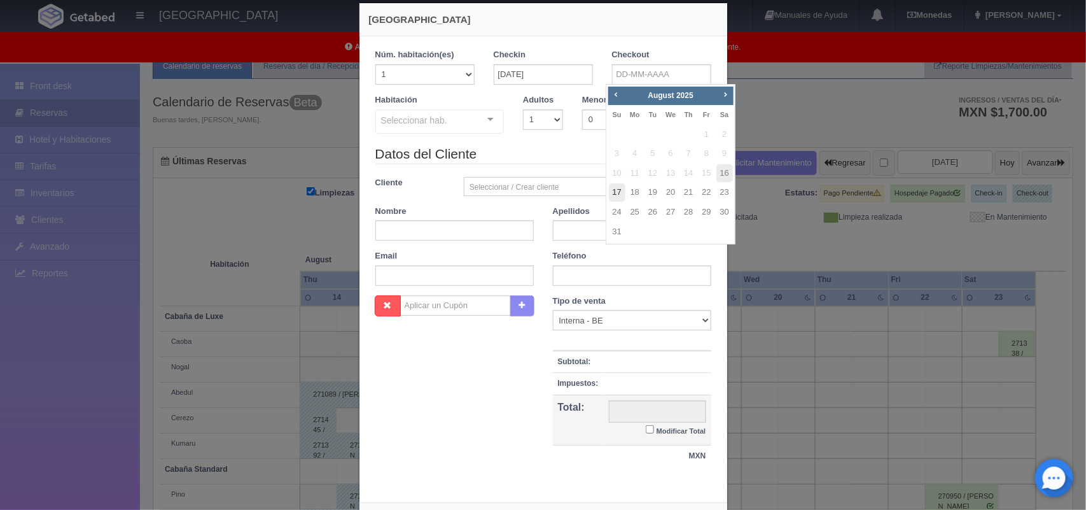
click at [619, 190] on link "17" at bounding box center [617, 192] width 17 height 18
type input "[DATE]"
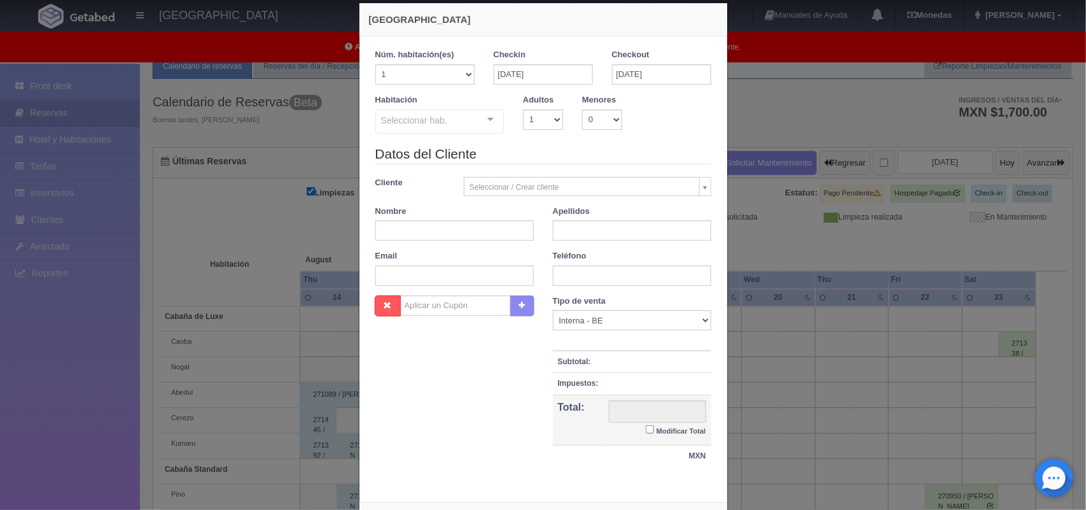
checkbox input "false"
click at [529, 121] on select "1 2 3 4 5 6 7 8 9 10" at bounding box center [543, 119] width 40 height 20
select select "2"
click at [523, 109] on select "1 2 3 4 5 6 7 8 9 10" at bounding box center [543, 119] width 40 height 20
click at [481, 118] on div "Seleccionar hab. Cabaña de Luxe Cabaña de Luxe - Sin asignar Nogal Cerezo Kumar…" at bounding box center [439, 121] width 129 height 25
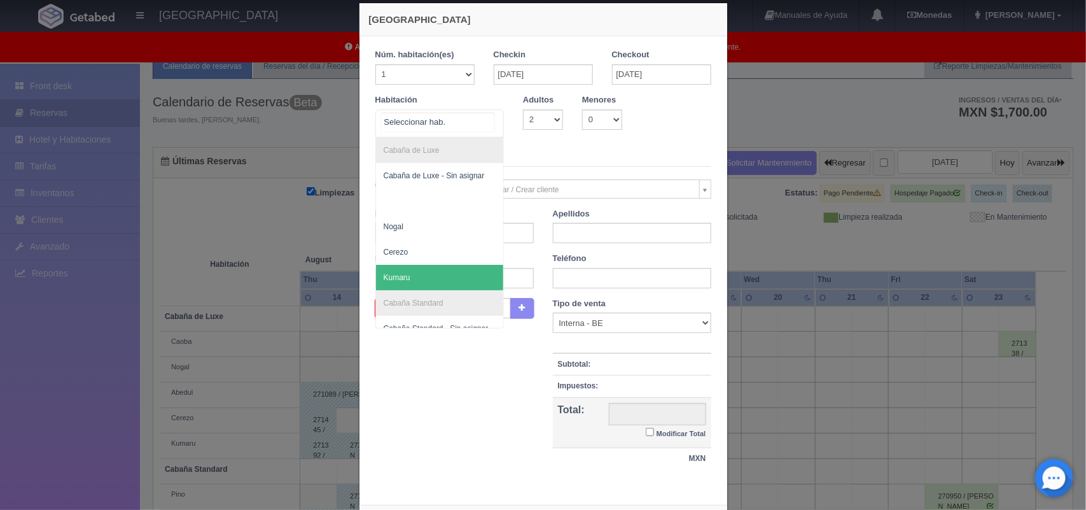
click at [459, 276] on span "Kumaru" at bounding box center [440, 277] width 128 height 25
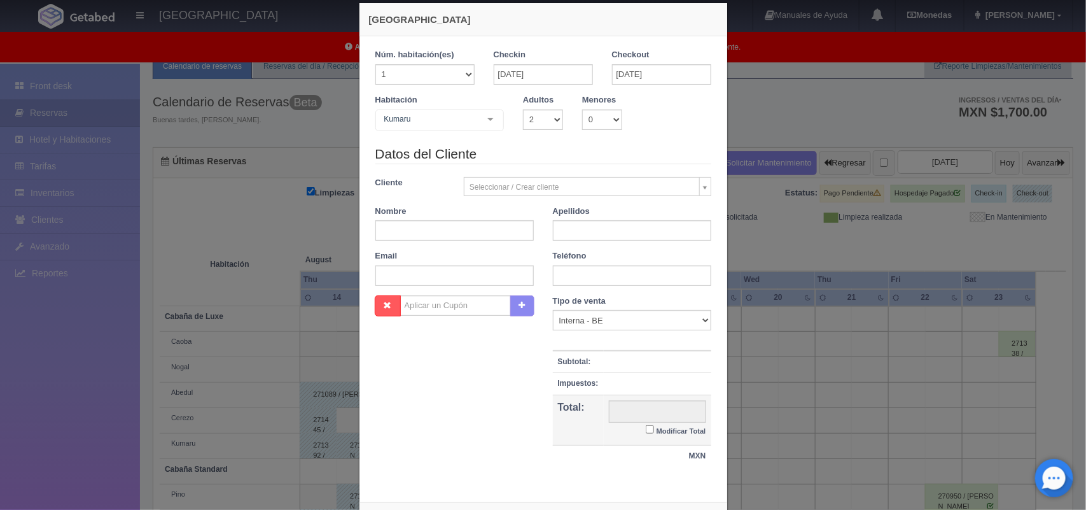
checkbox input "false"
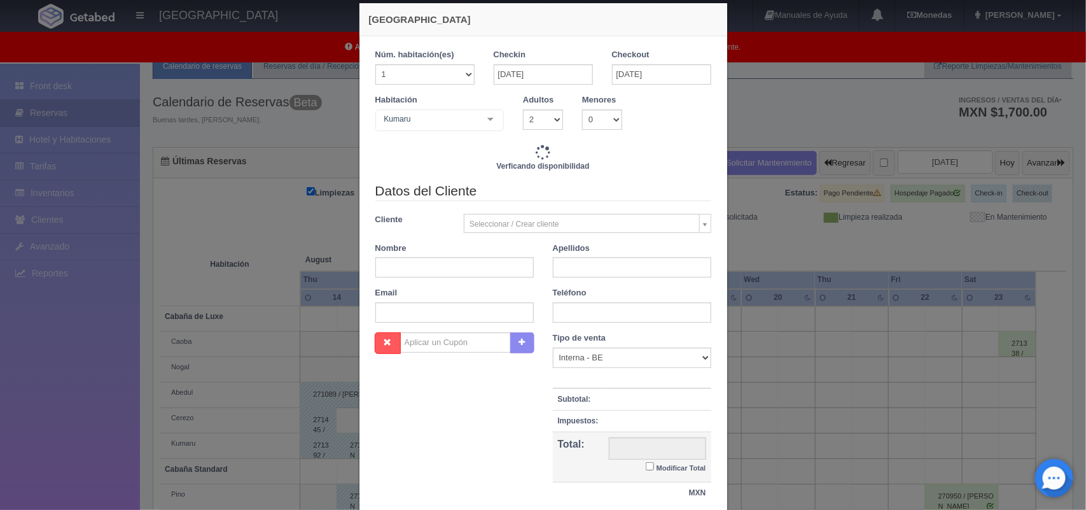
type input "2220.00"
checkbox input "false"
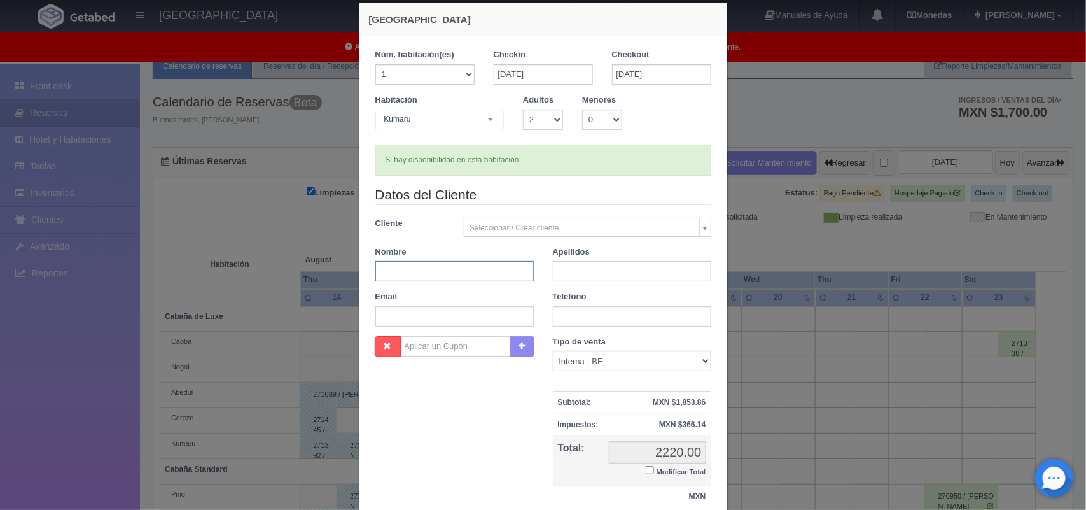
click at [446, 272] on input "text" at bounding box center [454, 271] width 158 height 20
type input "Ferenda"
click at [583, 269] on input "text" at bounding box center [632, 271] width 158 height 20
type input "[PERSON_NAME]"
click at [573, 316] on input "text" at bounding box center [632, 316] width 158 height 20
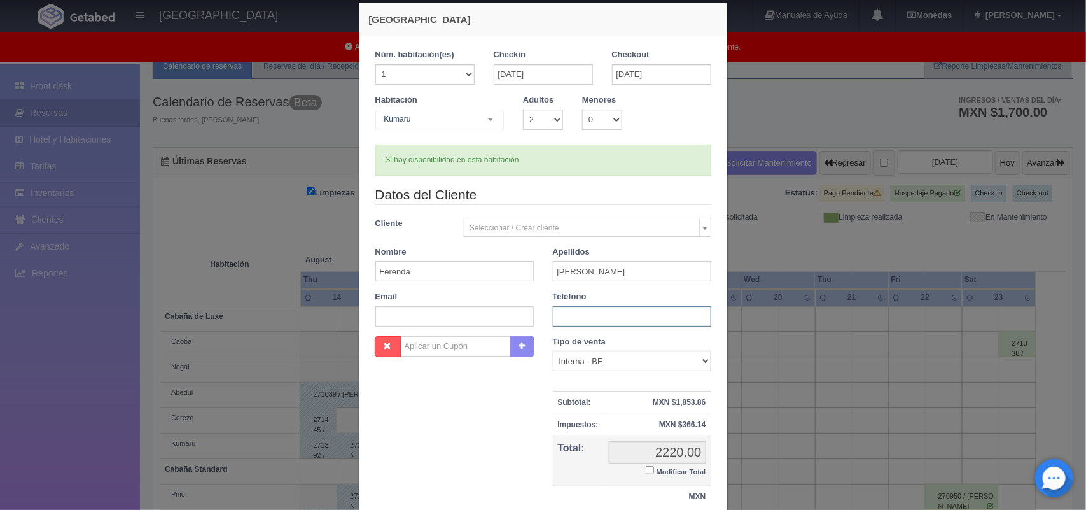
type input "1"
type input "7773458725"
click at [440, 318] on input "text" at bounding box center [454, 316] width 158 height 20
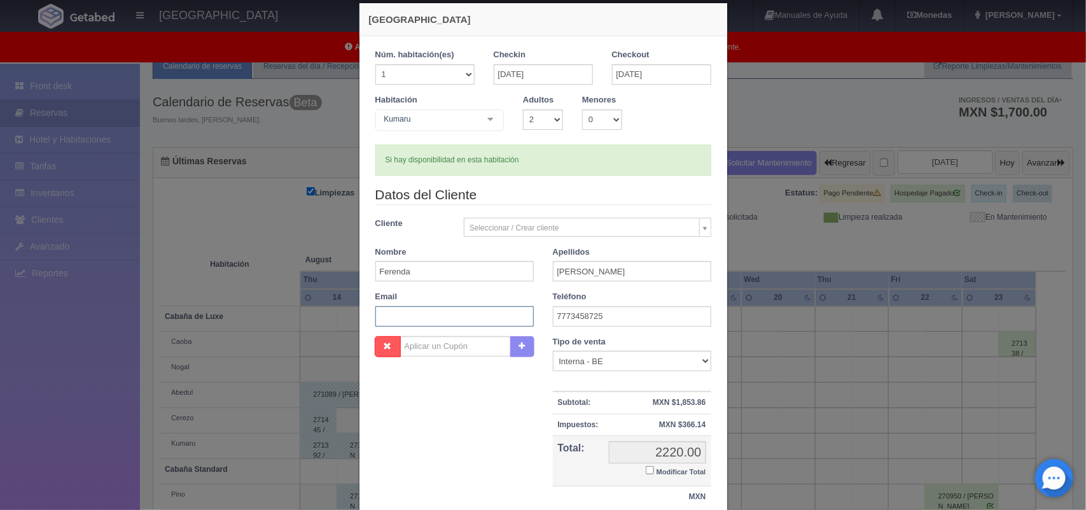
paste input "[EMAIL_ADDRESS][DOMAIN_NAME]"
click at [440, 318] on input "[EMAIL_ADDRESS][DOMAIN_NAME]" at bounding box center [454, 316] width 158 height 20
type input "[EMAIL_ADDRESS][DOMAIN_NAME]"
click at [646, 471] on input "Modificar Total" at bounding box center [650, 470] width 8 height 8
checkbox input "true"
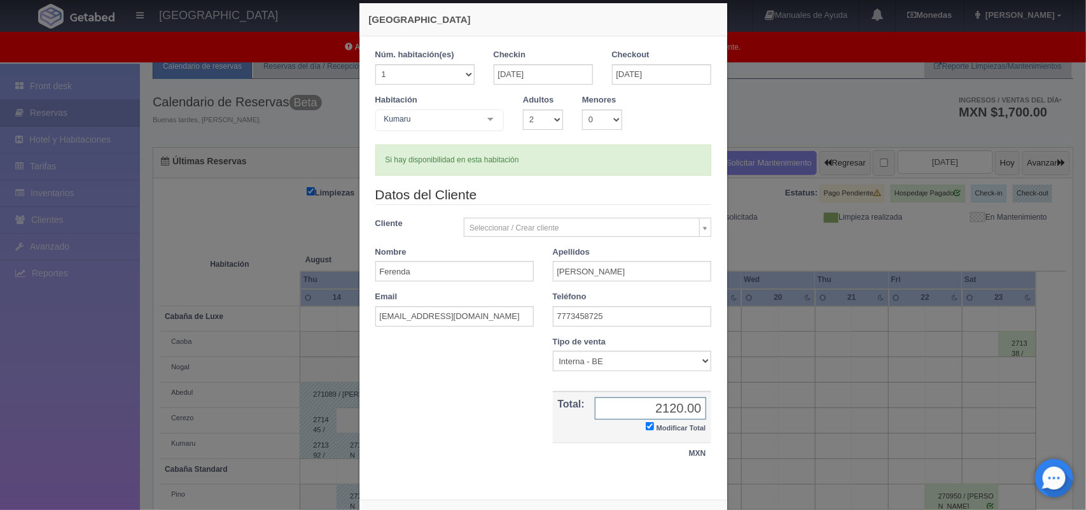
scroll to position [73, 0]
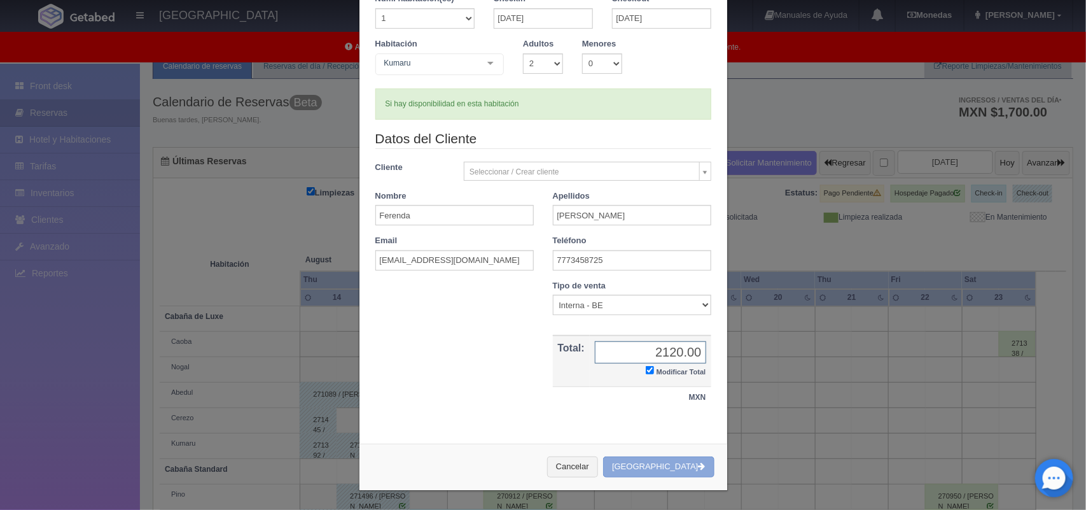
type input "2120.00"
click at [662, 462] on button "Crear Reserva" at bounding box center [658, 466] width 111 height 21
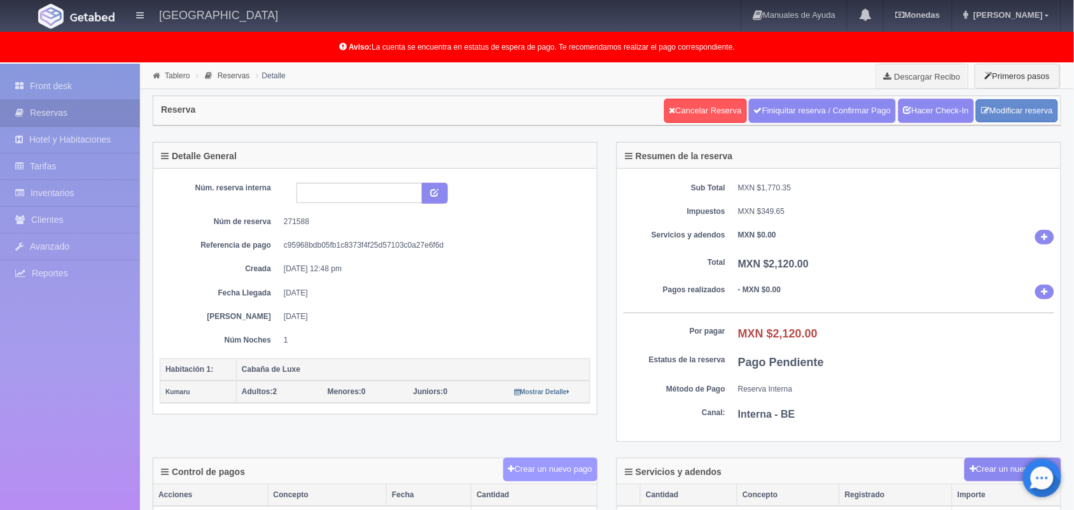
click at [538, 475] on button "Crear un nuevo pago" at bounding box center [550, 470] width 94 height 24
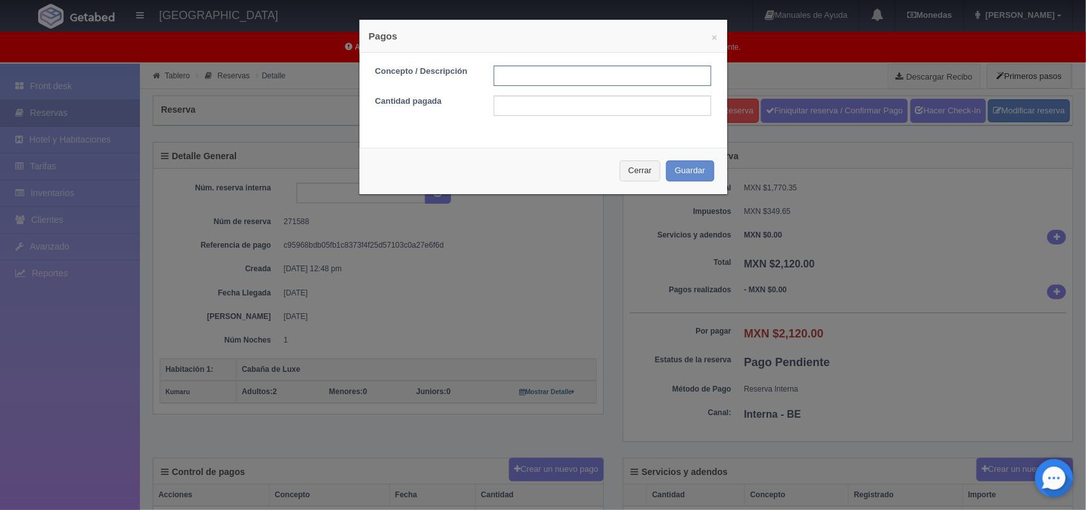
click at [564, 75] on input "text" at bounding box center [603, 76] width 218 height 20
type input "Pago transferencia [DATE]"
click at [606, 109] on input "text" at bounding box center [603, 105] width 218 height 20
type input "2120.00"
click at [685, 173] on button "Guardar" at bounding box center [690, 170] width 48 height 21
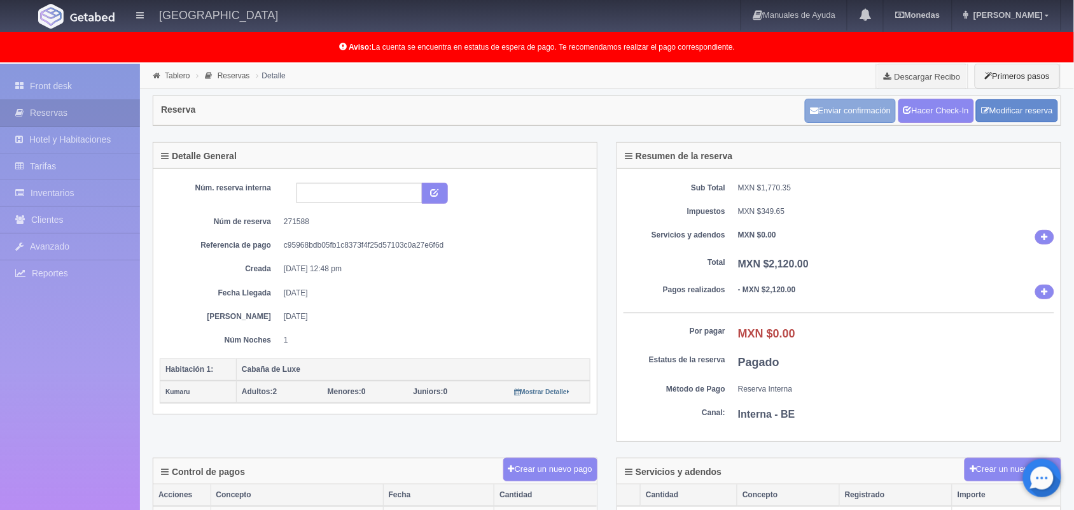
click at [857, 105] on button "Enviar confirmación" at bounding box center [850, 111] width 91 height 24
